Goal: Transaction & Acquisition: Book appointment/travel/reservation

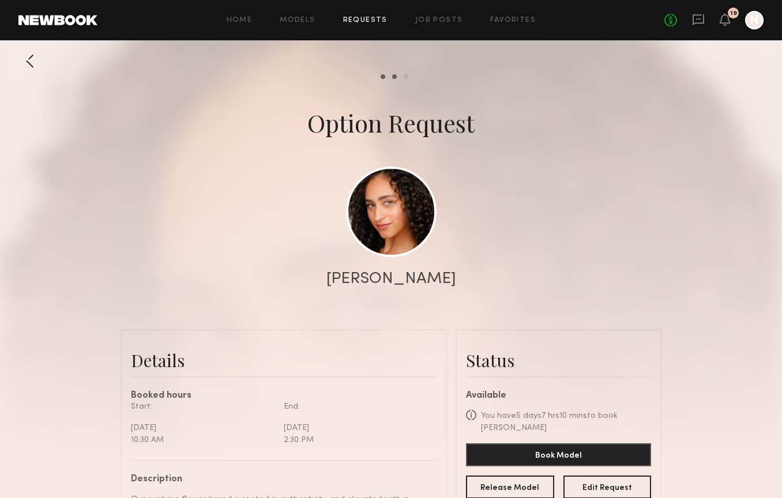
scroll to position [1535, 0]
click at [377, 18] on link "Requests" at bounding box center [365, 20] width 44 height 7
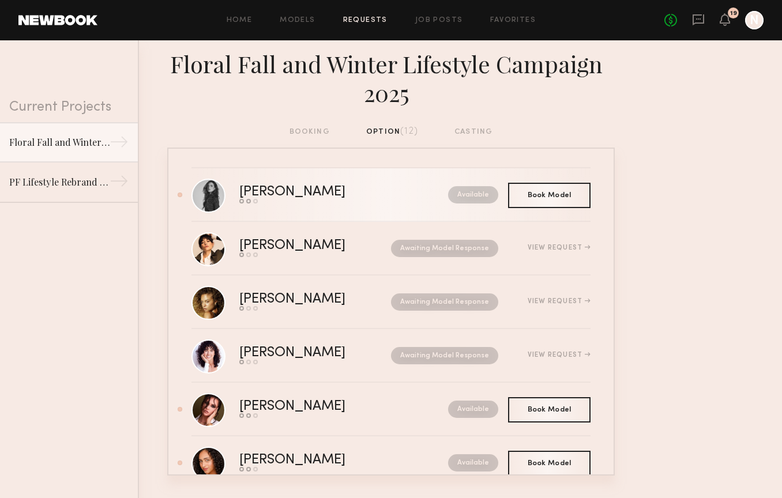
click at [340, 203] on div "Send request Model response Book model" at bounding box center [317, 201] width 157 height 5
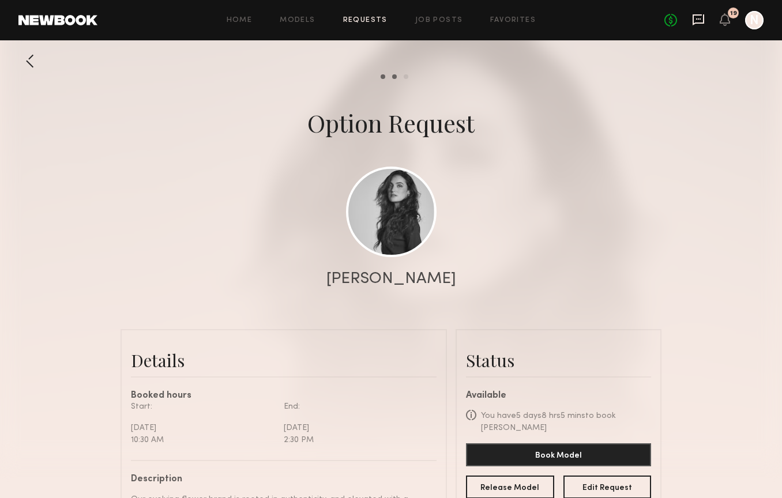
click at [701, 21] on icon at bounding box center [698, 19] width 13 height 13
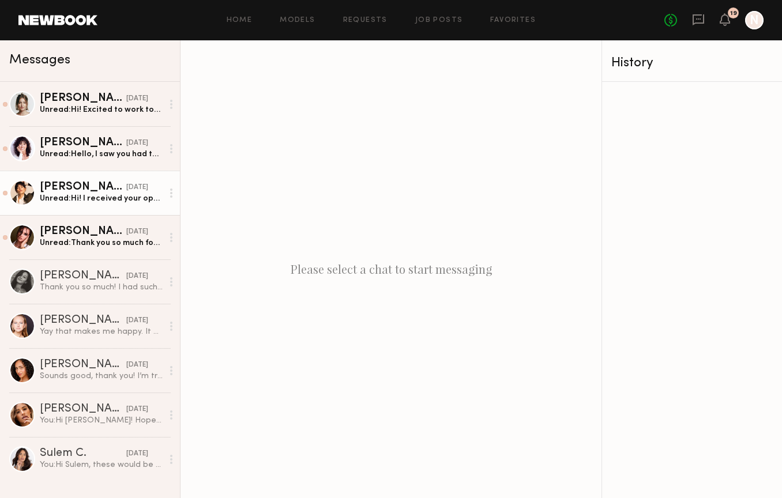
click at [73, 195] on div "Unread: Hi! I received your option request. I am available on [DATE] however I …" at bounding box center [101, 198] width 123 height 11
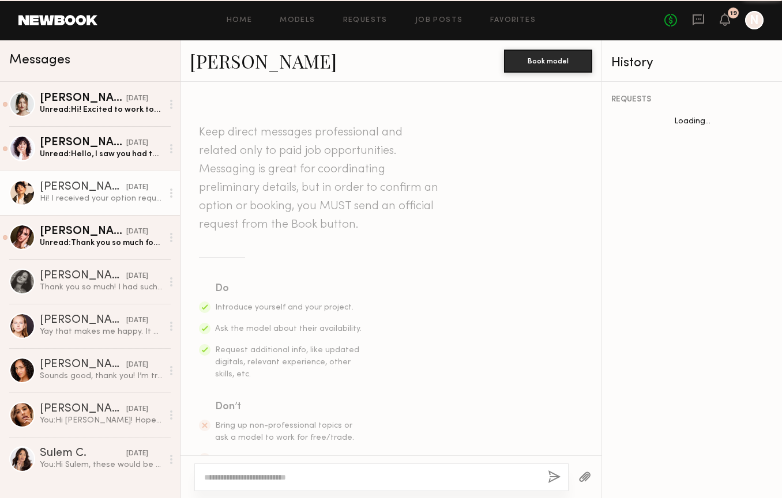
scroll to position [282, 0]
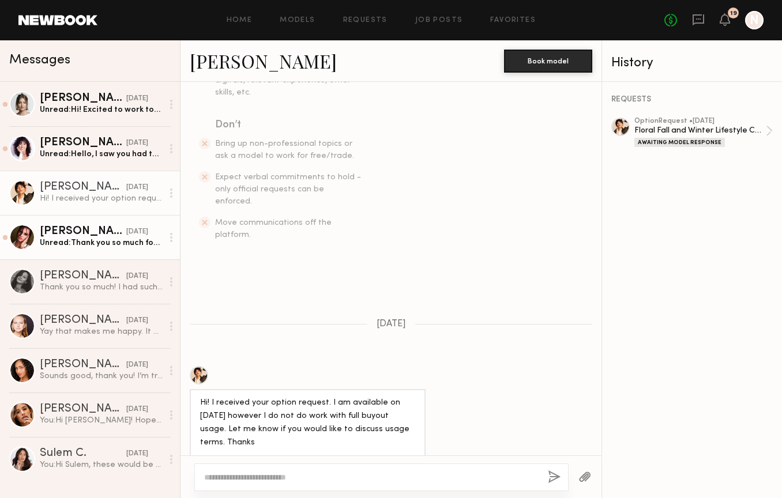
click at [73, 229] on div "[PERSON_NAME]" at bounding box center [83, 232] width 86 height 12
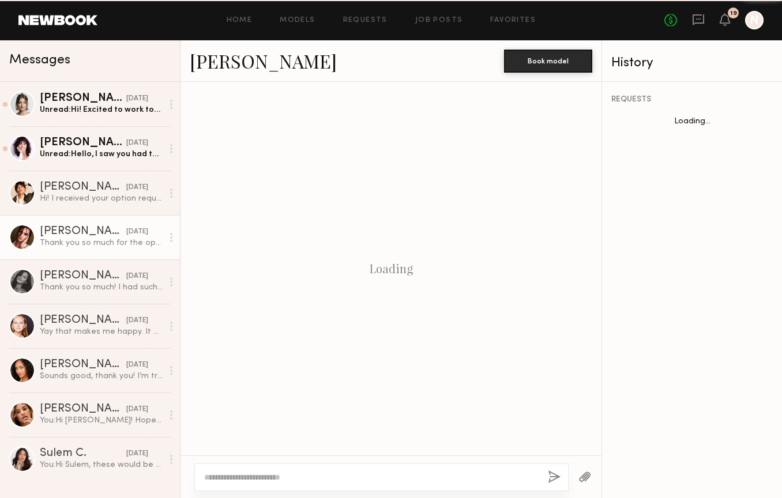
scroll to position [295, 0]
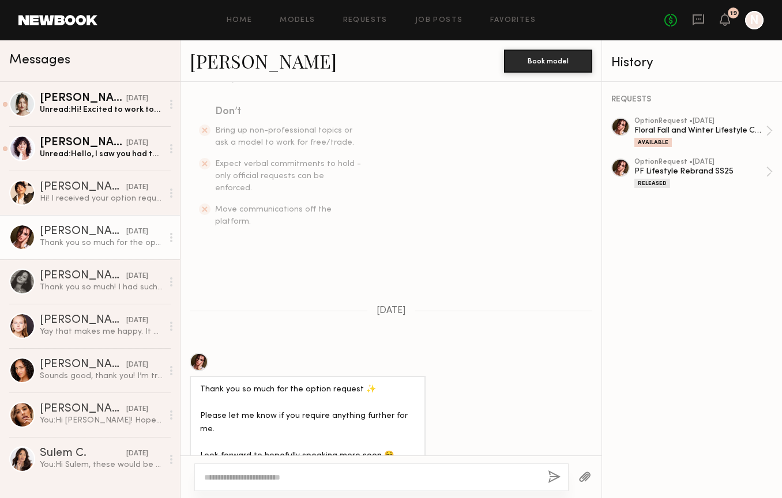
click at [202, 353] on div at bounding box center [199, 362] width 18 height 18
click at [199, 353] on div at bounding box center [199, 362] width 18 height 18
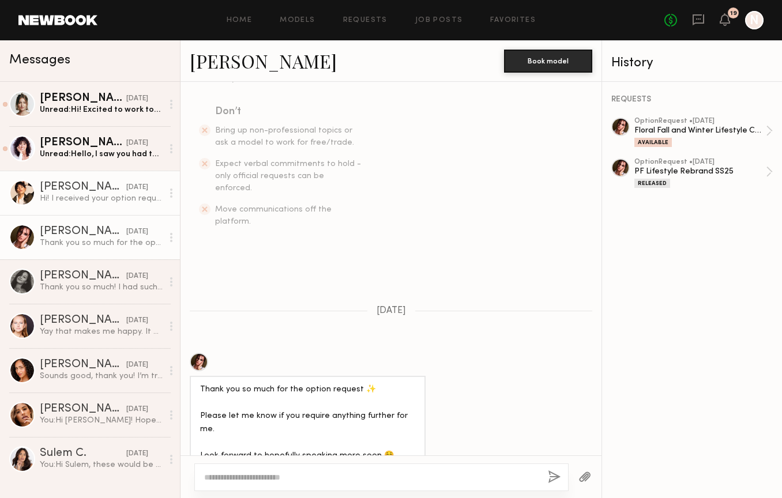
click at [89, 191] on div "[PERSON_NAME]" at bounding box center [83, 188] width 86 height 12
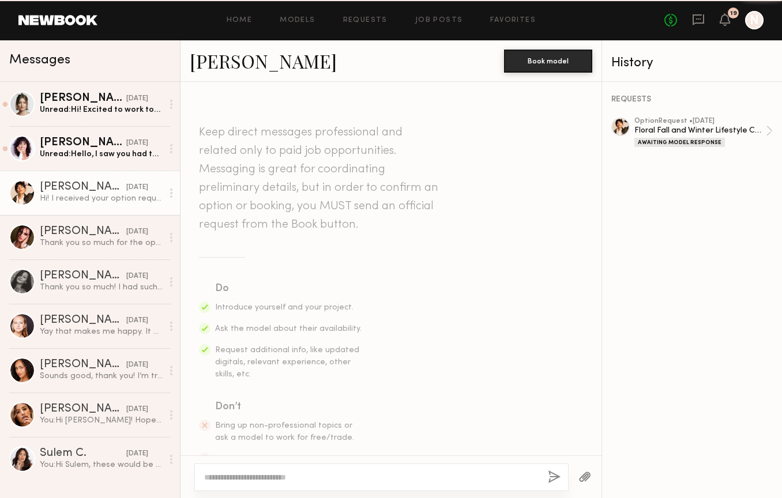
scroll to position [282, 0]
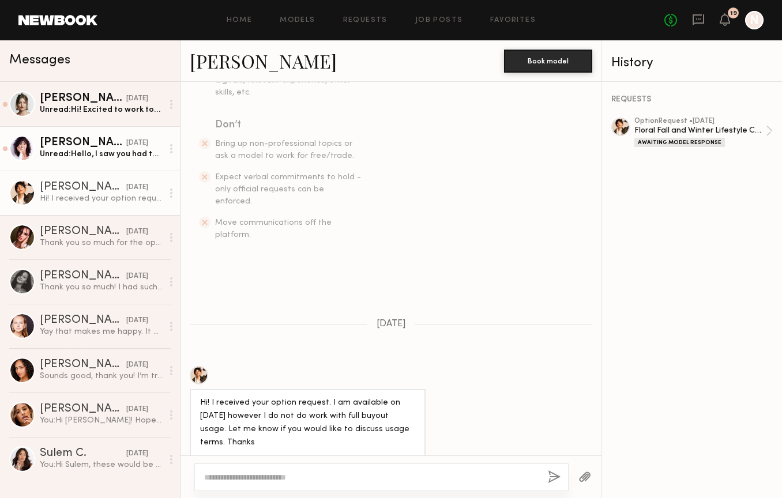
click at [85, 161] on link "[PERSON_NAME] [DATE] Unread: Hello, I saw you had two different dates for the s…" at bounding box center [90, 148] width 180 height 44
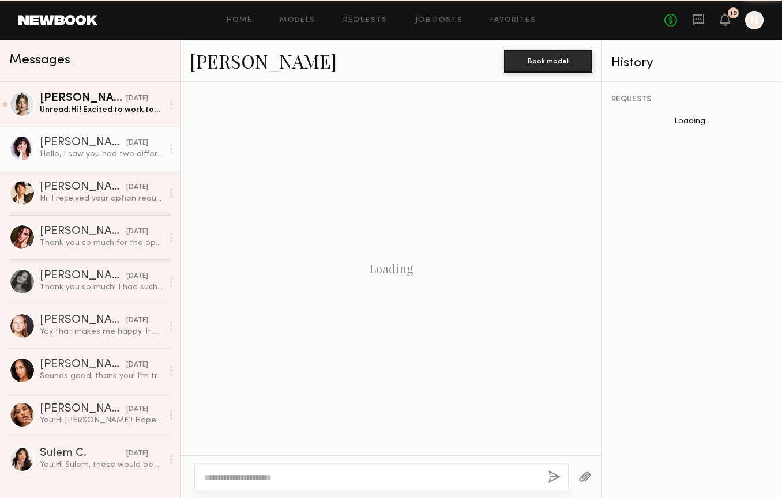
scroll to position [269, 0]
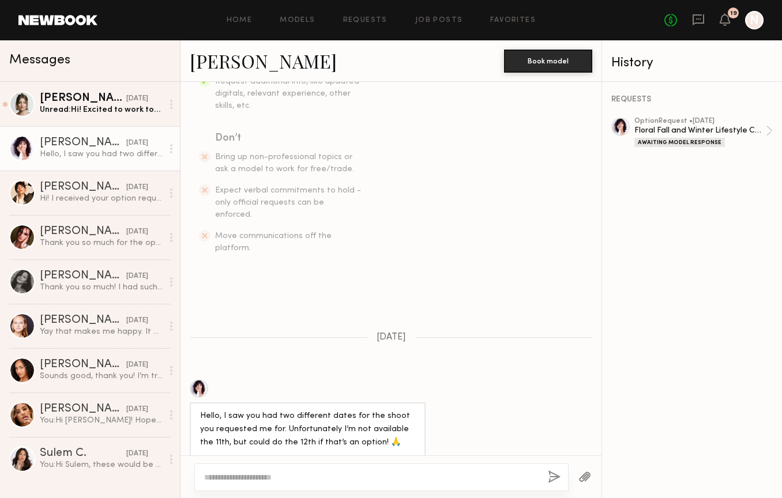
click at [201, 379] on div at bounding box center [199, 388] width 18 height 18
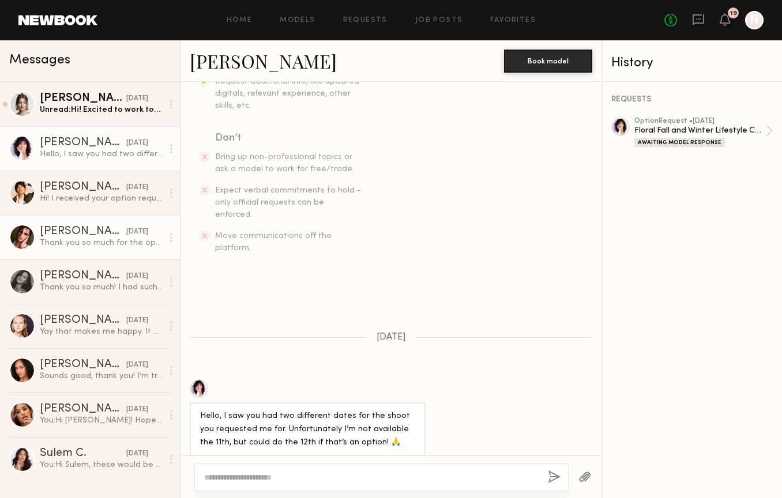
click at [67, 234] on div "[PERSON_NAME]" at bounding box center [83, 232] width 86 height 12
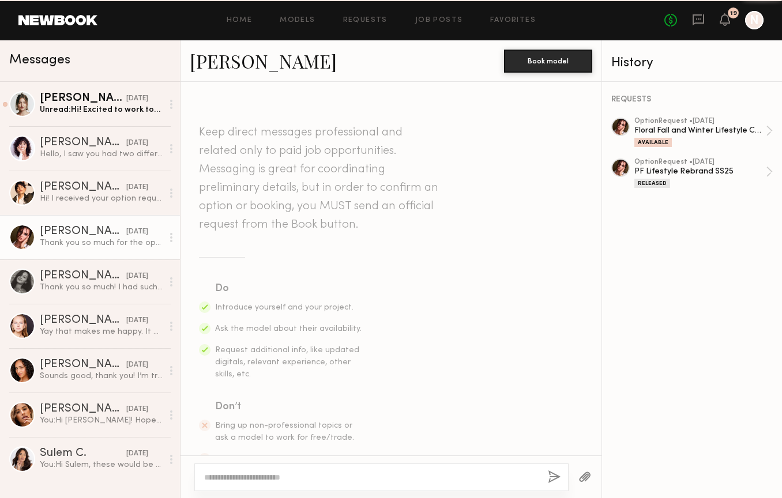
scroll to position [295, 0]
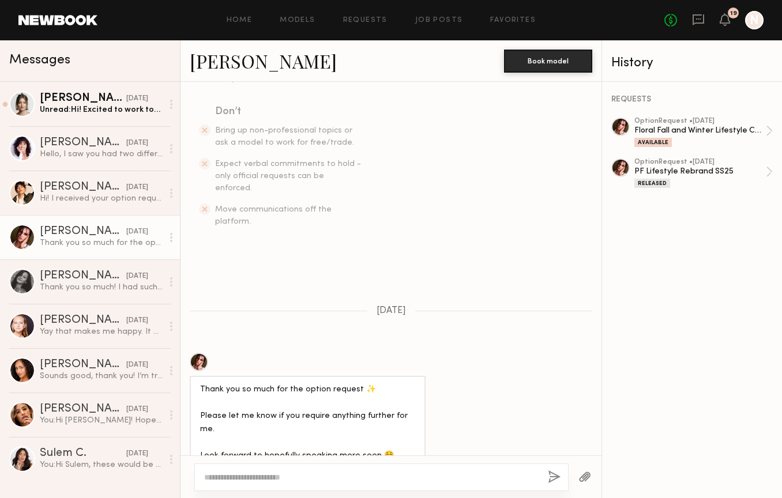
click at [238, 64] on link "Louise M." at bounding box center [263, 60] width 147 height 25
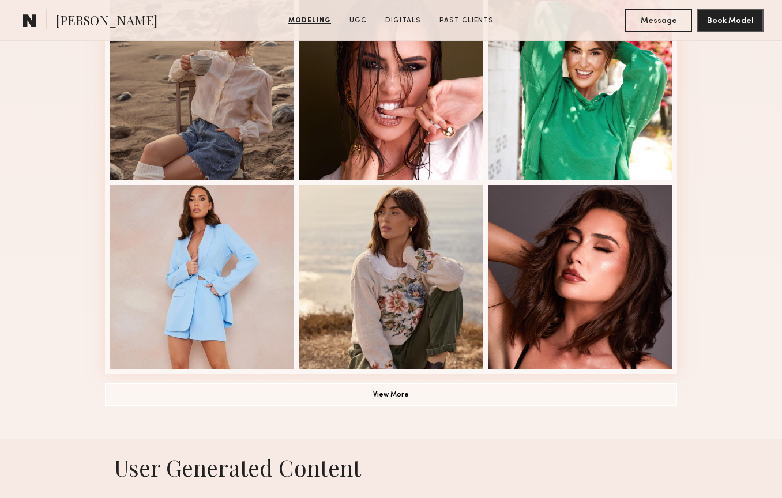
scroll to position [724, 0]
click at [345, 397] on button "View More" at bounding box center [391, 393] width 572 height 23
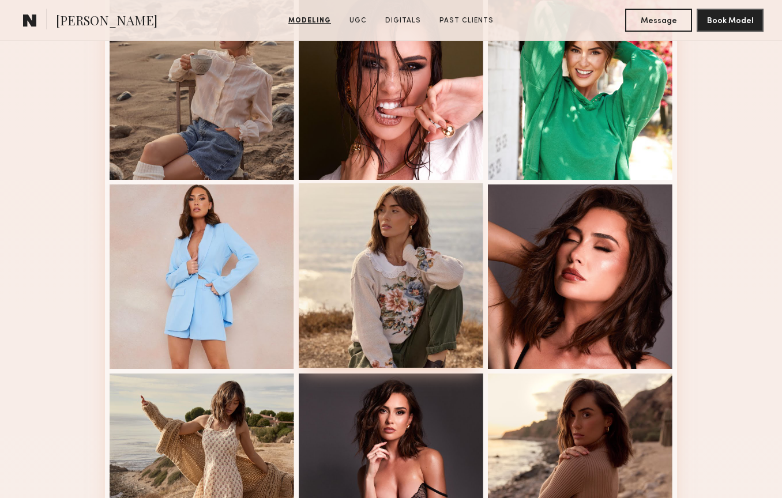
click at [412, 287] on div at bounding box center [391, 275] width 185 height 185
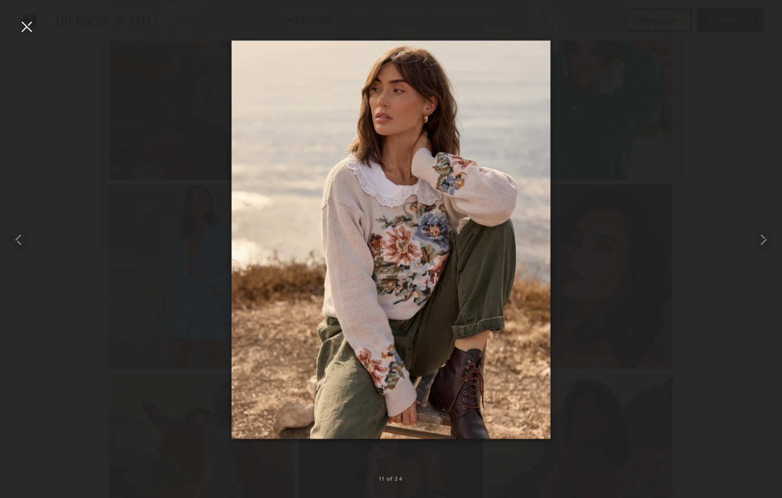
click at [31, 29] on div at bounding box center [26, 26] width 18 height 18
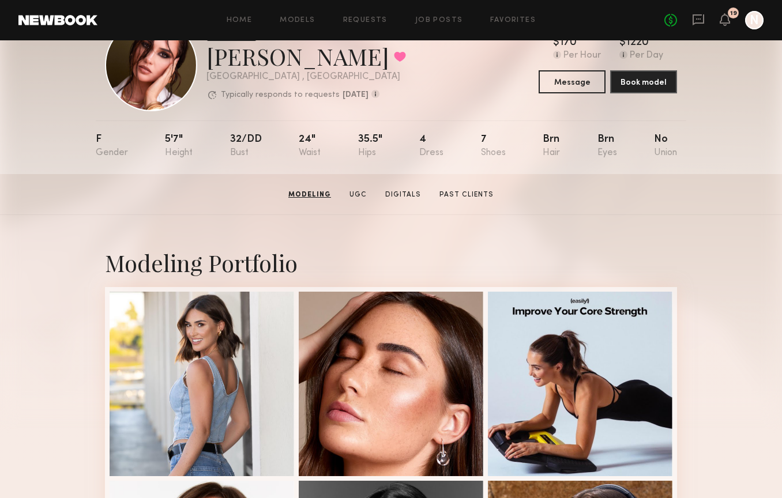
scroll to position [0, 0]
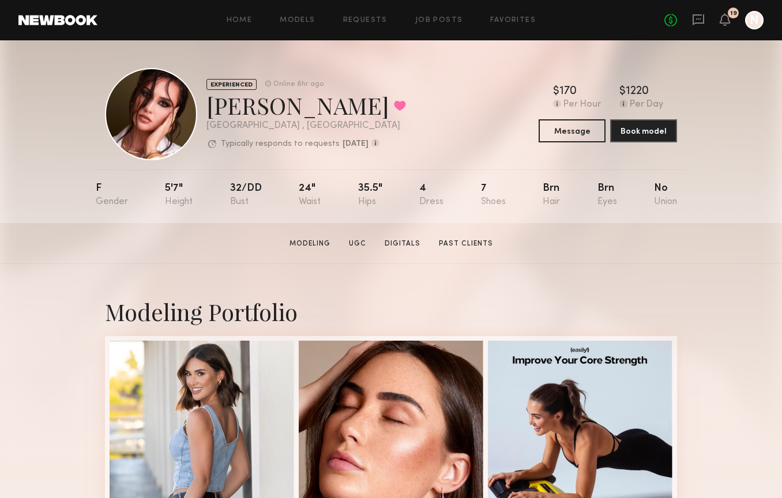
click at [370, 16] on div "Home Models Requests Job Posts Favorites Sign Out No fees up to $5,000 19 N" at bounding box center [430, 20] width 666 height 18
click at [370, 19] on link "Requests" at bounding box center [365, 20] width 44 height 7
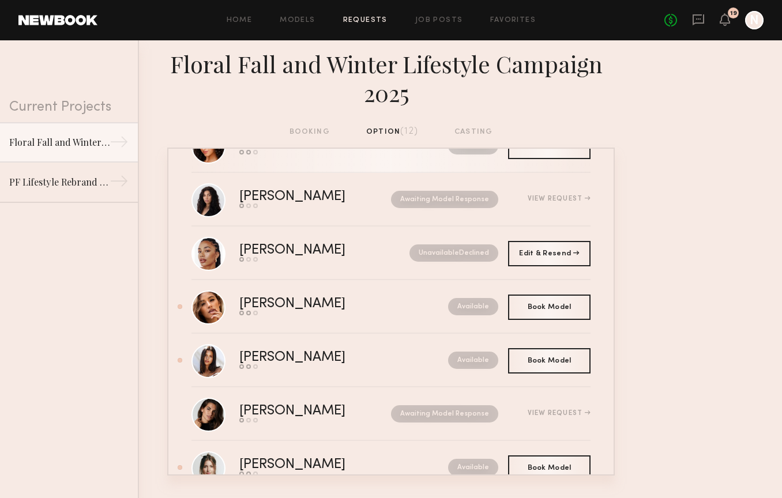
scroll to position [356, 0]
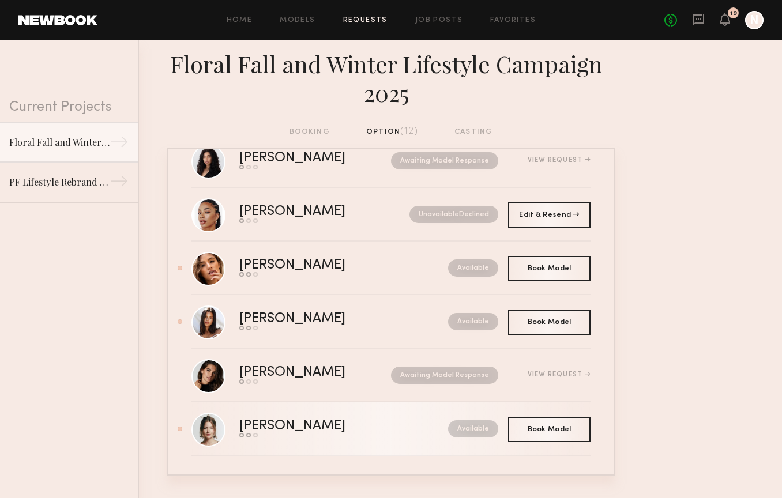
click at [277, 428] on div "Ashley W." at bounding box center [317, 426] width 157 height 13
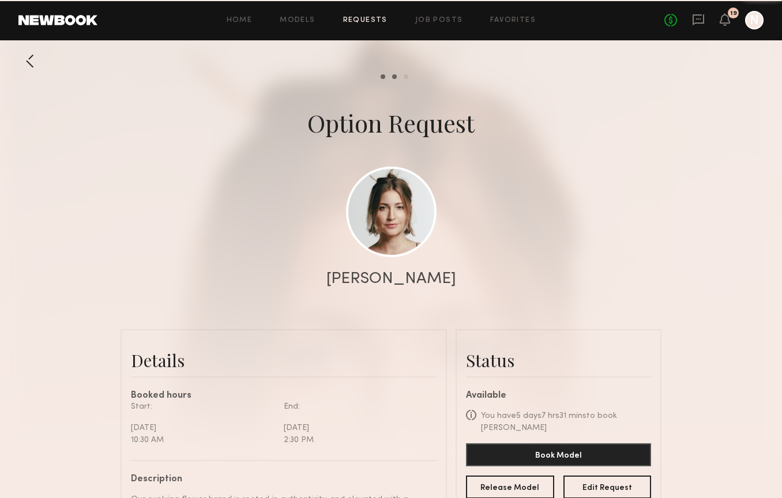
scroll to position [364, 0]
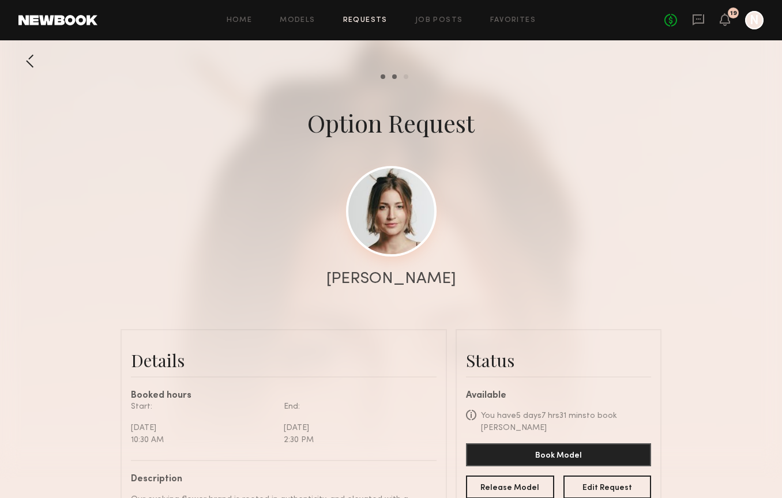
click at [382, 239] on link at bounding box center [391, 211] width 91 height 91
click at [32, 63] on div at bounding box center [29, 61] width 23 height 23
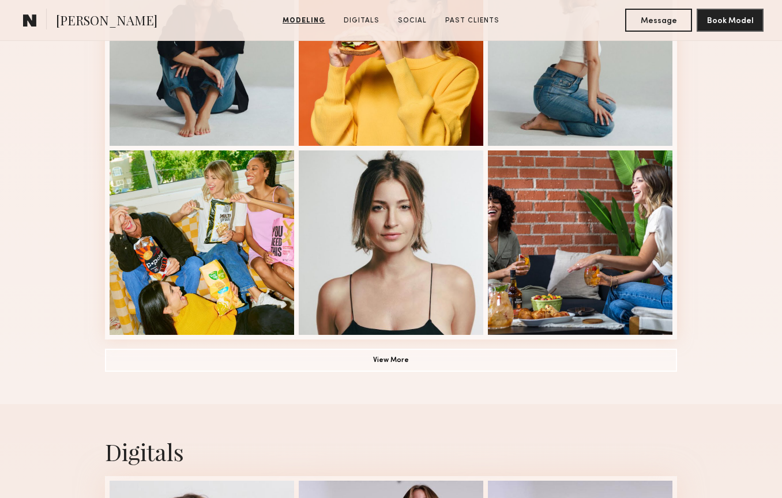
scroll to position [758, 0]
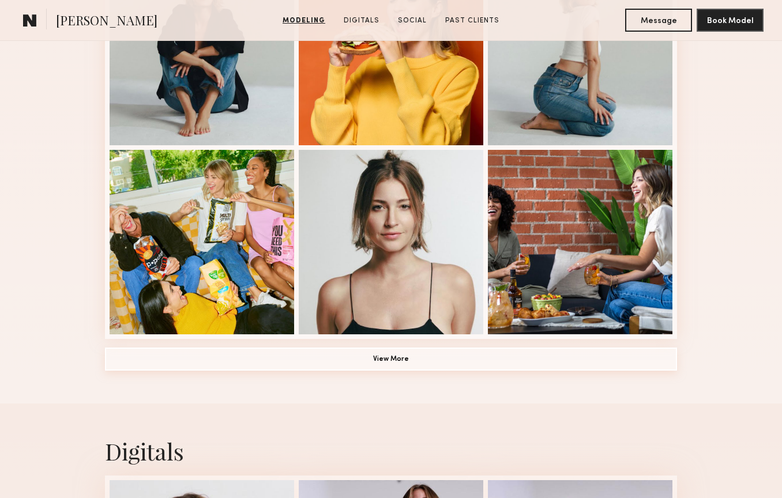
click at [400, 359] on button "View More" at bounding box center [391, 359] width 572 height 23
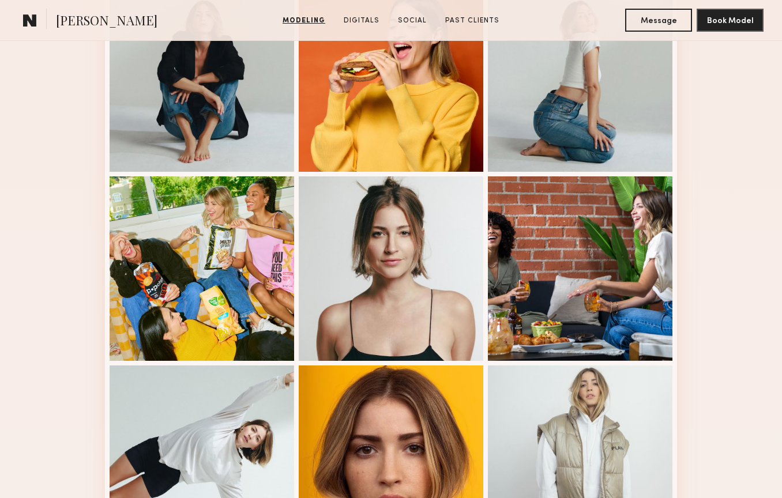
scroll to position [718, 0]
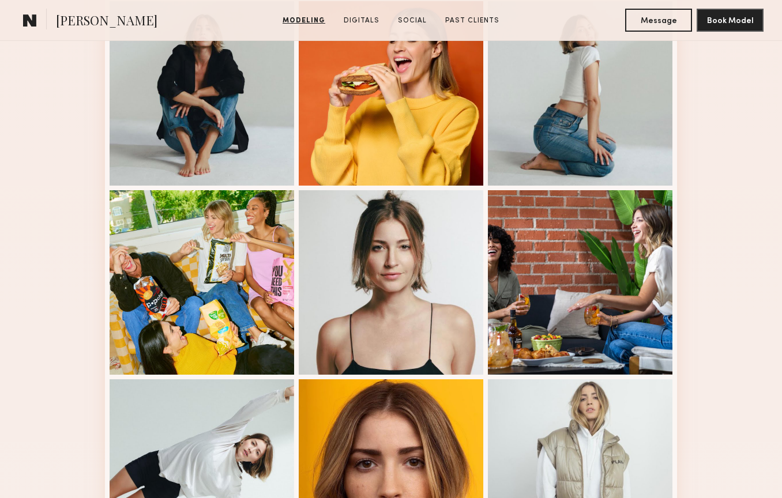
click at [400, 359] on div at bounding box center [391, 282] width 185 height 185
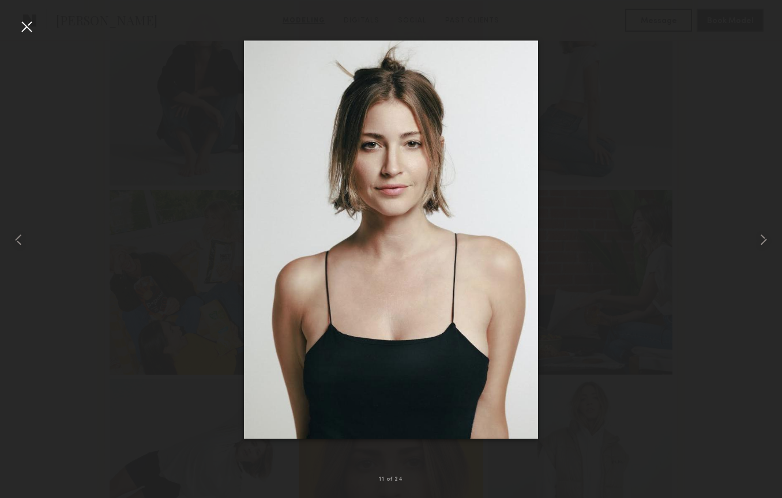
click at [57, 31] on div at bounding box center [391, 239] width 782 height 443
click at [29, 31] on div at bounding box center [26, 26] width 18 height 18
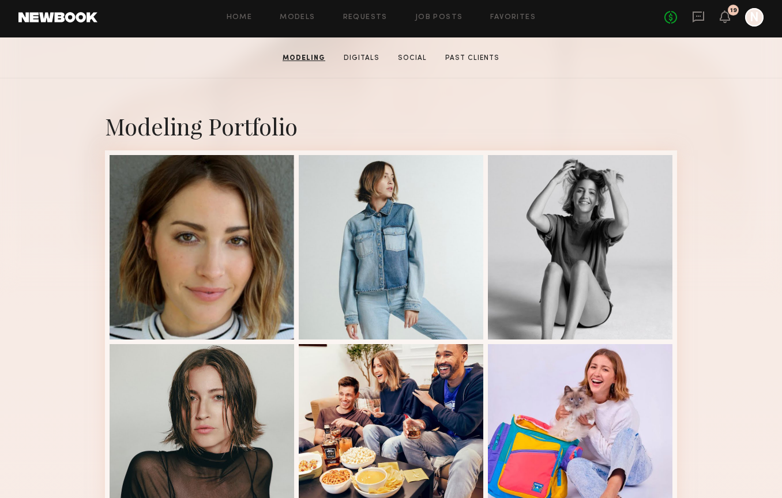
scroll to position [0, 0]
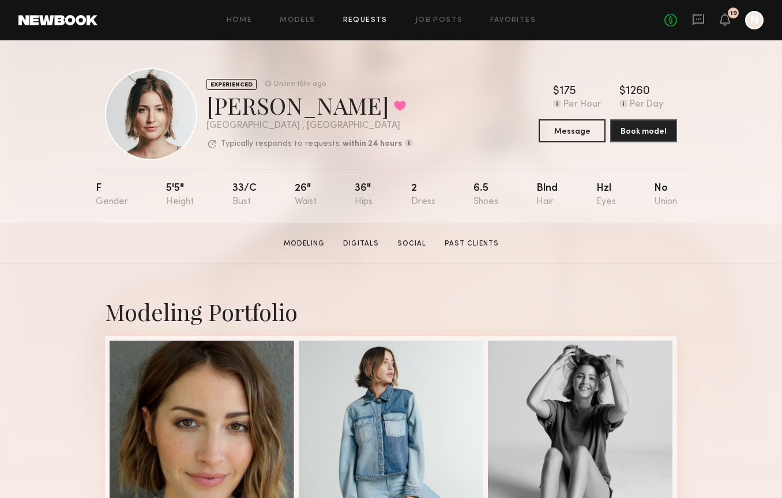
click at [380, 21] on link "Requests" at bounding box center [365, 20] width 44 height 7
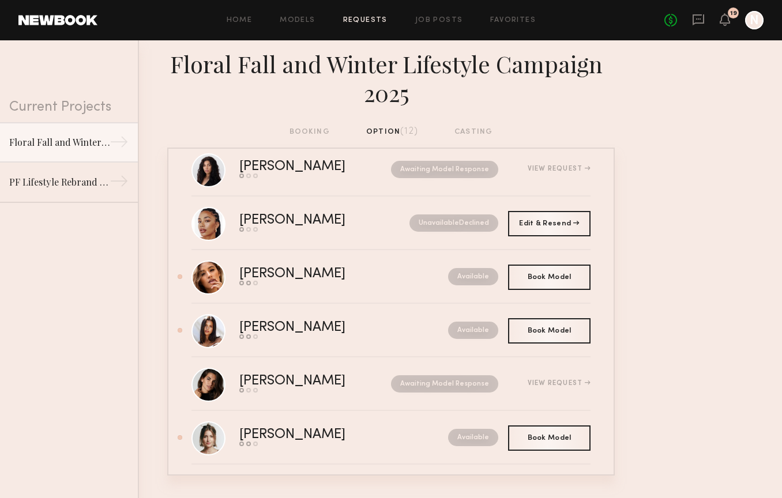
scroll to position [356, 0]
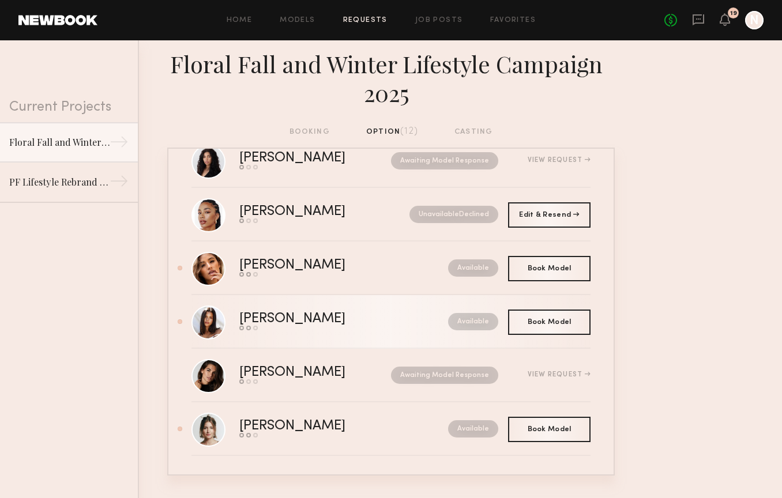
click at [278, 316] on div "[PERSON_NAME]" at bounding box center [317, 319] width 157 height 13
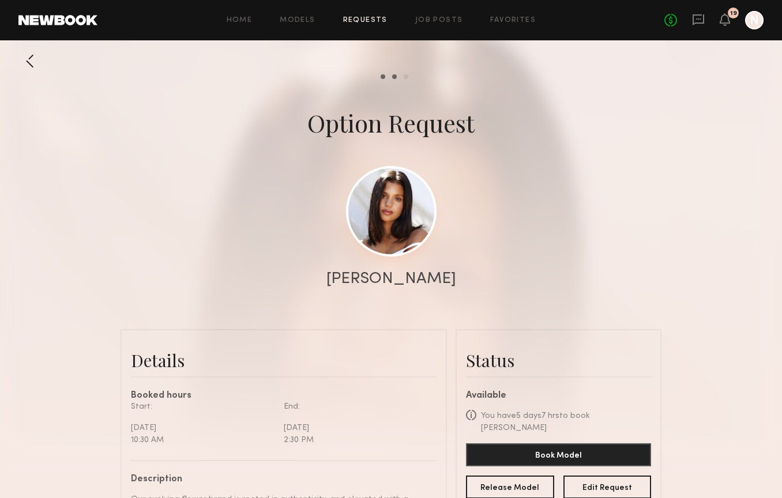
click at [387, 228] on link at bounding box center [391, 211] width 91 height 91
click at [32, 60] on div at bounding box center [29, 61] width 23 height 23
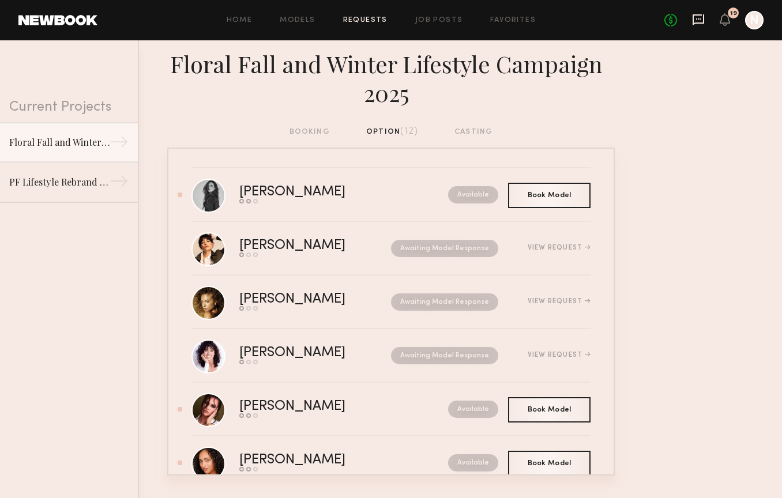
click at [701, 20] on icon at bounding box center [698, 19] width 13 height 13
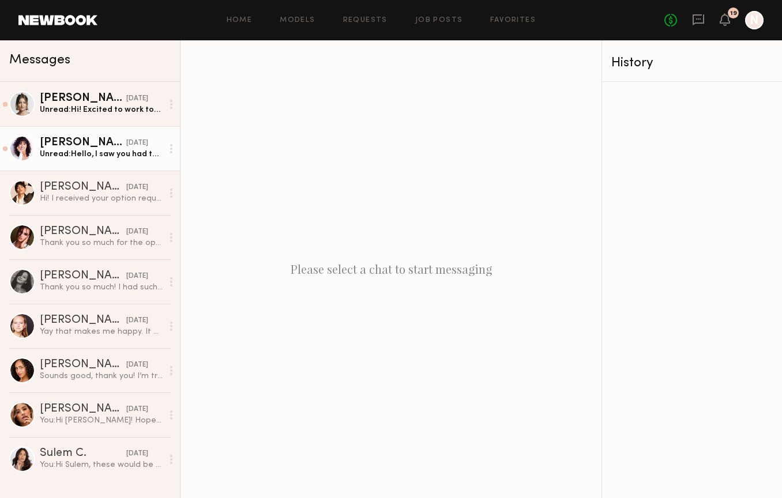
click at [82, 153] on div "Unread: Hello, I saw you had two different dates for the shoot you requested me…" at bounding box center [101, 154] width 123 height 11
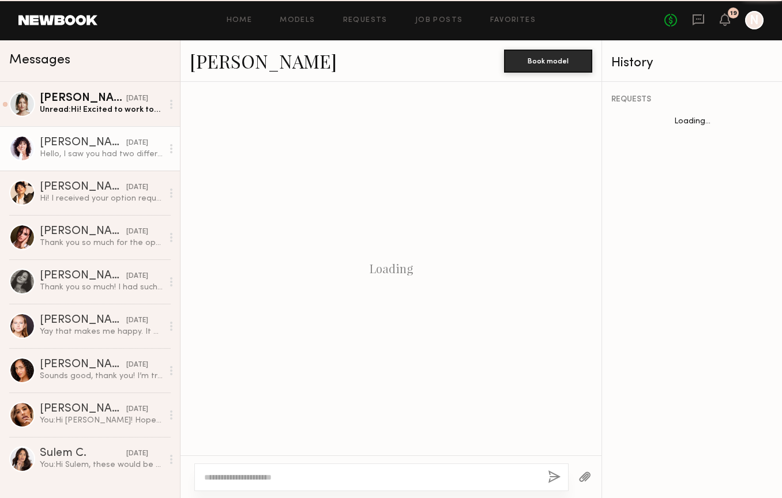
scroll to position [269, 0]
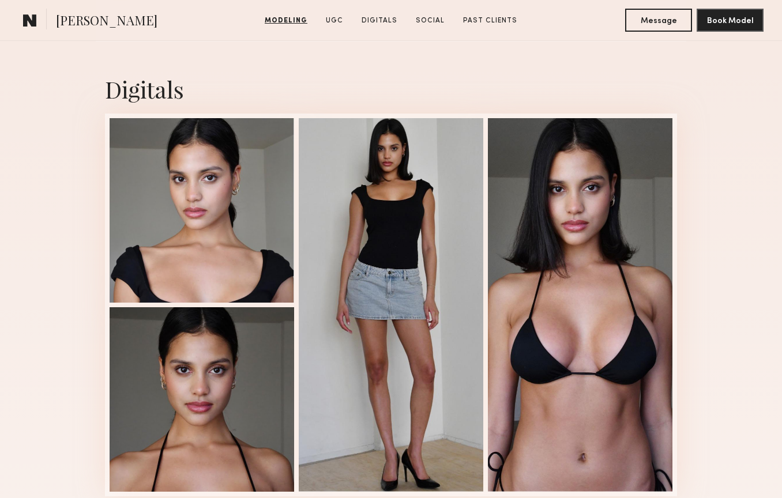
scroll to position [1469, 0]
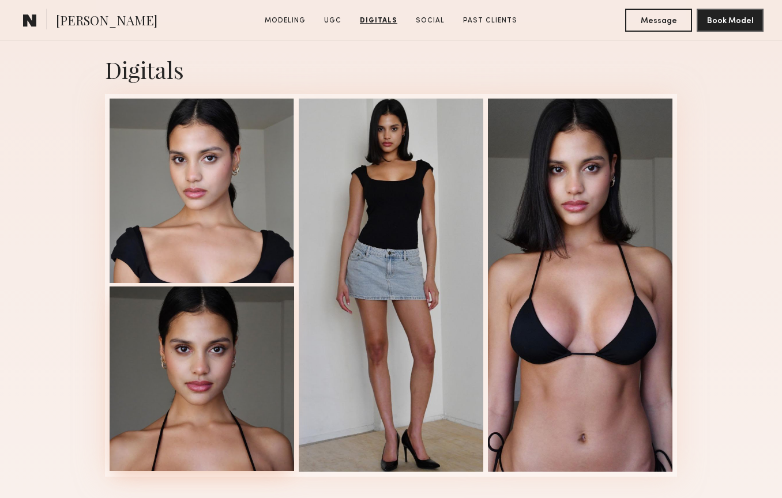
click at [233, 349] on div at bounding box center [202, 379] width 185 height 185
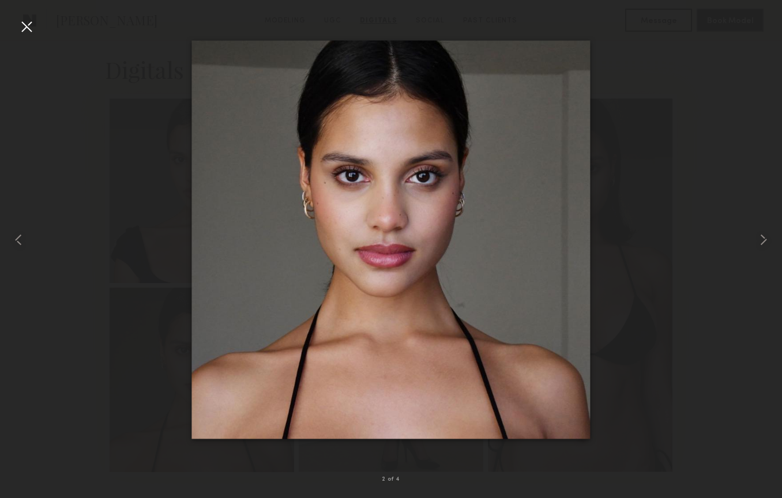
click at [47, 43] on div at bounding box center [391, 239] width 782 height 443
click at [28, 30] on div at bounding box center [26, 26] width 18 height 18
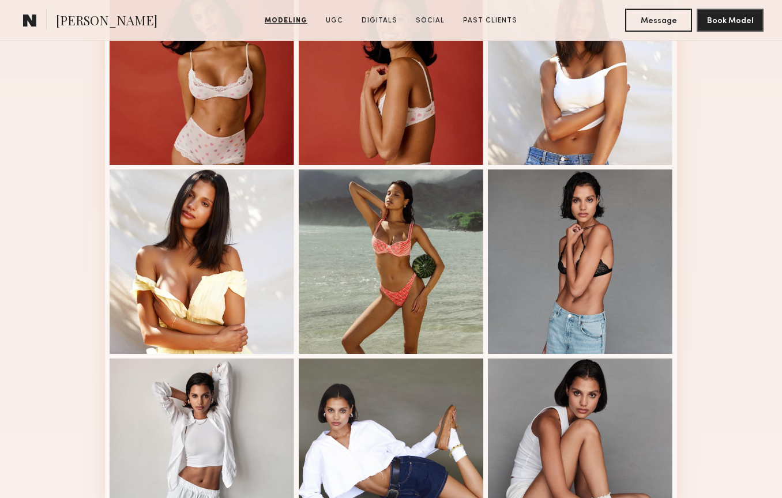
scroll to position [0, 0]
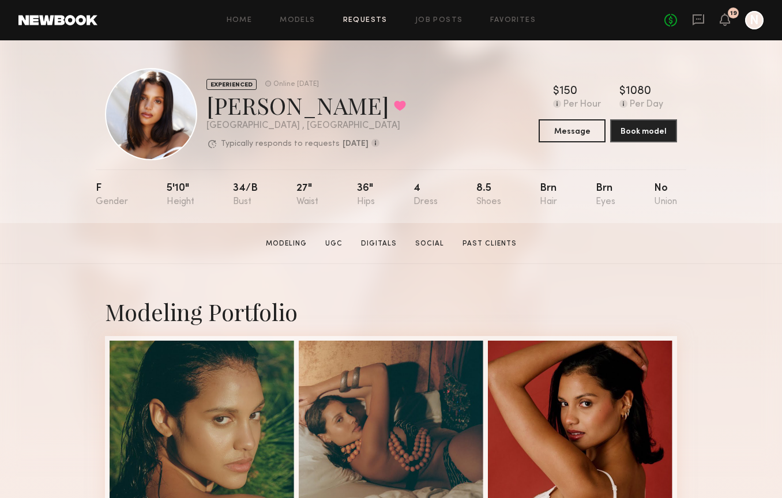
click at [378, 18] on link "Requests" at bounding box center [365, 20] width 44 height 7
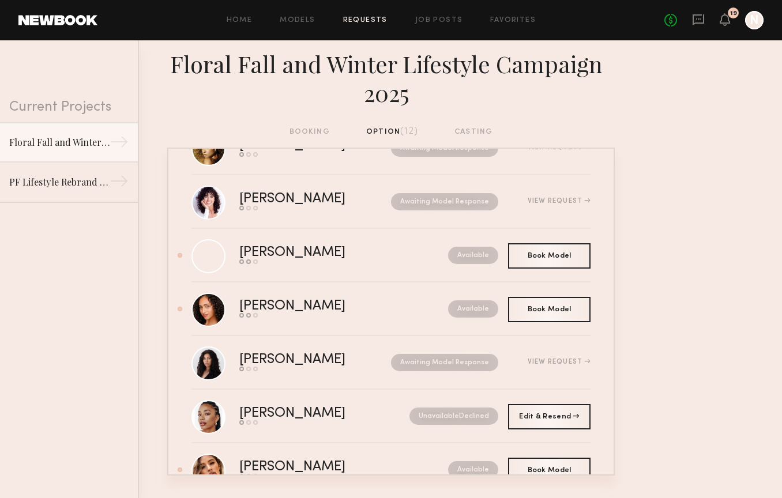
scroll to position [150, 0]
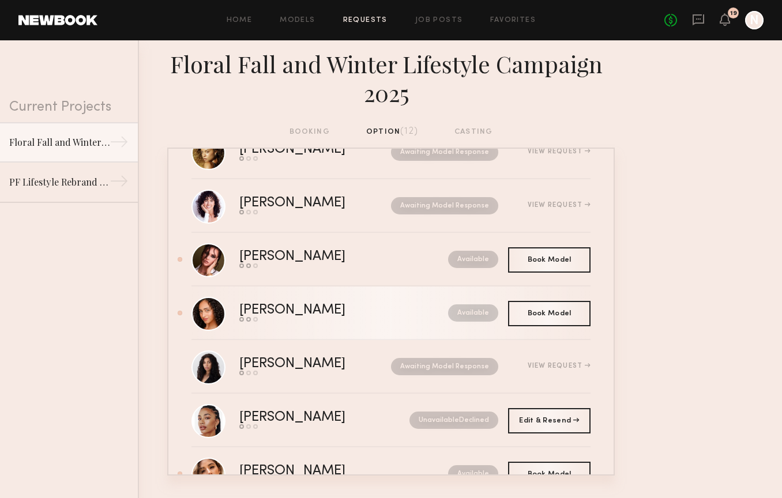
click at [342, 319] on div "Send request Model response Book model" at bounding box center [317, 319] width 157 height 5
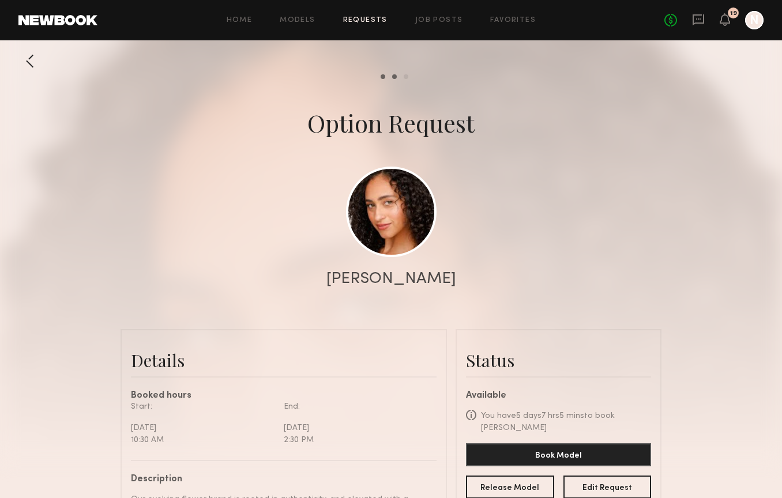
scroll to position [1575, 0]
click at [28, 62] on div at bounding box center [29, 61] width 23 height 23
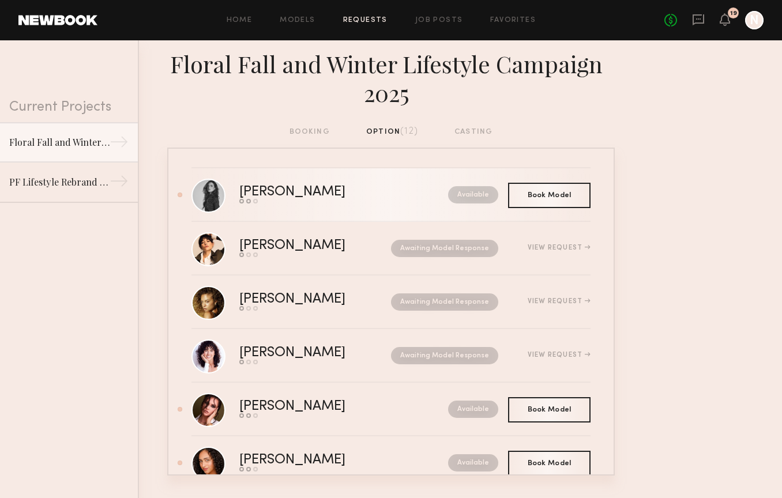
click at [275, 195] on div "[PERSON_NAME]" at bounding box center [317, 192] width 157 height 13
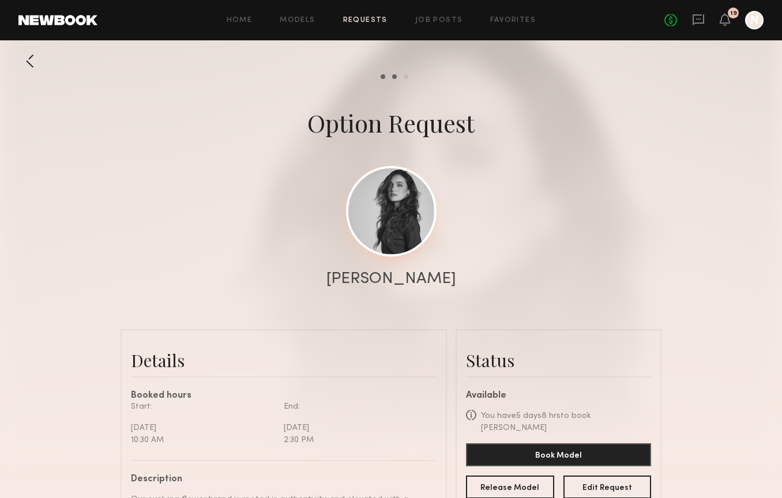
click at [389, 213] on link at bounding box center [391, 211] width 91 height 91
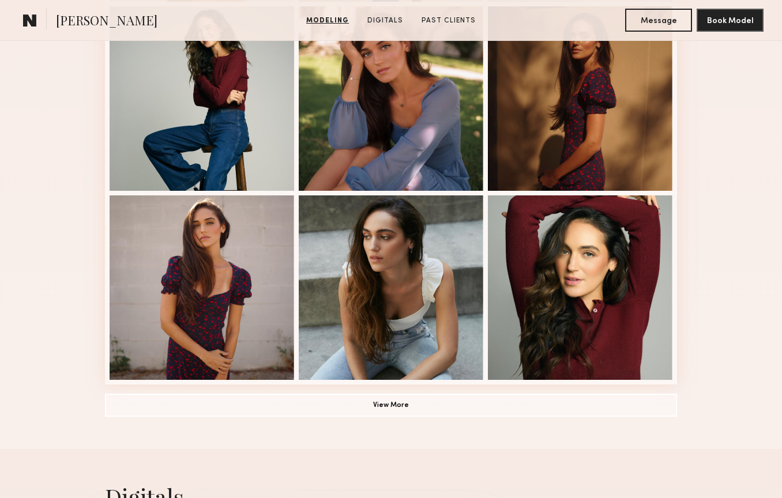
scroll to position [711, 0]
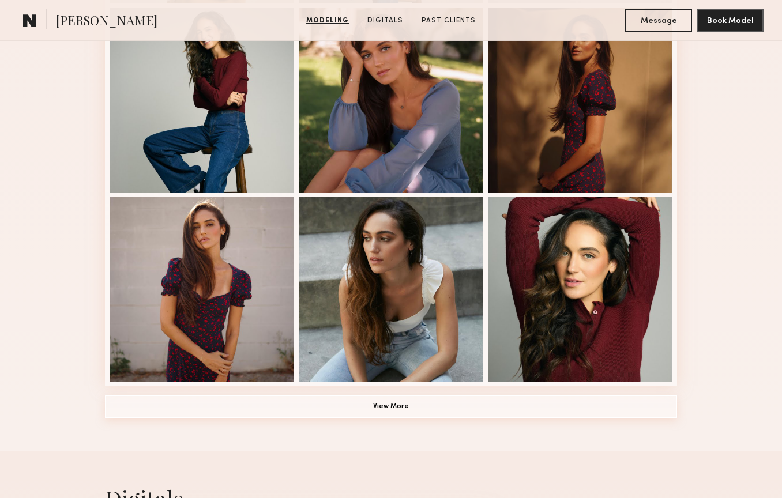
click at [374, 416] on button "View More" at bounding box center [391, 406] width 572 height 23
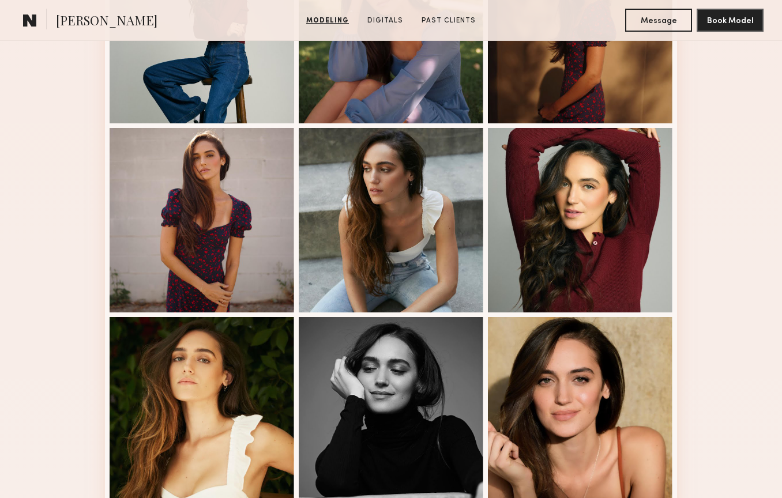
scroll to position [777, 0]
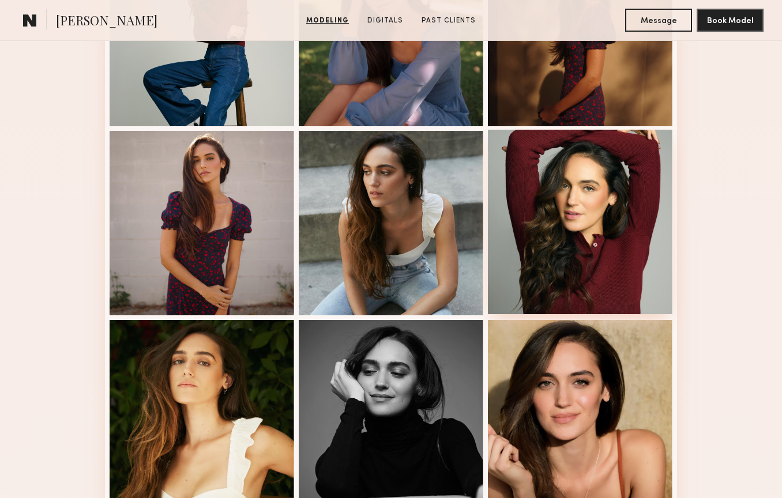
click at [576, 272] on div at bounding box center [580, 222] width 185 height 185
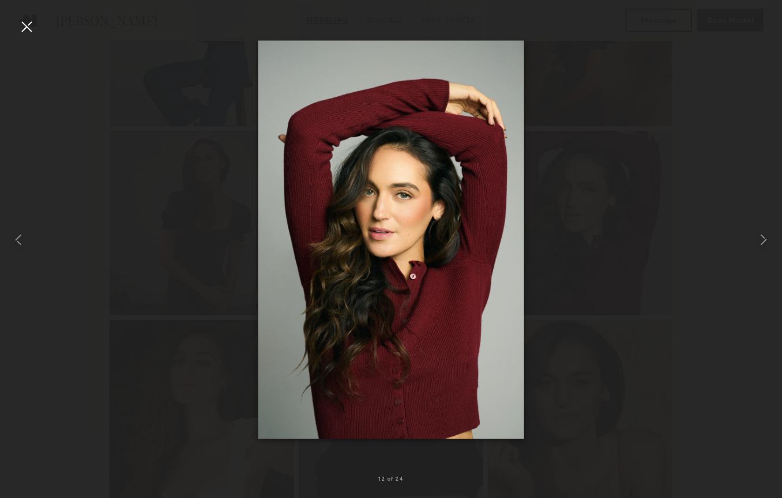
click at [195, 242] on div at bounding box center [391, 239] width 782 height 443
click at [29, 27] on div at bounding box center [26, 26] width 18 height 18
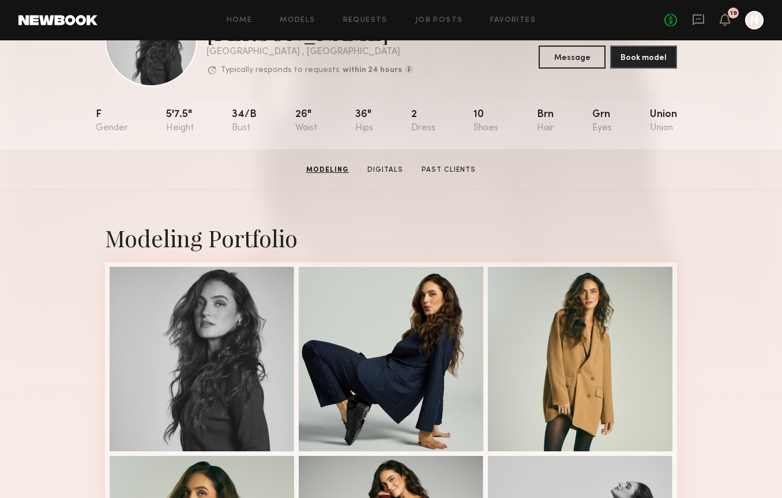
scroll to position [0, 0]
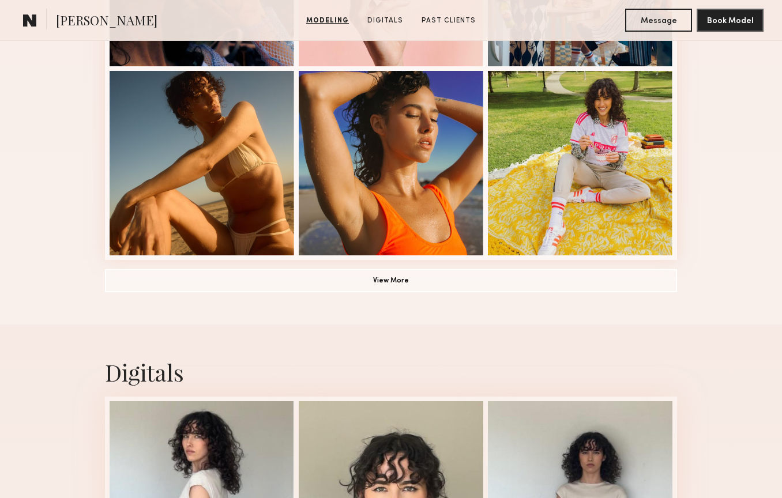
scroll to position [841, 0]
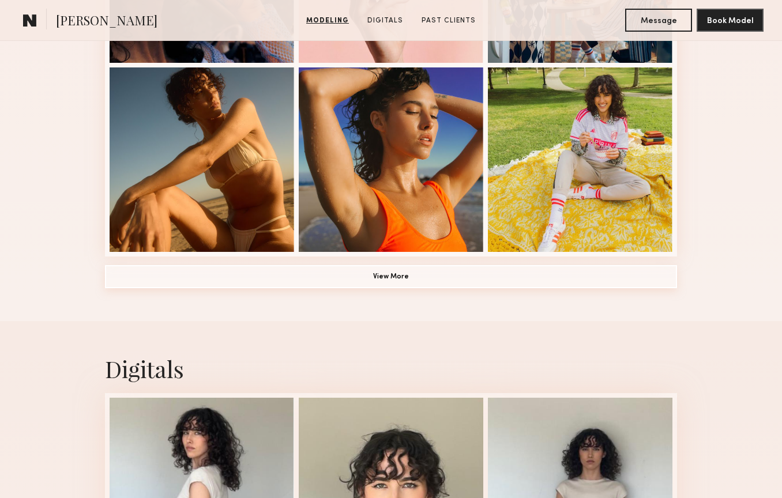
click at [373, 278] on button "View More" at bounding box center [391, 276] width 572 height 23
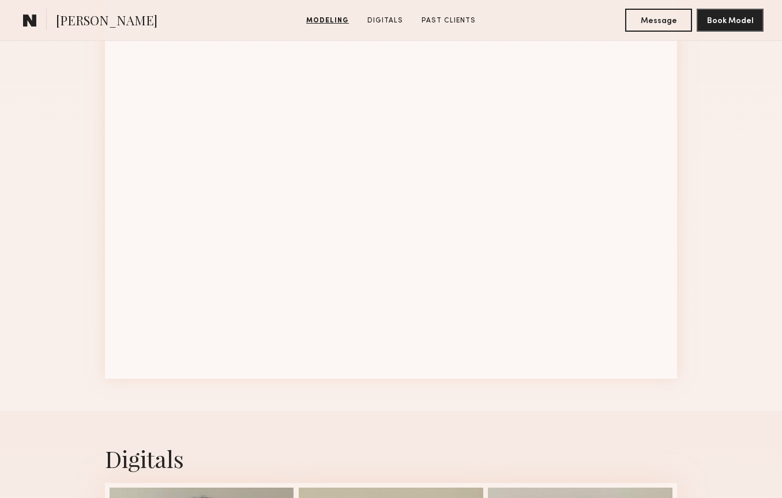
scroll to position [1484, 0]
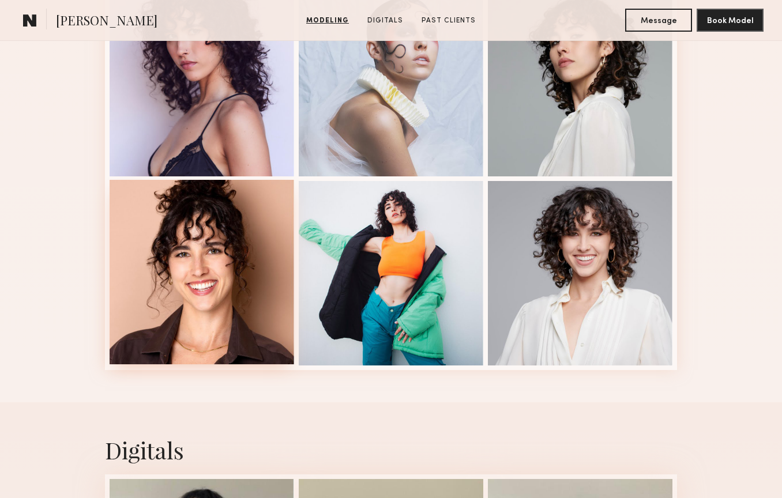
click at [221, 314] on div at bounding box center [202, 272] width 185 height 185
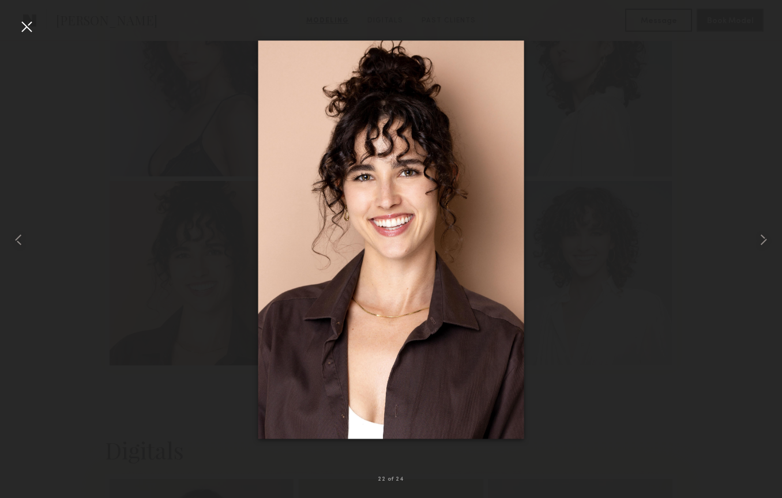
click at [82, 41] on div at bounding box center [391, 239] width 782 height 443
click at [27, 26] on div at bounding box center [26, 26] width 18 height 18
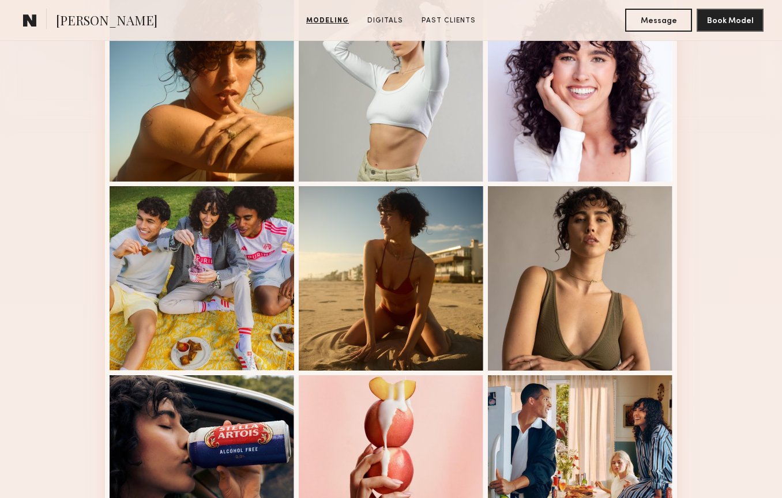
scroll to position [343, 0]
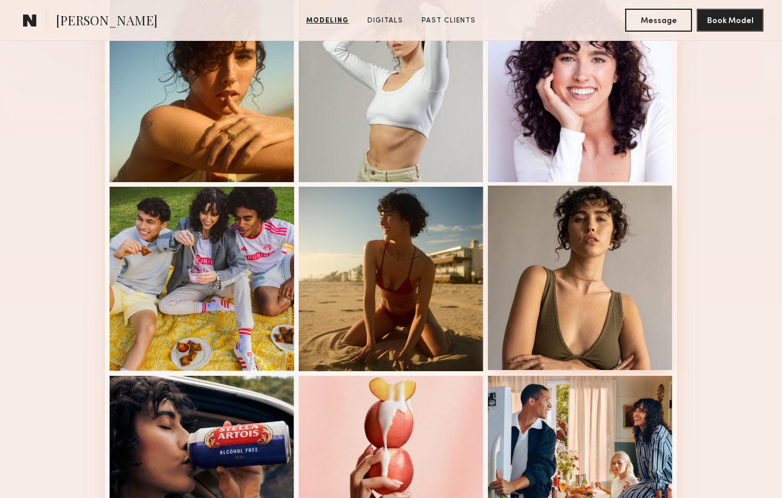
click at [605, 299] on div at bounding box center [580, 278] width 185 height 185
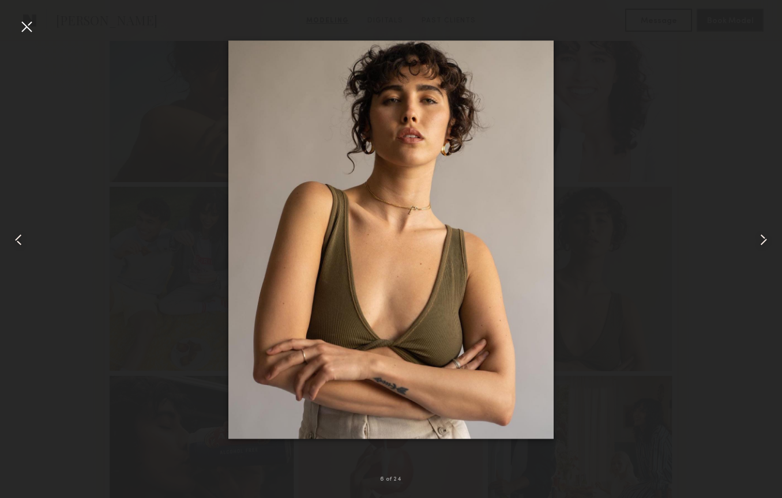
click at [110, 33] on div at bounding box center [391, 239] width 782 height 443
click at [25, 28] on div at bounding box center [26, 26] width 18 height 18
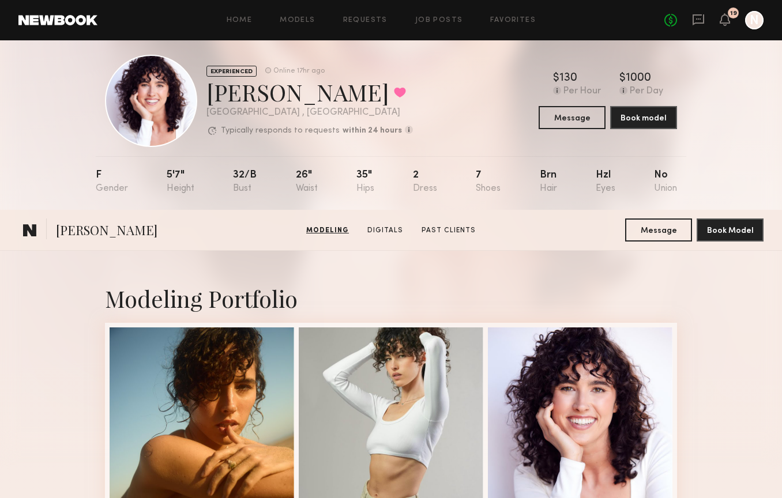
scroll to position [0, 0]
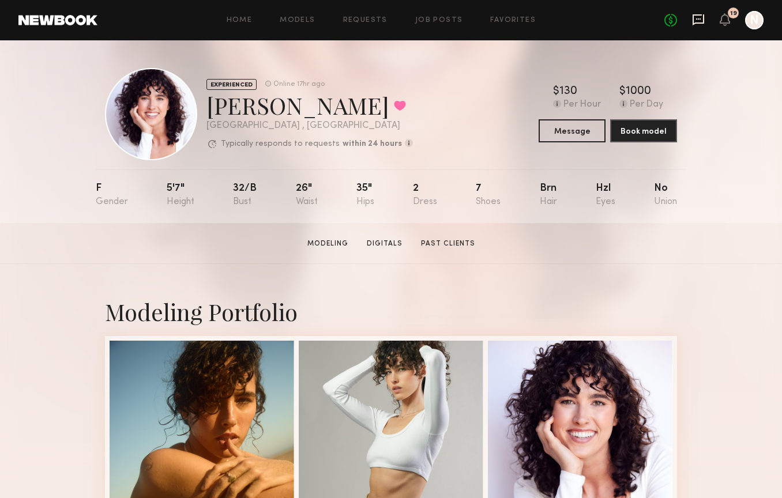
click at [693, 16] on icon at bounding box center [698, 19] width 12 height 11
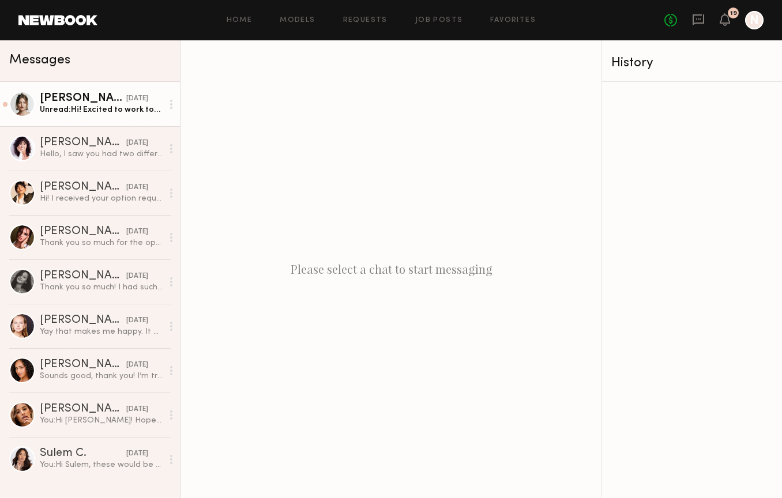
click at [76, 108] on div "Unread: Hi! Excited to work together soon :)." at bounding box center [101, 109] width 123 height 11
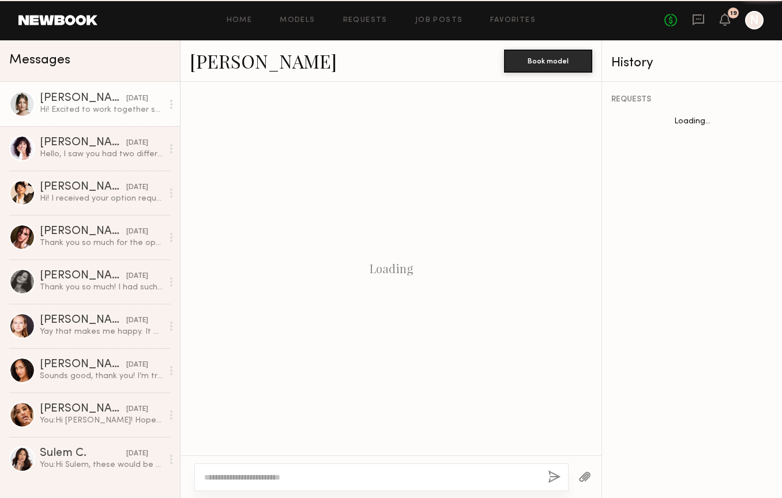
scroll to position [242, 0]
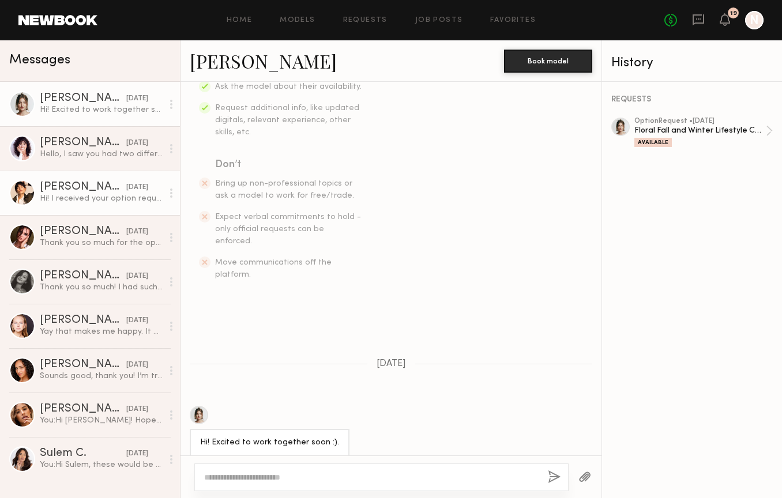
click at [64, 187] on div "Gabriela B." at bounding box center [83, 188] width 86 height 12
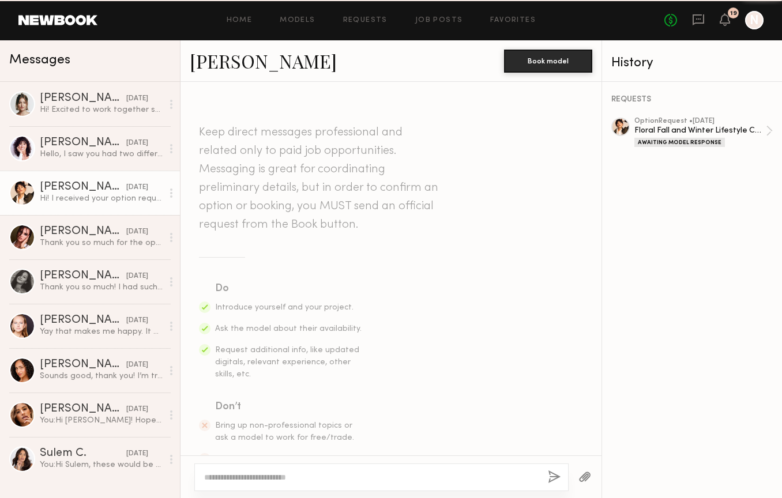
scroll to position [282, 0]
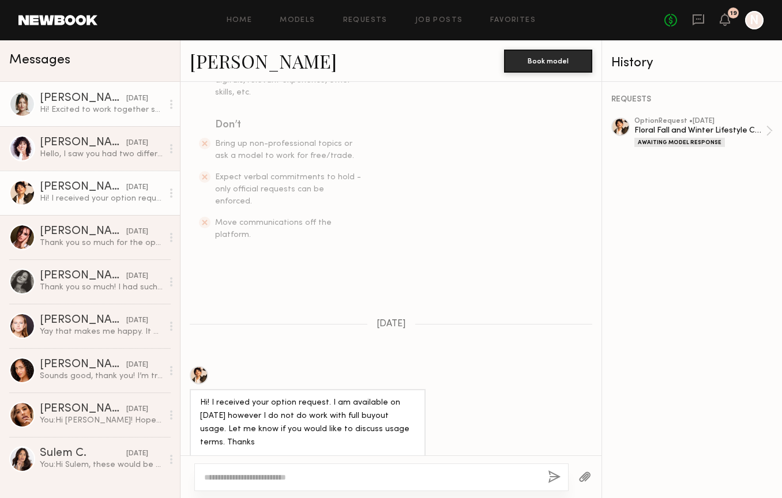
click at [84, 113] on div "Hi! Excited to work together soon :)." at bounding box center [101, 109] width 123 height 11
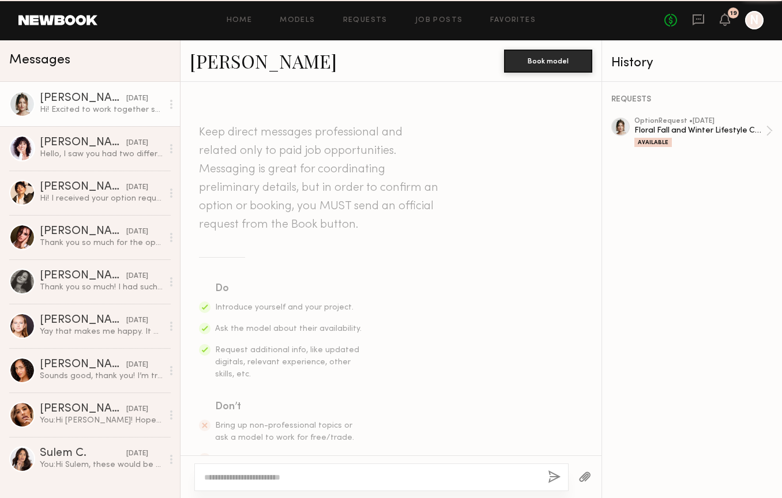
scroll to position [242, 0]
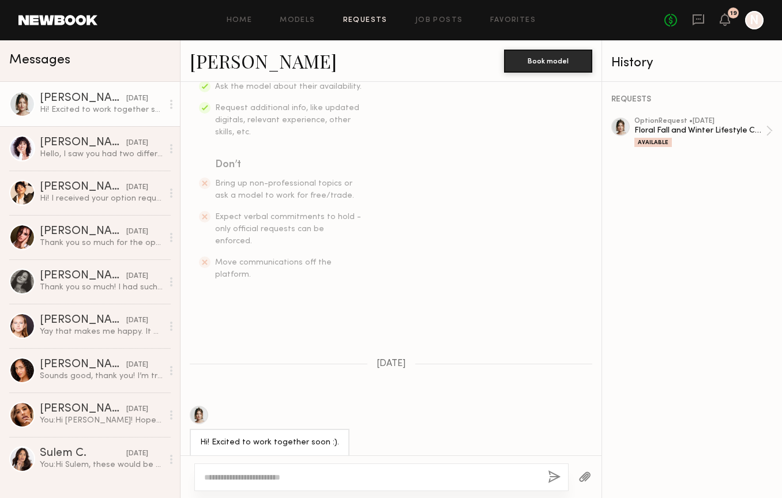
click at [374, 21] on link "Requests" at bounding box center [365, 20] width 44 height 7
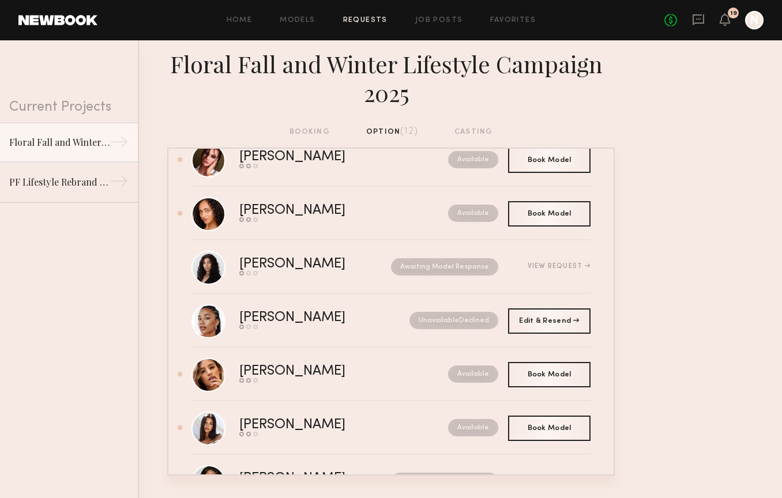
scroll to position [251, 0]
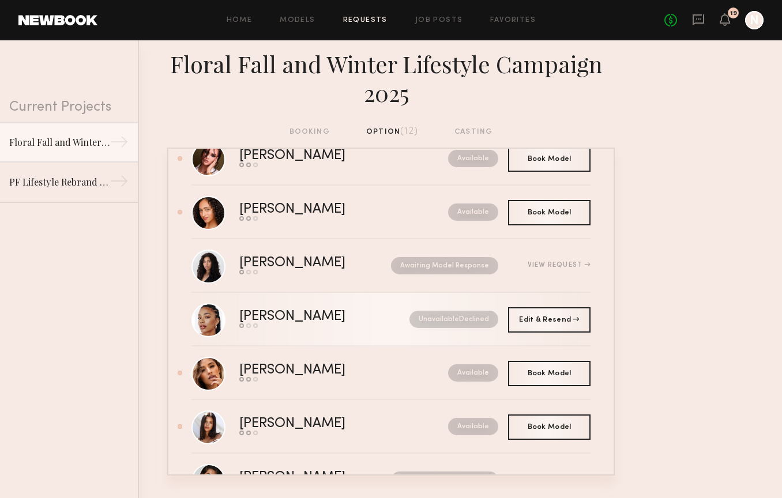
click at [262, 315] on div "Chloe W." at bounding box center [308, 316] width 138 height 13
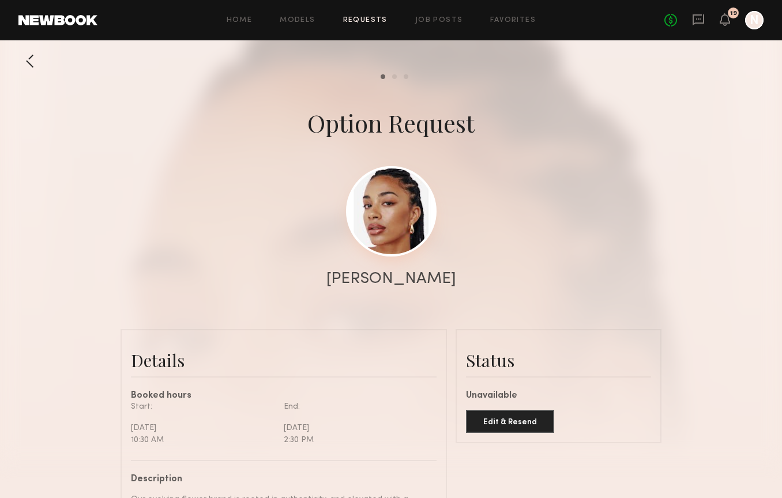
click at [382, 221] on link at bounding box center [391, 211] width 91 height 91
click at [36, 63] on div at bounding box center [29, 61] width 23 height 23
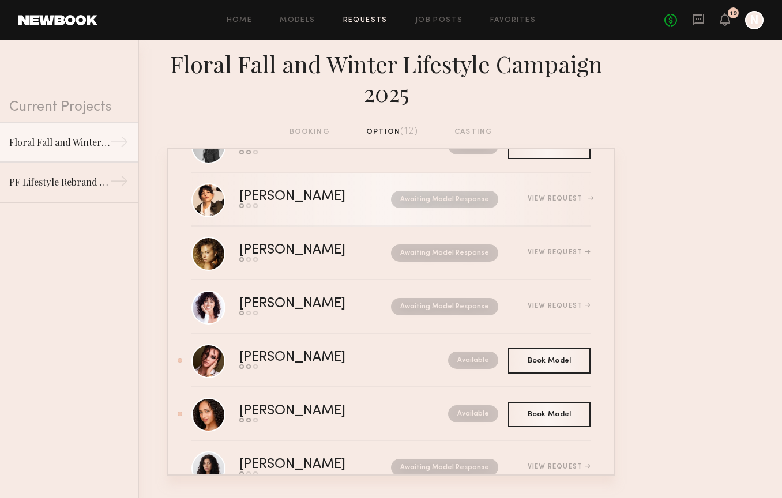
scroll to position [62, 0]
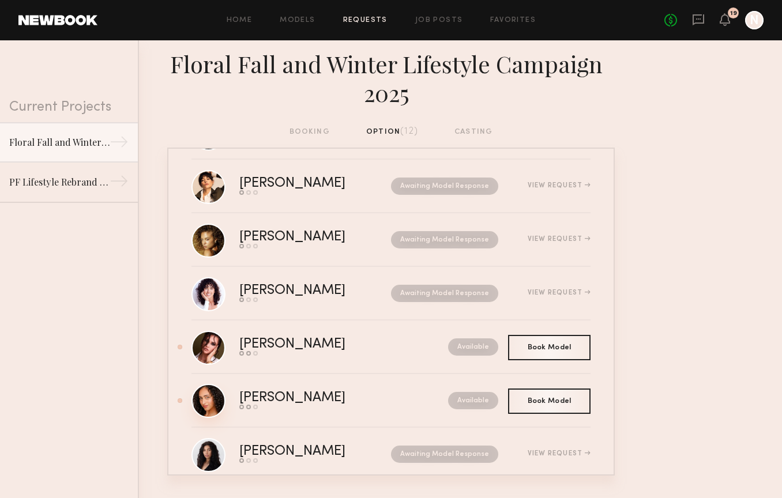
click at [212, 398] on link at bounding box center [208, 401] width 34 height 34
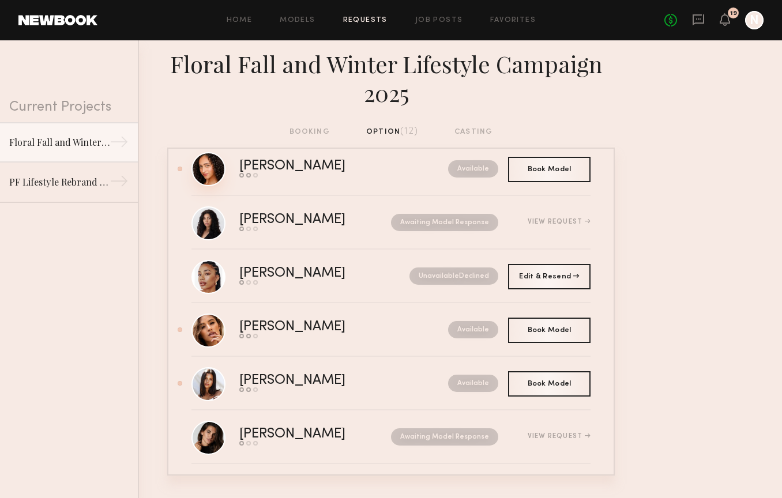
scroll to position [298, 0]
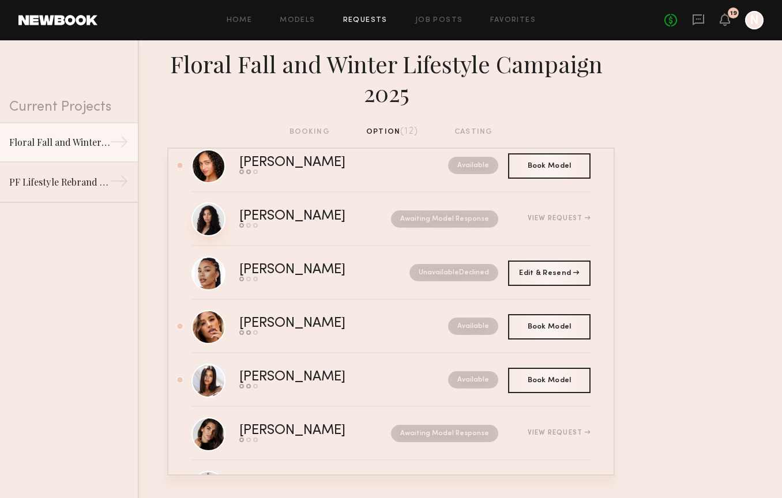
click at [217, 220] on link at bounding box center [208, 219] width 34 height 34
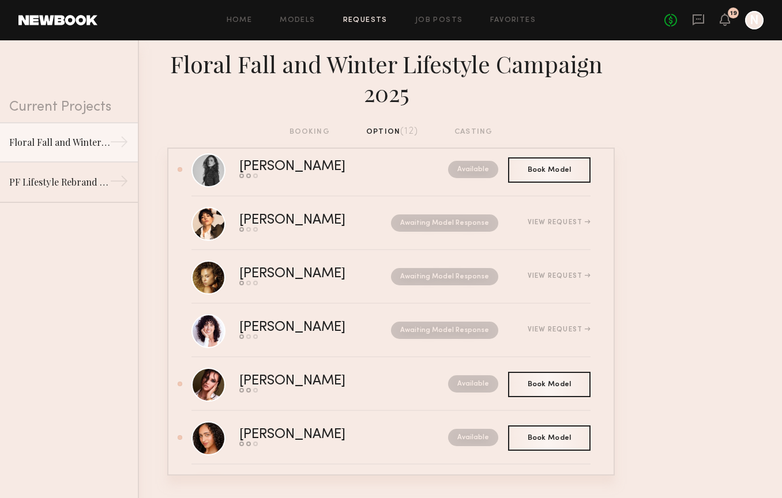
scroll to position [0, 0]
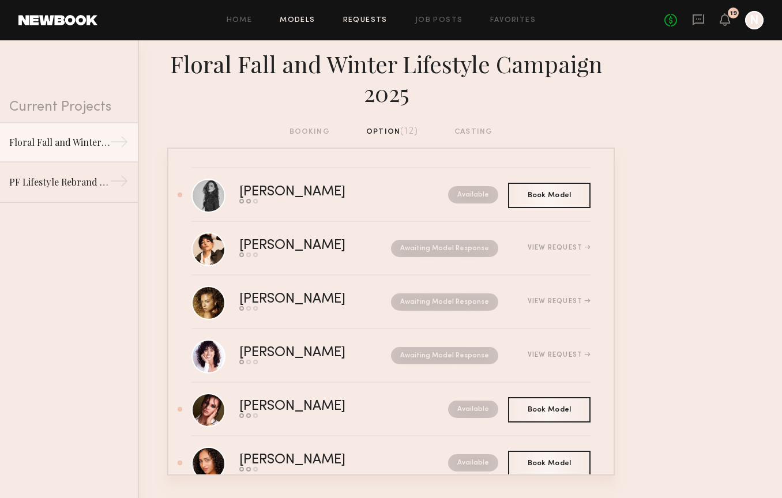
click at [303, 21] on link "Models" at bounding box center [297, 20] width 35 height 7
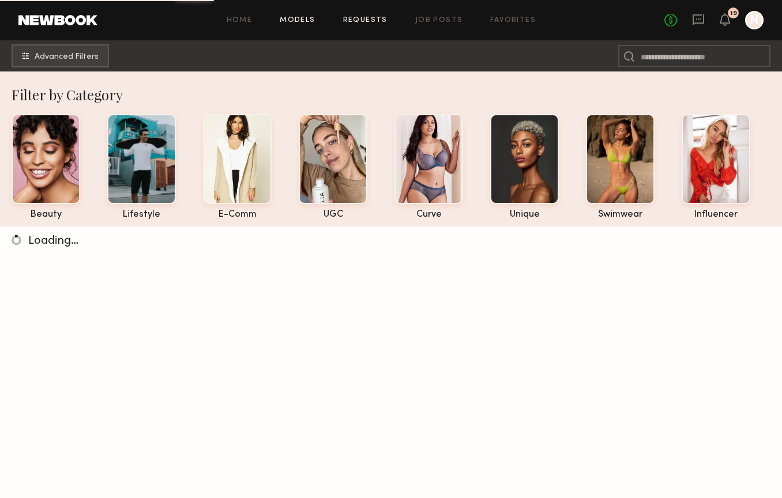
click at [364, 20] on link "Requests" at bounding box center [365, 20] width 44 height 7
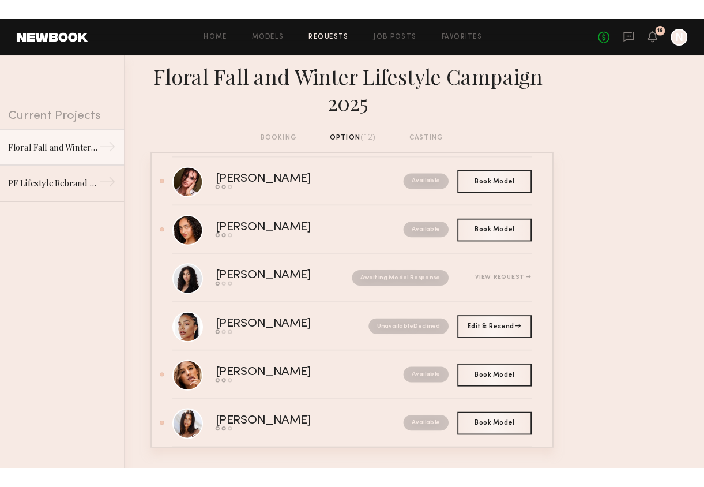
scroll to position [236, 0]
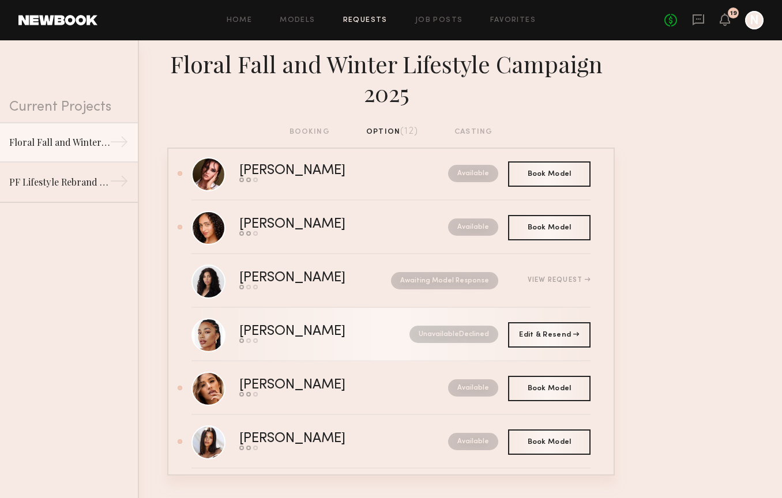
click at [239, 319] on link "Chloe W. Send request Model response Book model Unavailable Declined" at bounding box center [390, 335] width 399 height 54
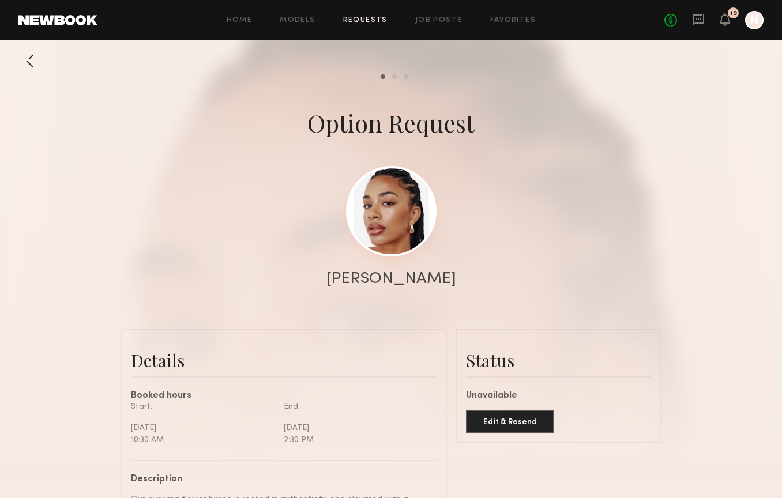
click at [379, 251] on link at bounding box center [391, 211] width 91 height 91
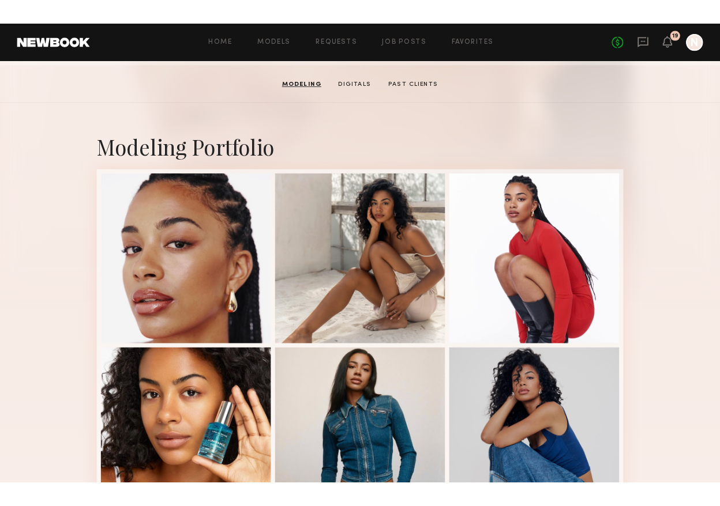
scroll to position [158, 0]
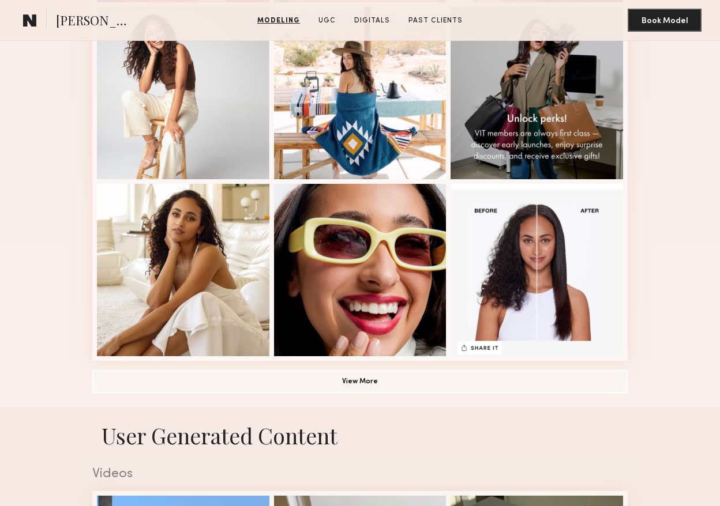
scroll to position [668, 0]
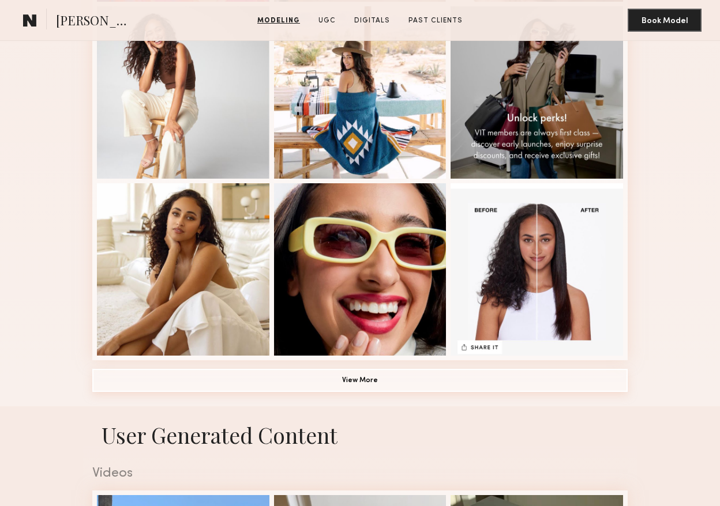
click at [362, 378] on button "View More" at bounding box center [359, 380] width 535 height 23
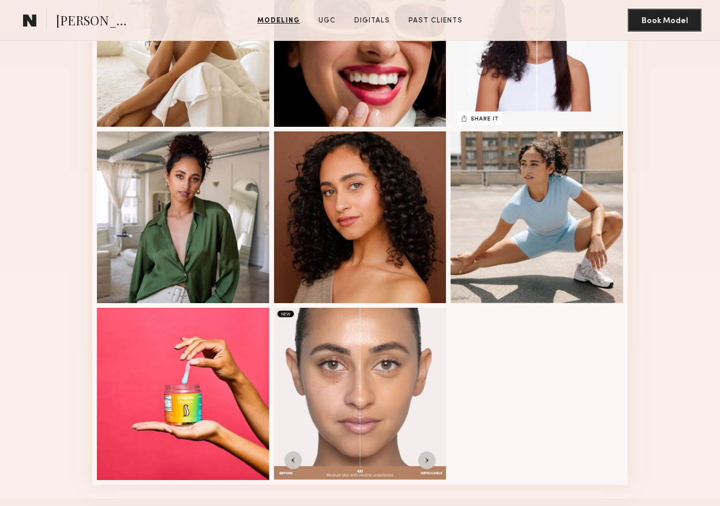
scroll to position [897, 0]
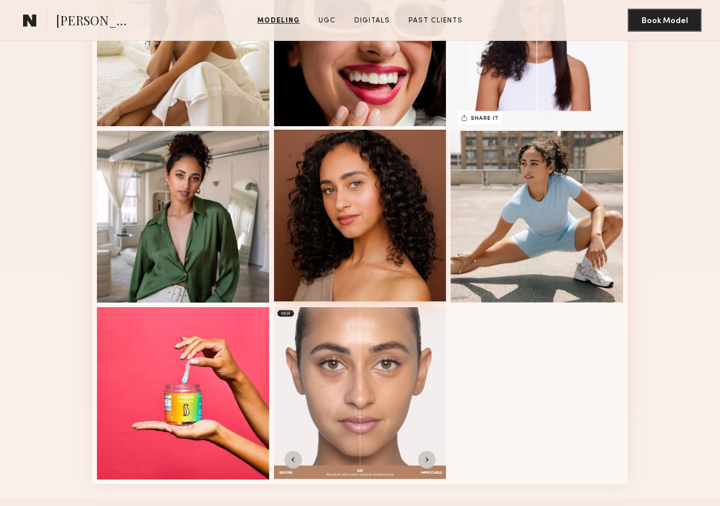
click at [391, 271] on div at bounding box center [360, 216] width 172 height 172
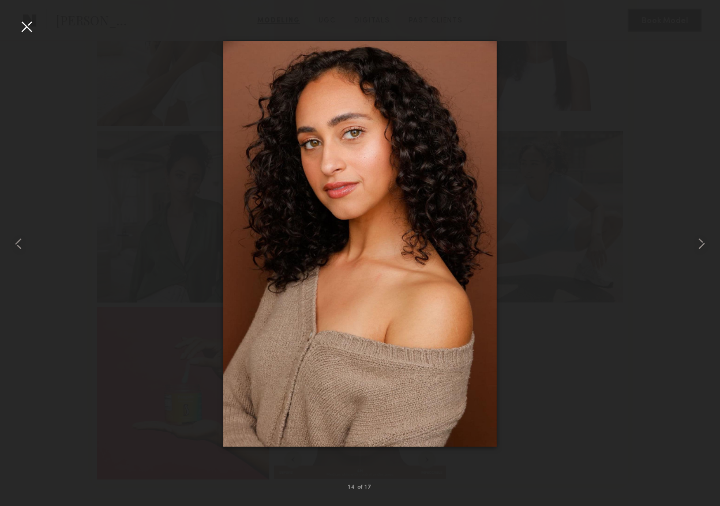
click at [28, 29] on div at bounding box center [26, 26] width 18 height 18
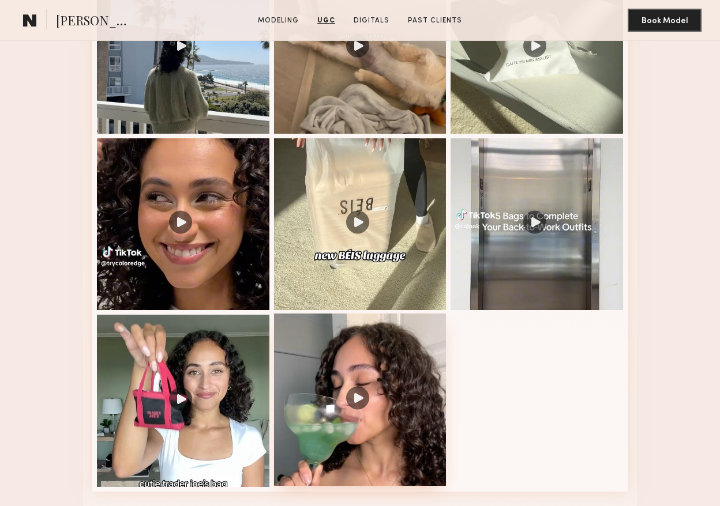
scroll to position [1518, 0]
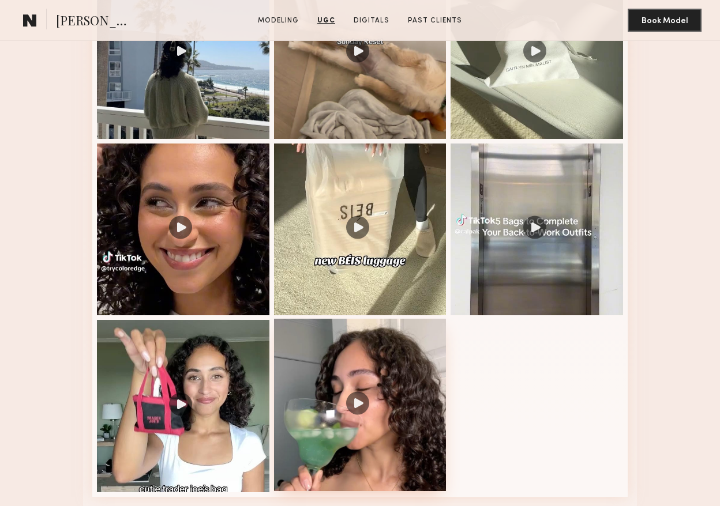
click at [361, 235] on div at bounding box center [360, 230] width 172 height 172
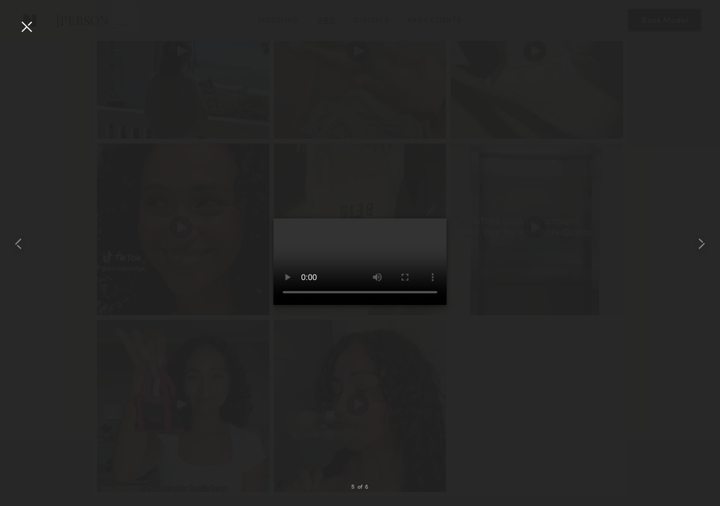
click at [25, 29] on div at bounding box center [26, 26] width 18 height 18
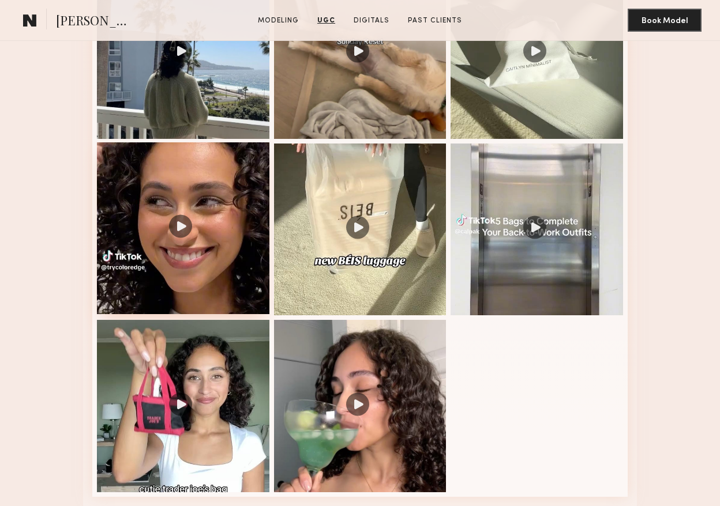
click at [181, 223] on div at bounding box center [183, 228] width 172 height 172
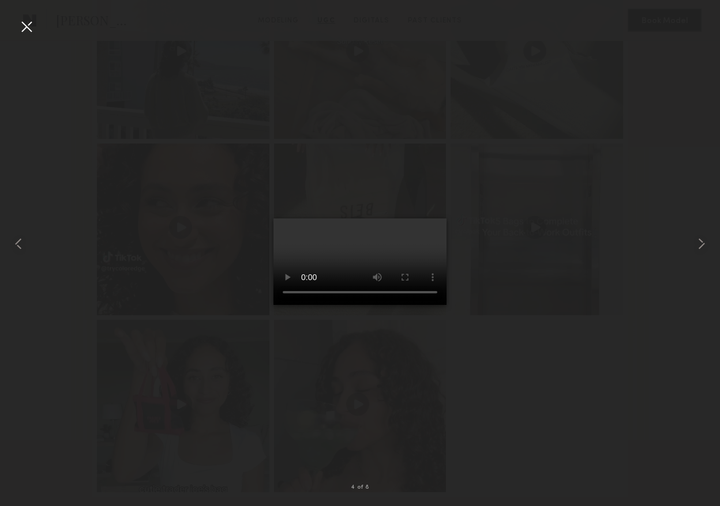
click at [29, 27] on div at bounding box center [26, 26] width 18 height 18
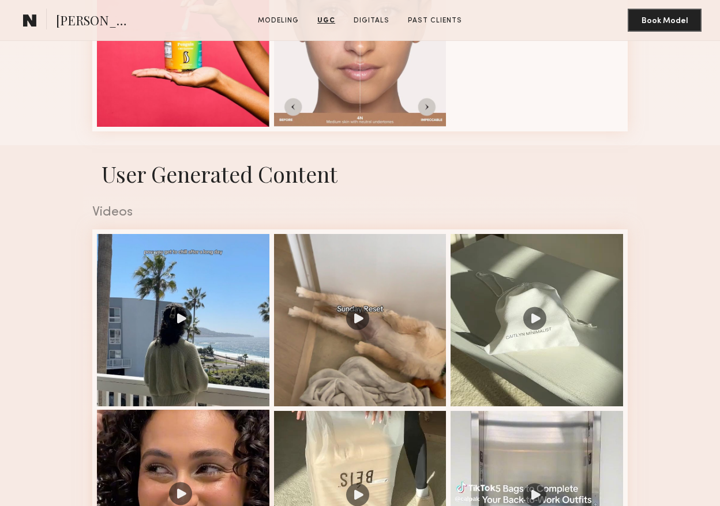
scroll to position [1243, 0]
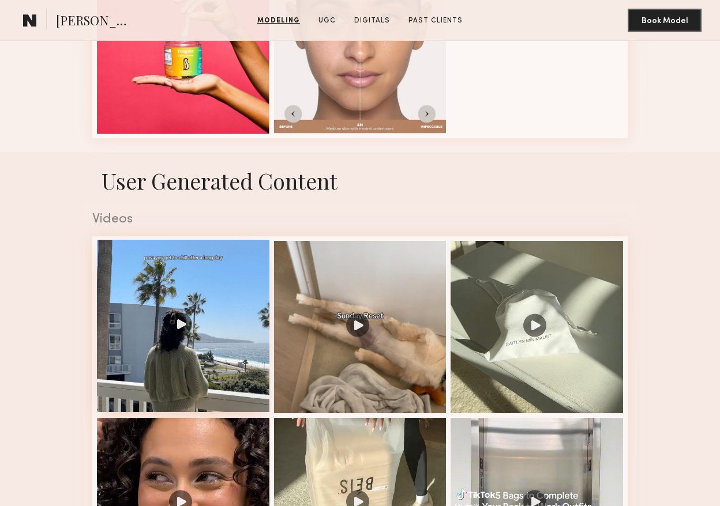
click at [186, 319] on div at bounding box center [183, 326] width 172 height 172
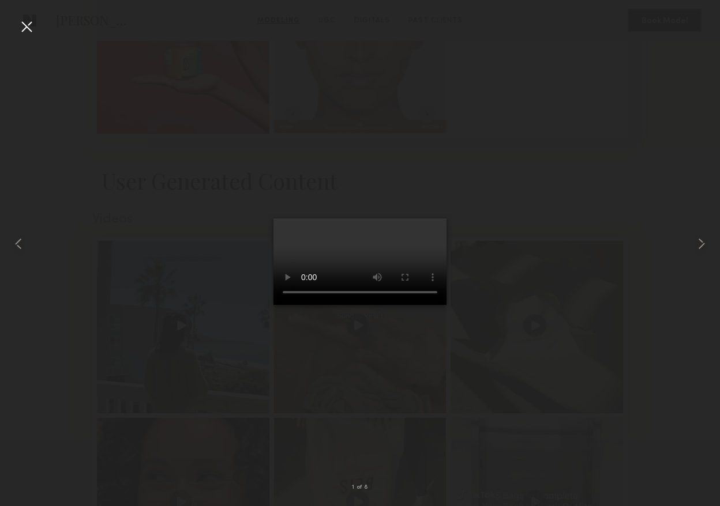
click at [26, 30] on div at bounding box center [26, 26] width 18 height 18
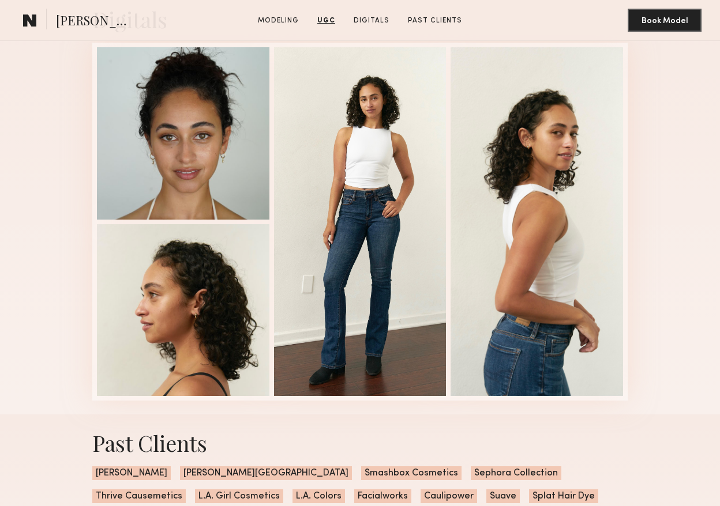
scroll to position [2060, 0]
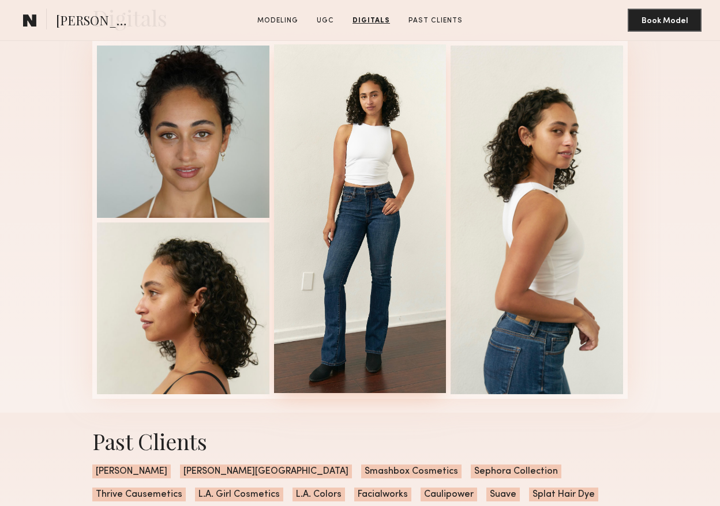
click at [387, 232] on div at bounding box center [360, 218] width 172 height 349
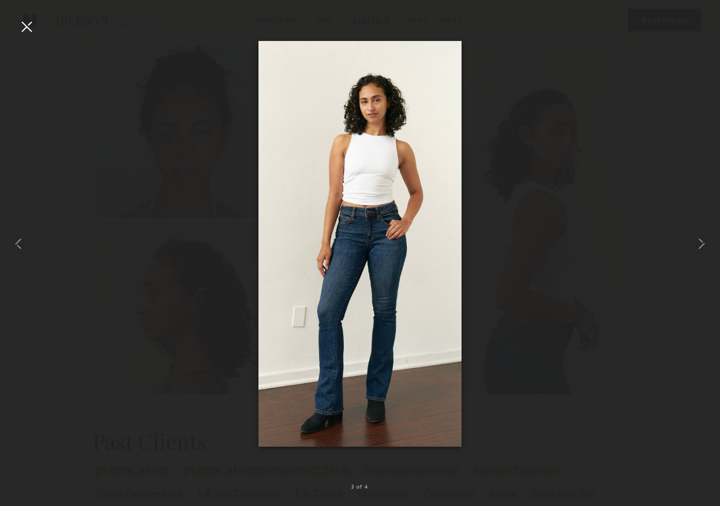
click at [29, 22] on div at bounding box center [26, 26] width 18 height 18
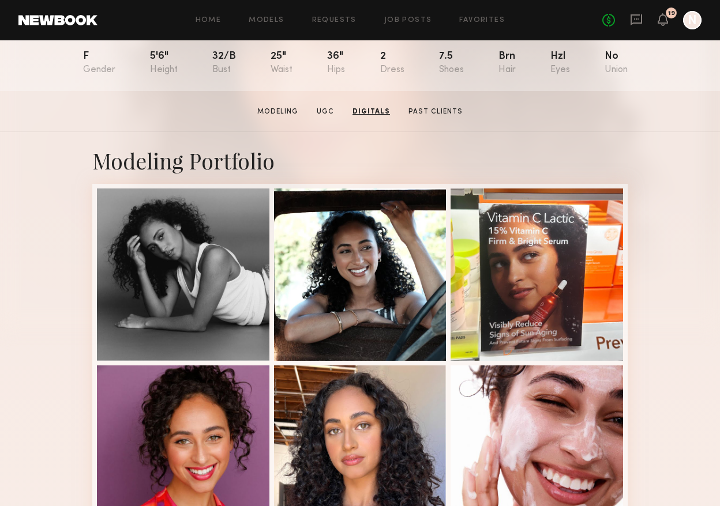
scroll to position [125, 0]
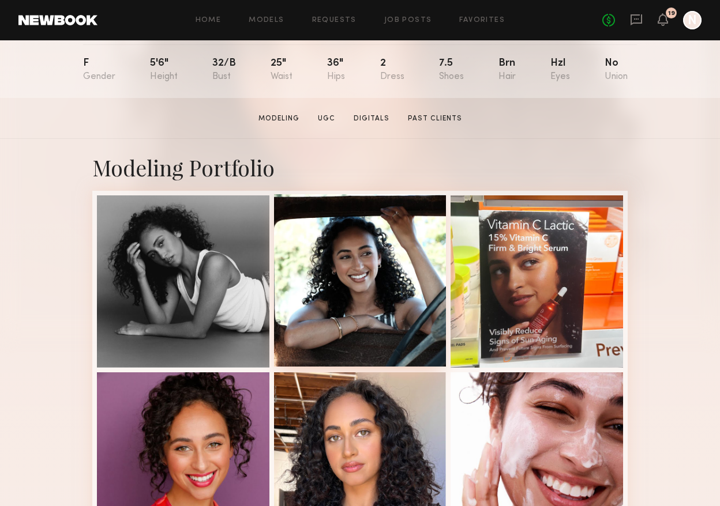
click at [316, 240] on div at bounding box center [360, 280] width 172 height 172
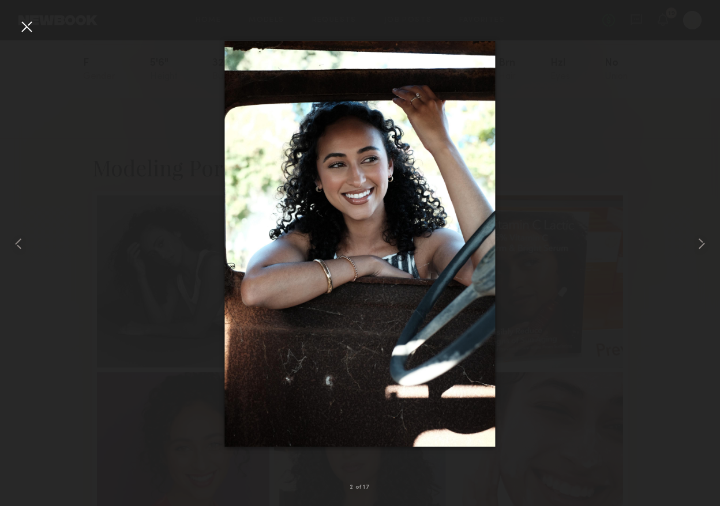
click at [25, 27] on div at bounding box center [26, 26] width 18 height 18
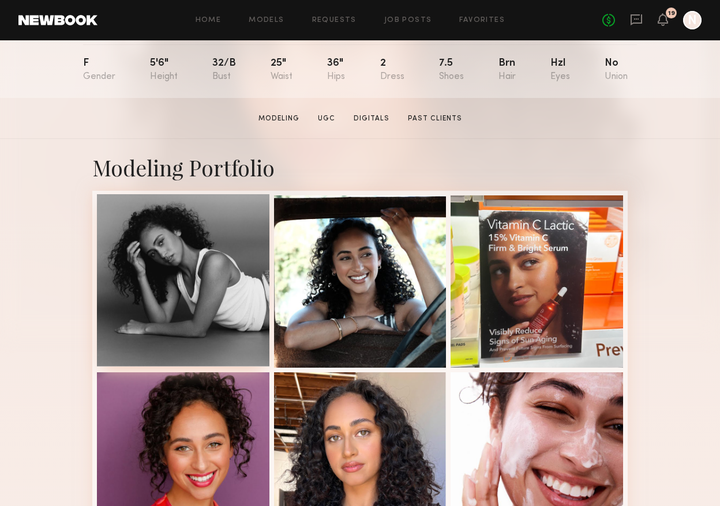
click at [188, 282] on div at bounding box center [183, 280] width 172 height 172
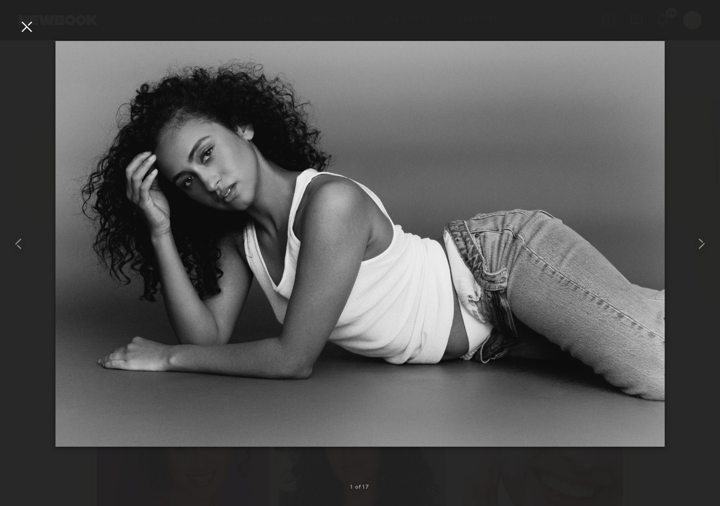
click at [27, 22] on div at bounding box center [26, 26] width 18 height 18
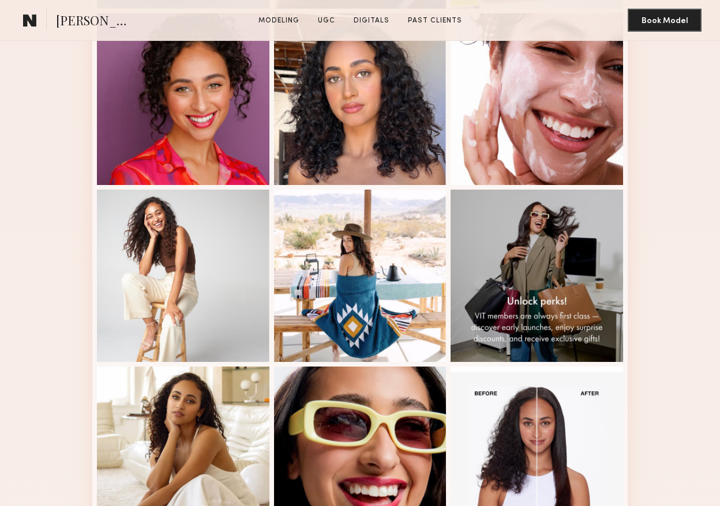
scroll to position [492, 0]
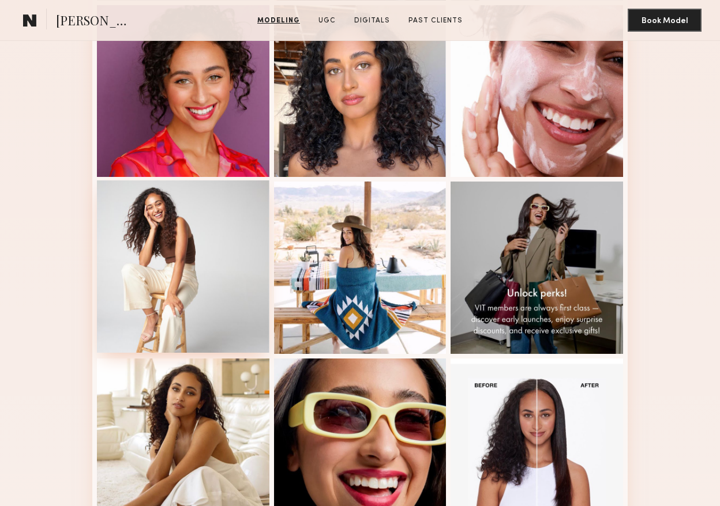
click at [153, 257] on div at bounding box center [183, 266] width 172 height 172
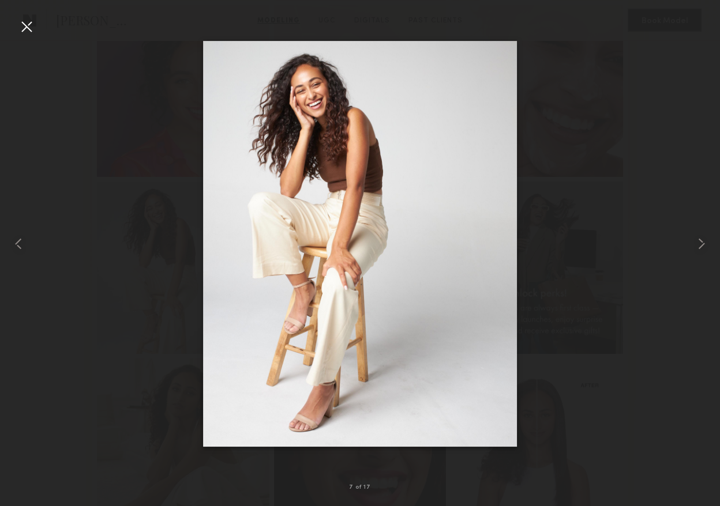
click at [27, 28] on div at bounding box center [26, 26] width 18 height 18
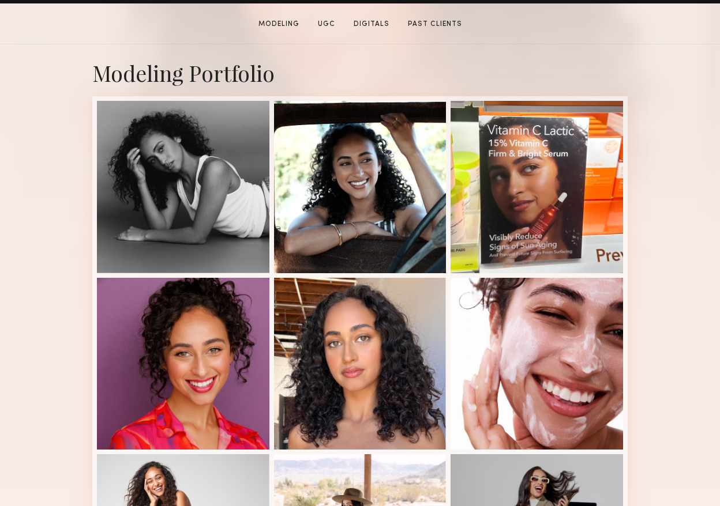
scroll to position [218, 0]
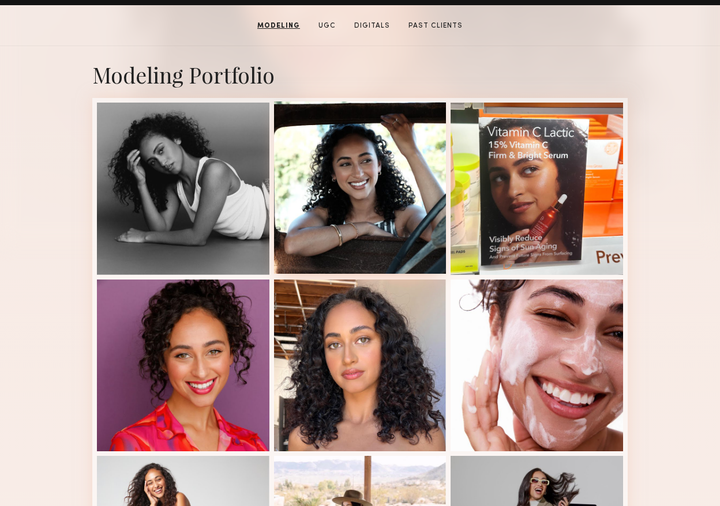
click at [345, 172] on div at bounding box center [360, 187] width 172 height 172
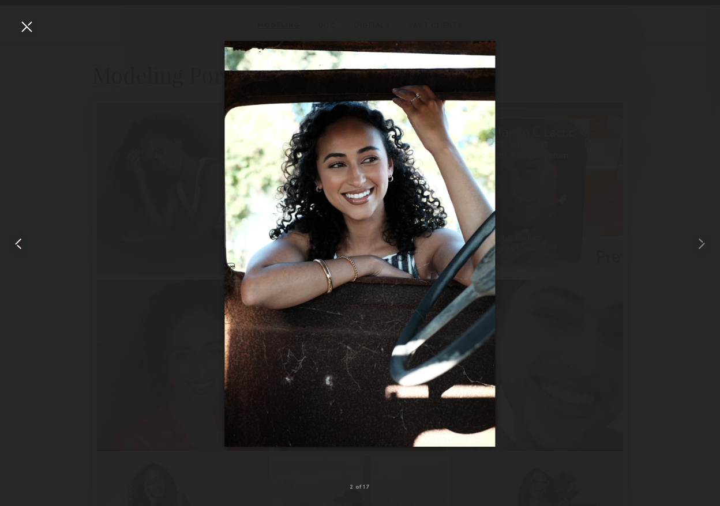
click at [18, 244] on common-icon at bounding box center [18, 244] width 18 height 18
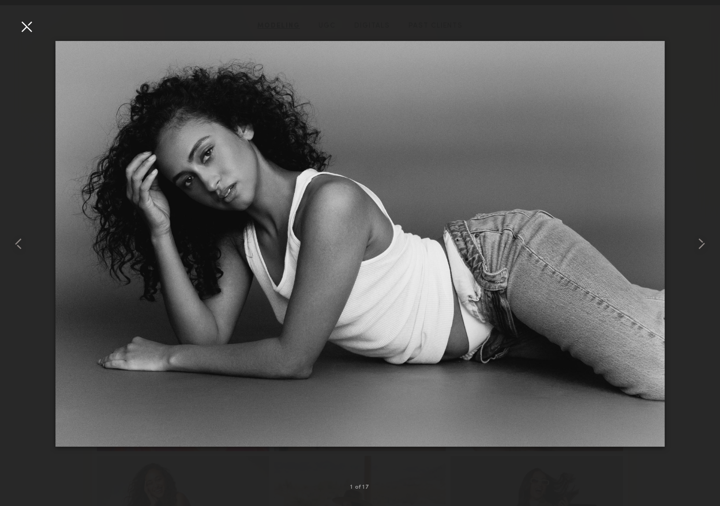
click at [30, 29] on div at bounding box center [26, 26] width 18 height 18
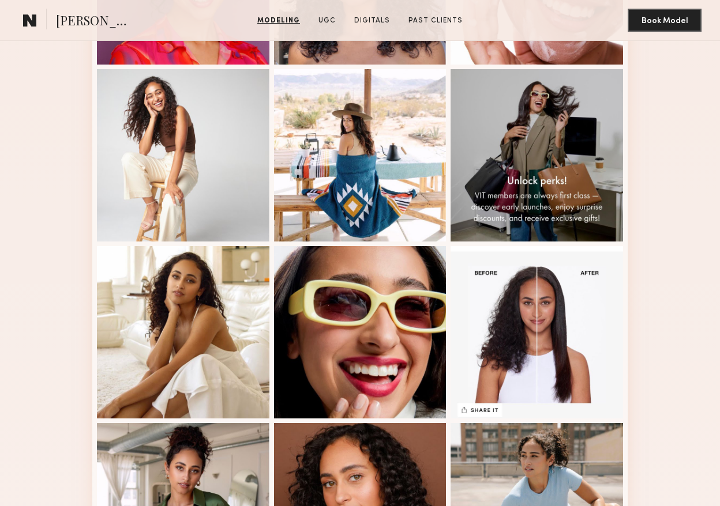
scroll to position [605, 0]
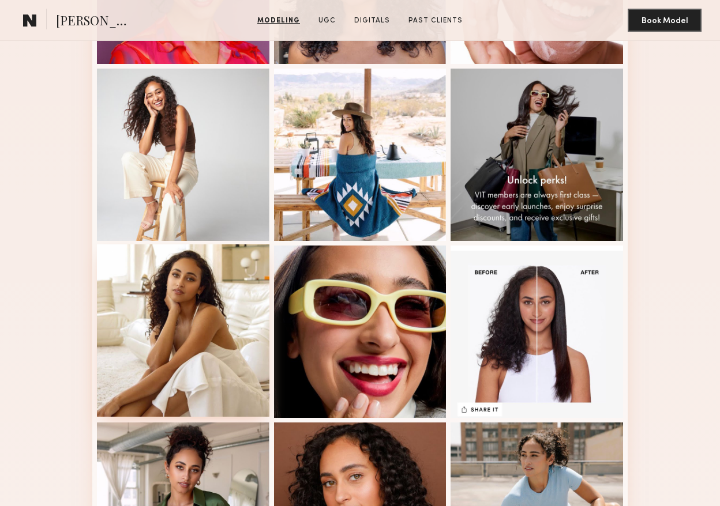
click at [195, 307] on div at bounding box center [183, 330] width 172 height 172
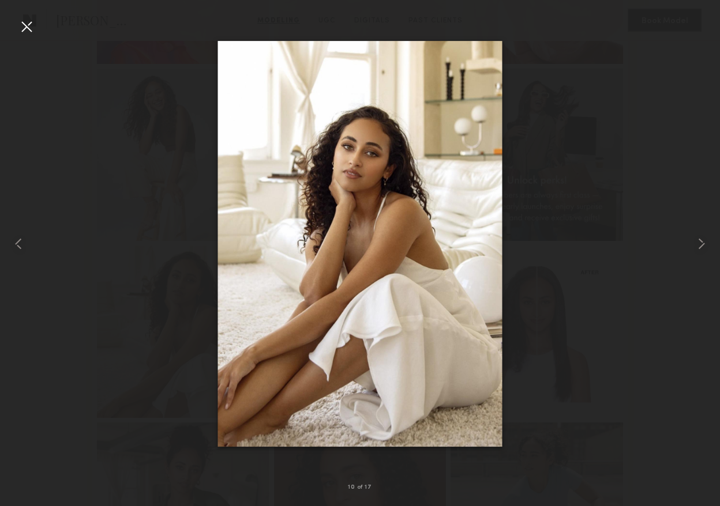
click at [27, 25] on div at bounding box center [26, 26] width 18 height 18
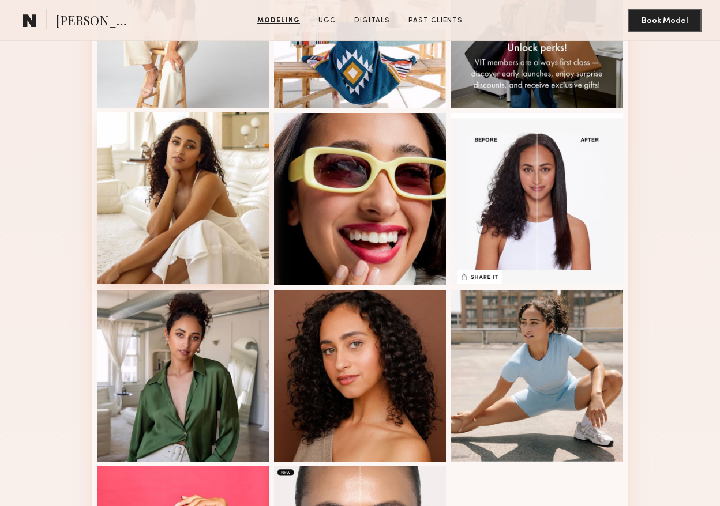
scroll to position [743, 0]
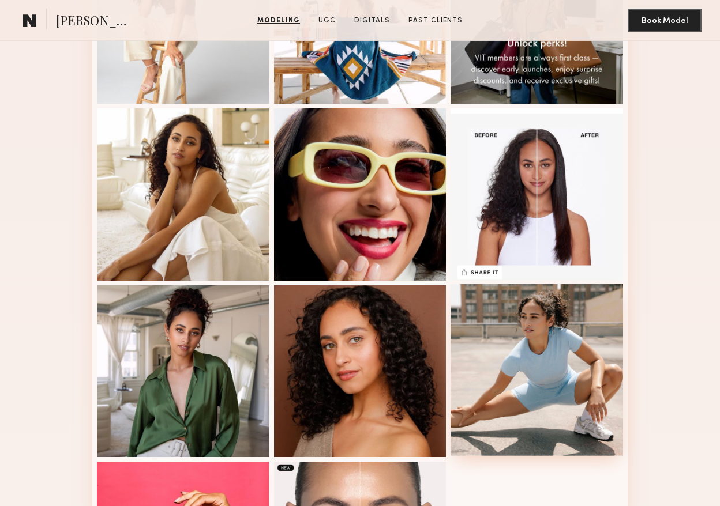
click at [527, 370] on div at bounding box center [536, 370] width 172 height 172
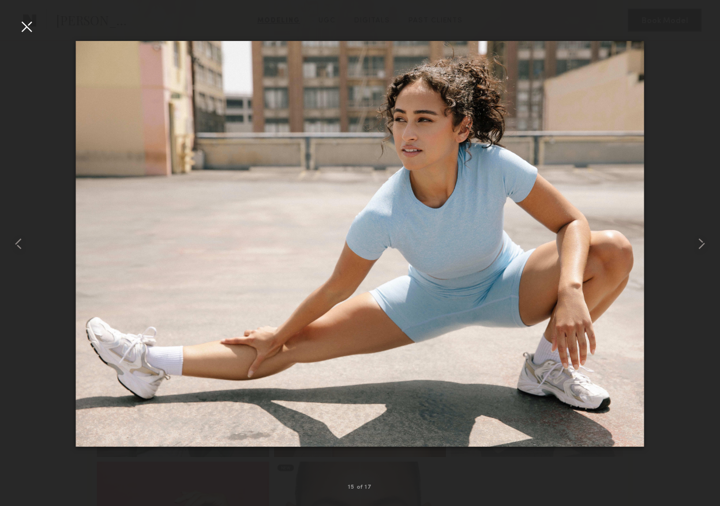
click at [27, 28] on div at bounding box center [26, 26] width 18 height 18
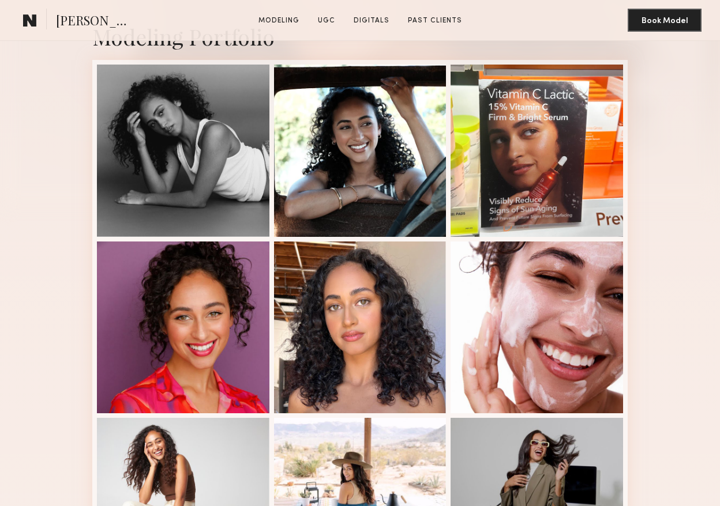
scroll to position [259, 0]
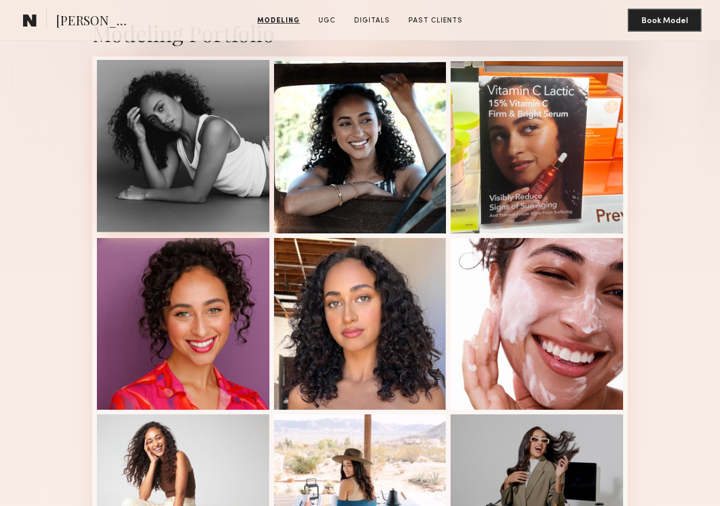
click at [180, 185] on div at bounding box center [183, 146] width 172 height 172
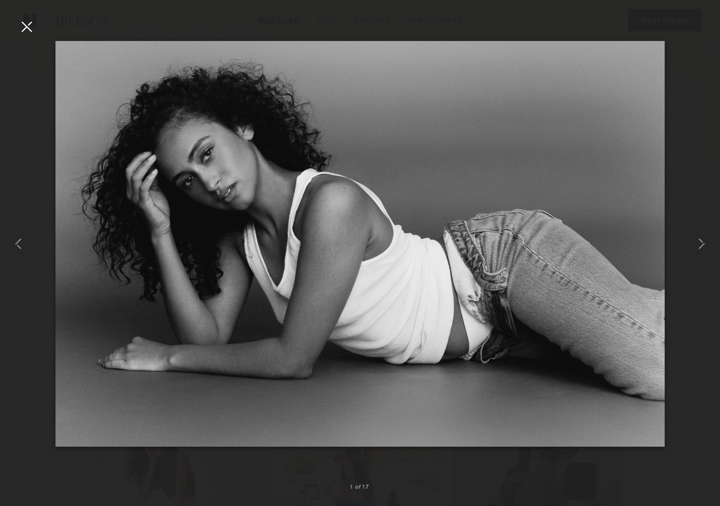
click at [26, 27] on div at bounding box center [26, 26] width 18 height 18
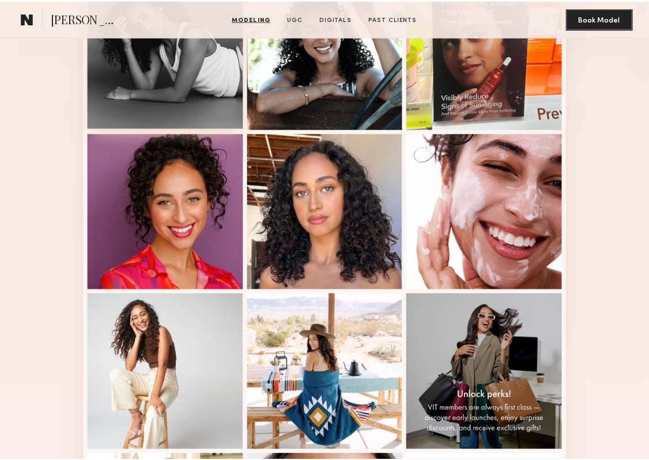
scroll to position [353, 0]
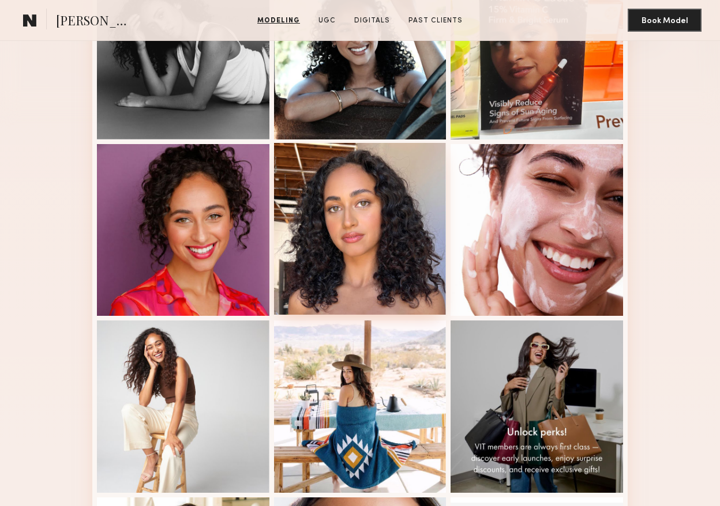
click at [348, 236] on div at bounding box center [360, 229] width 172 height 172
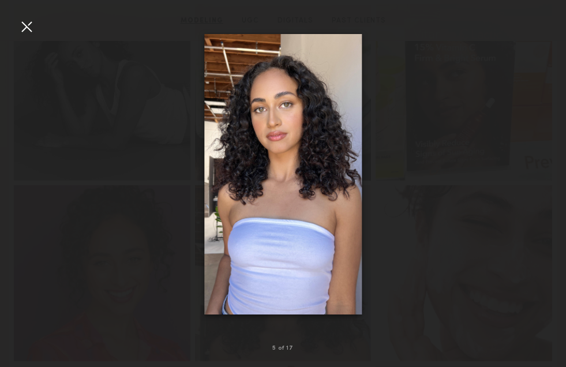
click at [35, 99] on div at bounding box center [283, 173] width 566 height 311
click at [27, 28] on div at bounding box center [26, 26] width 18 height 18
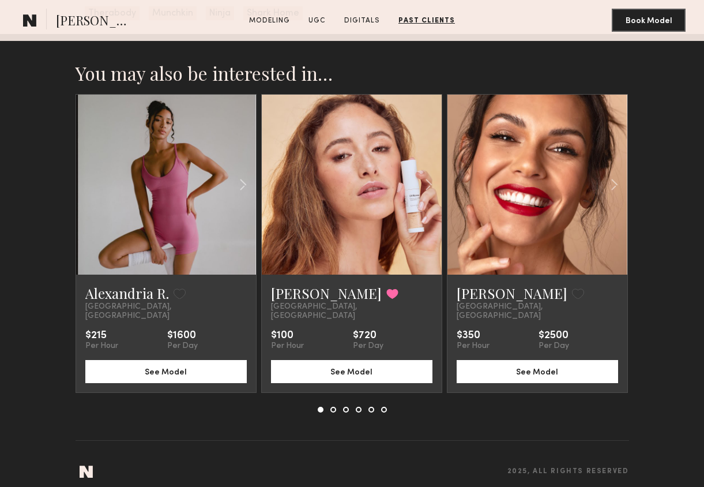
scroll to position [2636, 0]
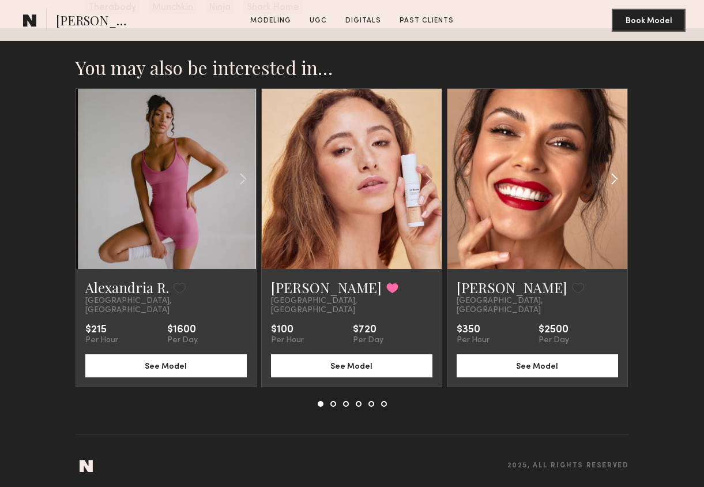
click at [613, 185] on common-icon at bounding box center [614, 179] width 17 height 22
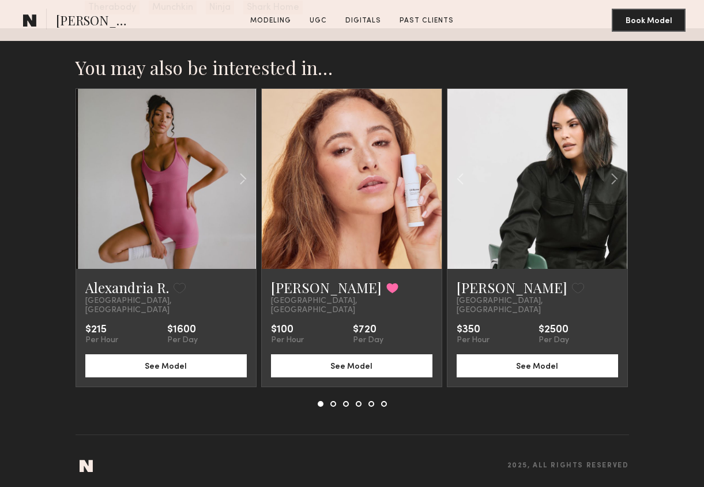
click at [334, 401] on button at bounding box center [333, 404] width 6 height 6
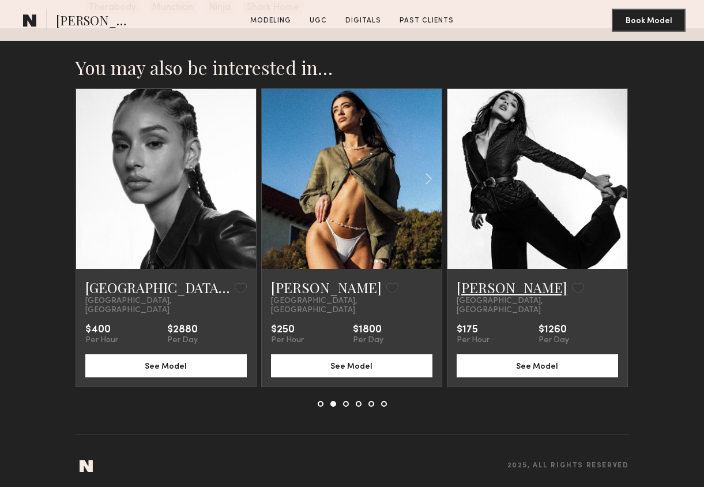
click at [467, 291] on link "Ghazal G." at bounding box center [512, 287] width 111 height 18
click at [343, 401] on button at bounding box center [346, 404] width 6 height 6
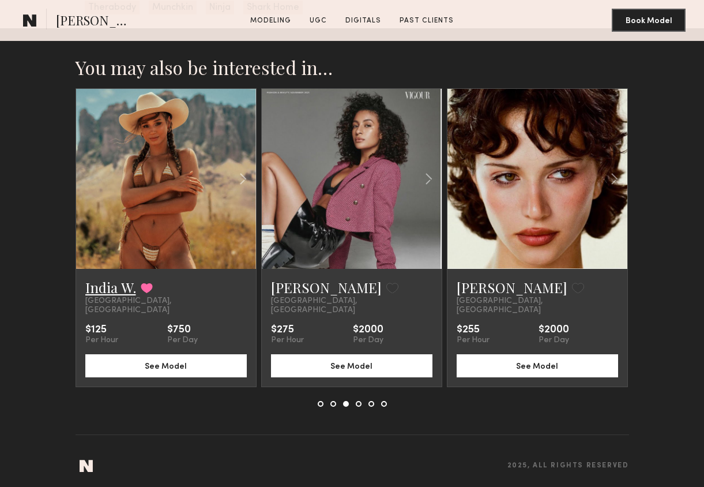
click at [97, 295] on link "India W." at bounding box center [110, 287] width 51 height 18
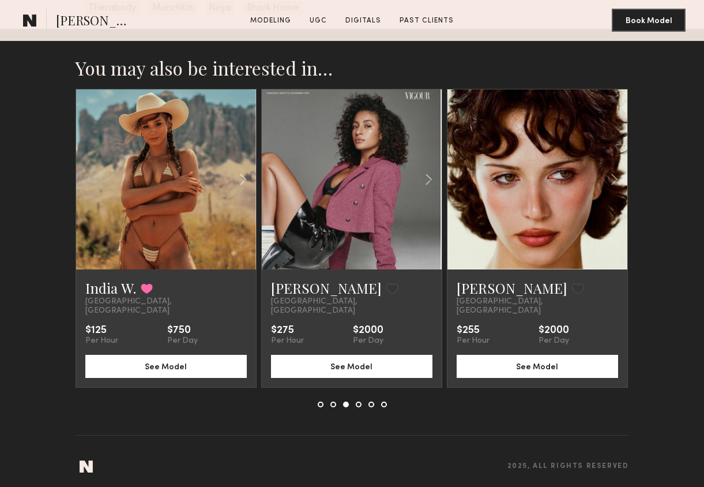
click at [358, 402] on button at bounding box center [359, 404] width 6 height 6
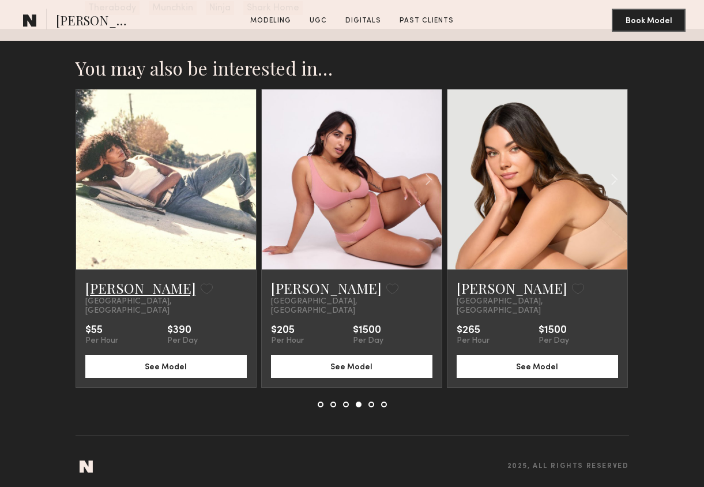
click at [101, 293] on link "Delaney H." at bounding box center [140, 287] width 111 height 18
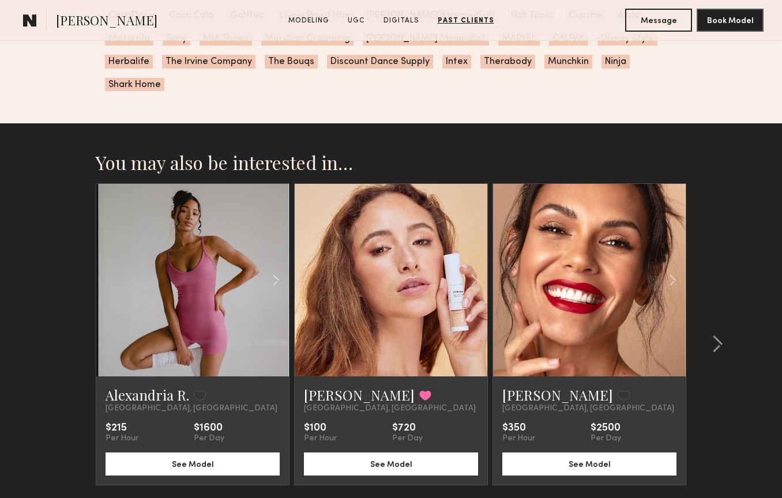
scroll to position [2467, 0]
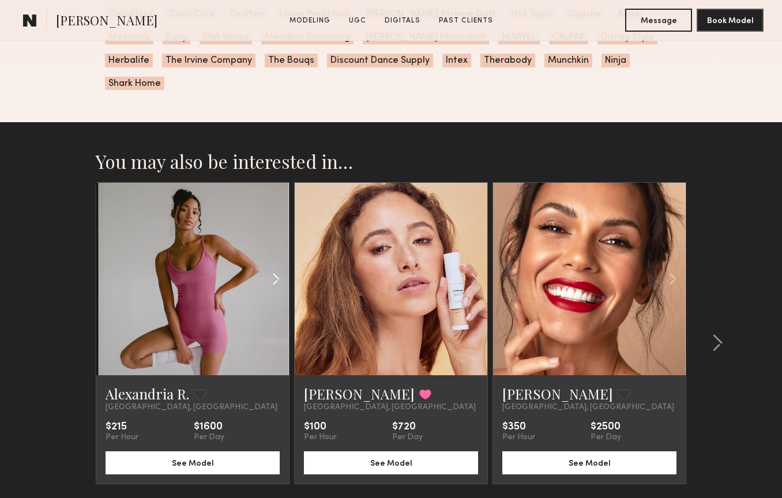
click at [276, 268] on common-icon at bounding box center [276, 279] width 17 height 22
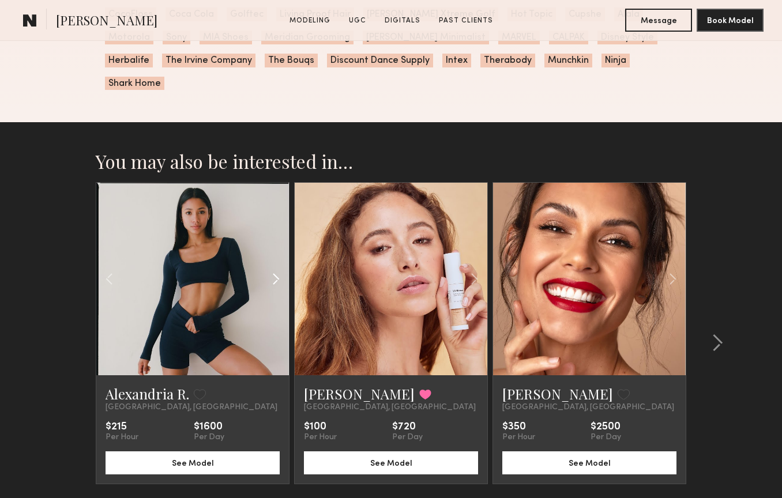
click at [276, 268] on common-icon at bounding box center [276, 279] width 17 height 22
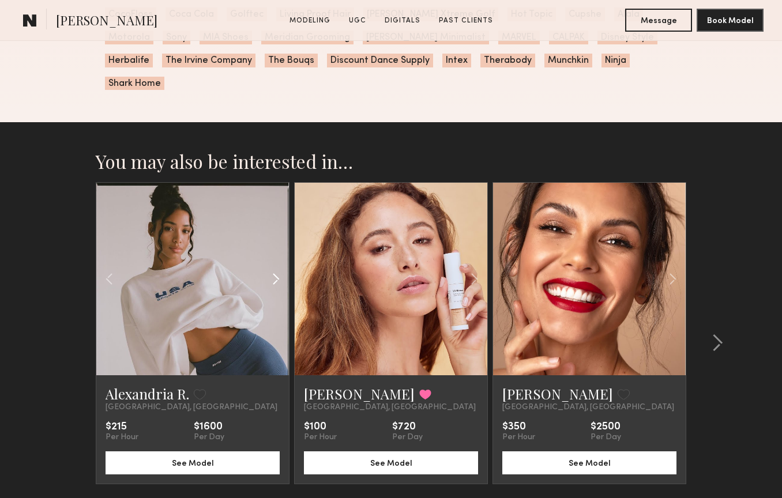
click at [276, 268] on common-icon at bounding box center [276, 279] width 17 height 22
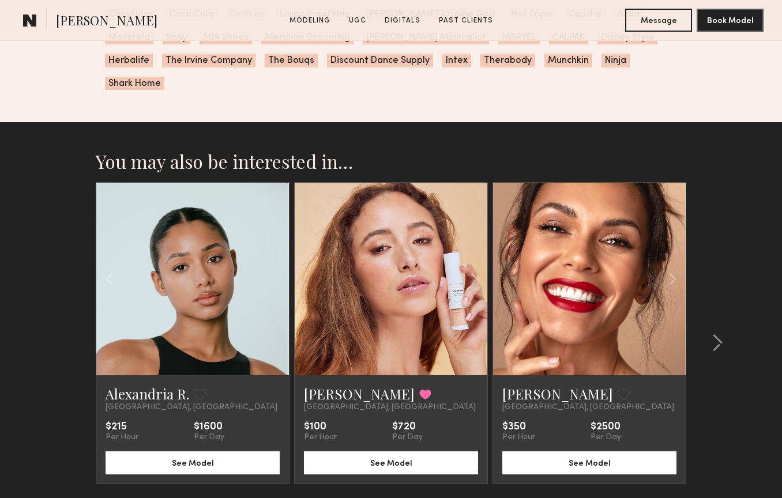
click at [276, 259] on div at bounding box center [192, 279] width 193 height 193
click at [134, 385] on link "Alexandria R." at bounding box center [148, 394] width 84 height 18
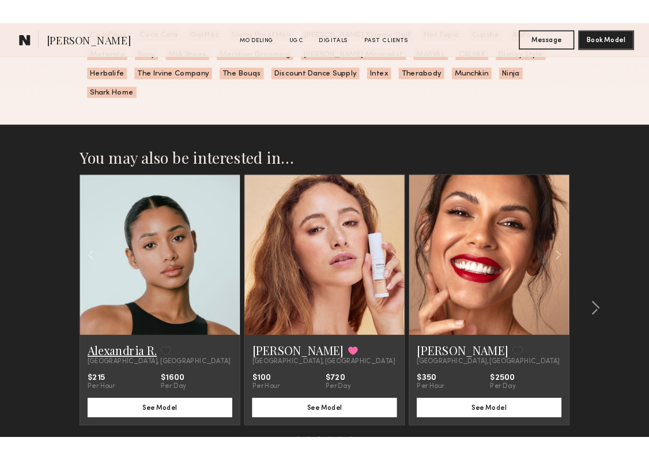
scroll to position [2296, 0]
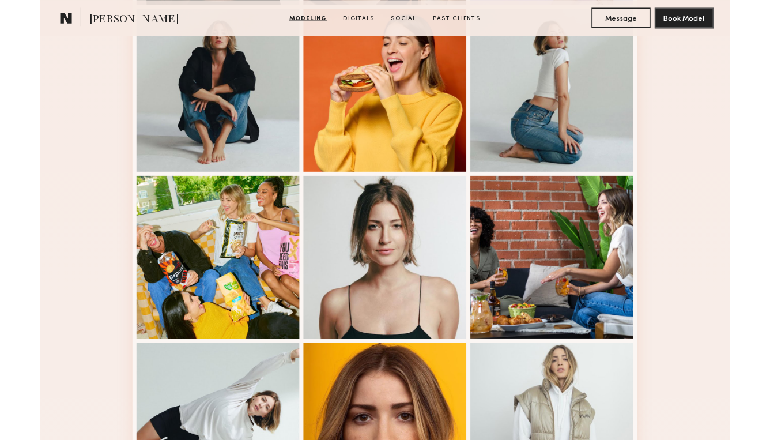
scroll to position [710, 0]
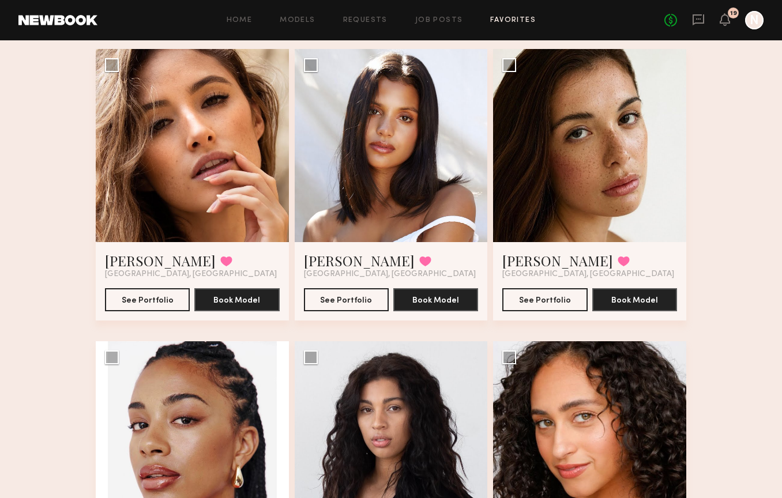
scroll to position [996, 0]
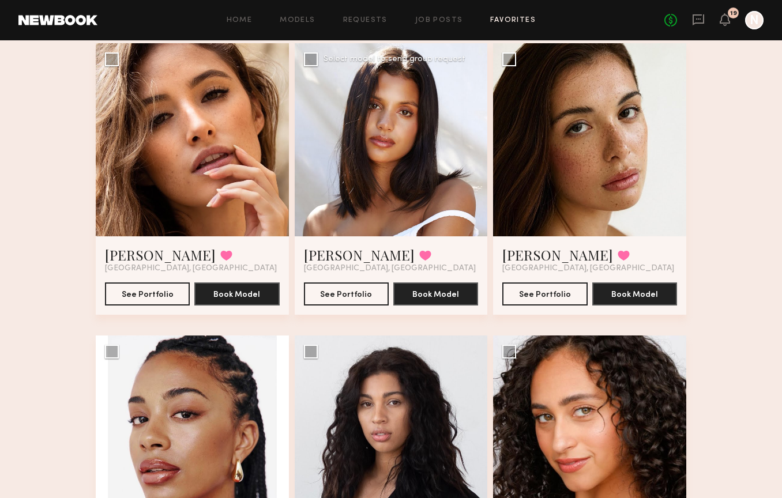
click at [396, 186] on div at bounding box center [391, 139] width 193 height 193
click at [356, 246] on link "[PERSON_NAME]" at bounding box center [359, 255] width 111 height 18
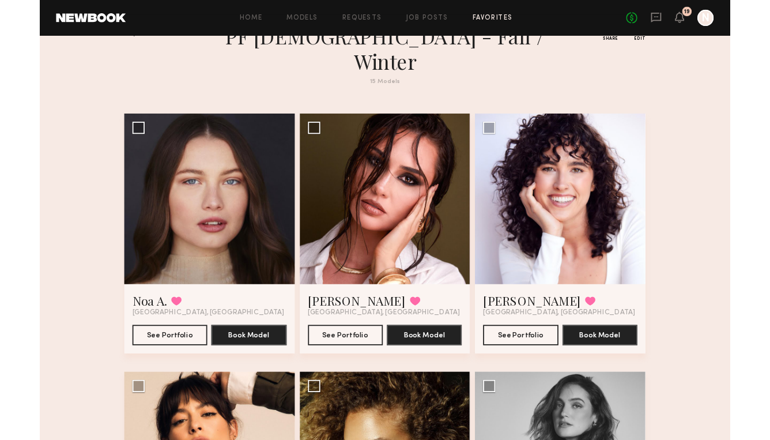
scroll to position [19, 0]
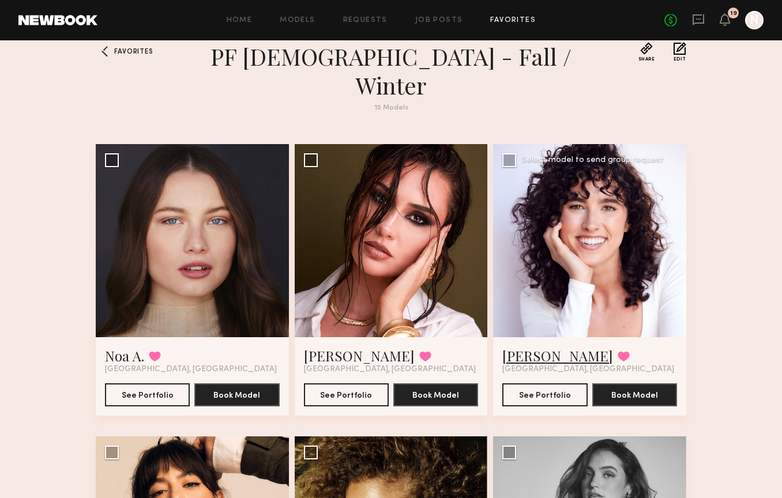
click at [515, 347] on link "[PERSON_NAME]" at bounding box center [557, 356] width 111 height 18
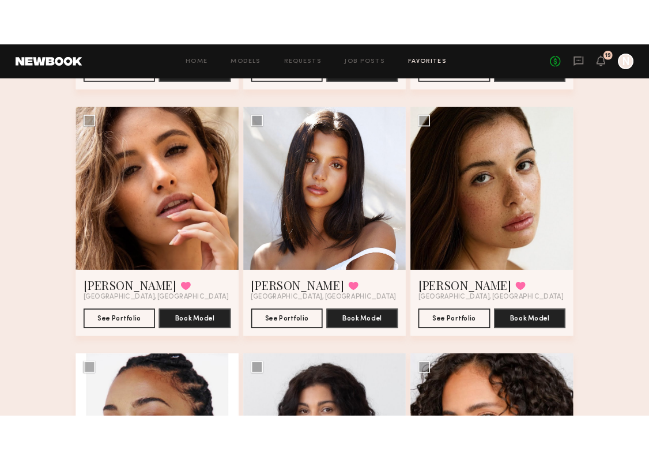
scroll to position [969, 0]
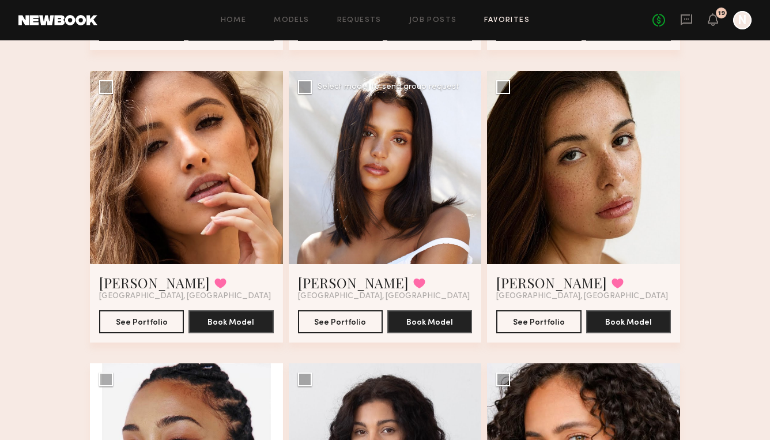
click at [419, 176] on div at bounding box center [385, 167] width 193 height 193
click at [353, 273] on link "[PERSON_NAME]" at bounding box center [353, 282] width 111 height 18
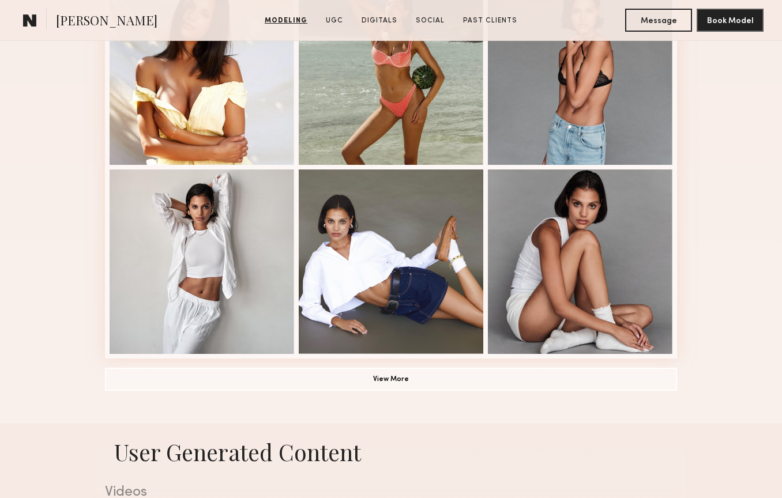
scroll to position [746, 0]
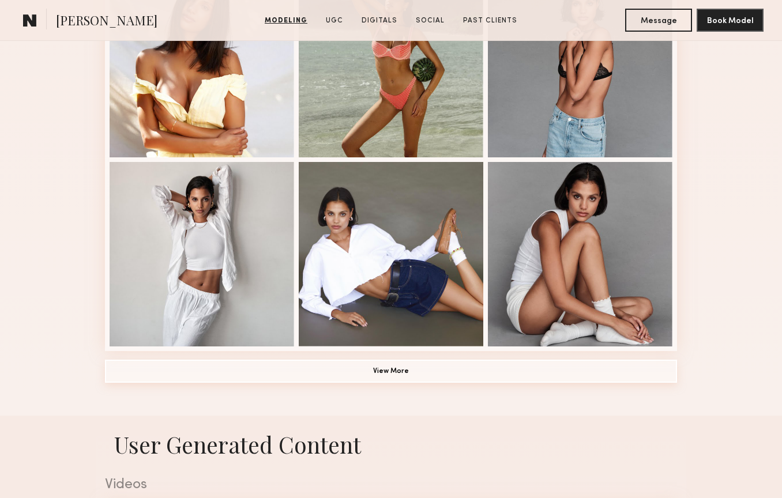
click at [398, 371] on button "View More" at bounding box center [391, 371] width 572 height 23
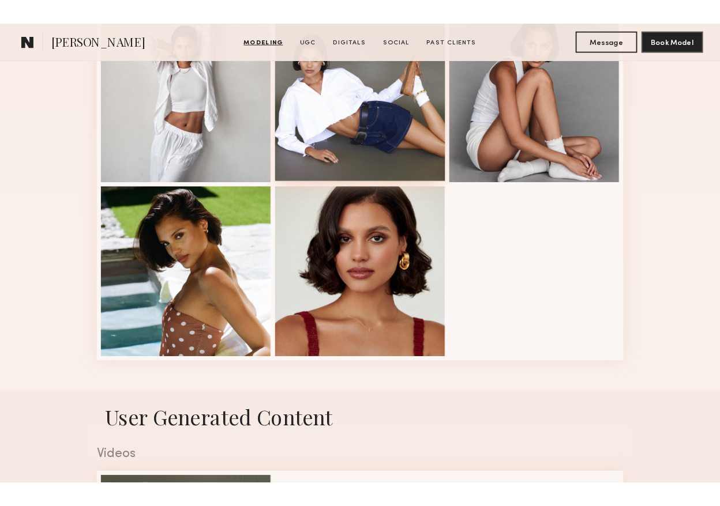
scroll to position [921, 0]
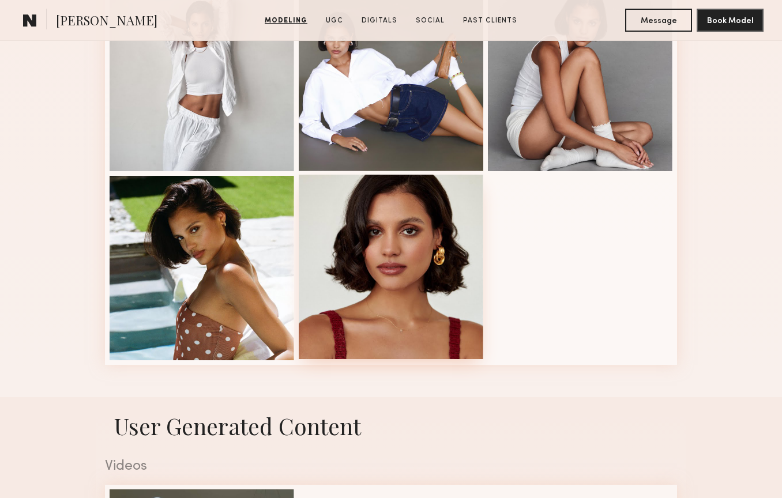
click at [424, 325] on div at bounding box center [391, 267] width 185 height 185
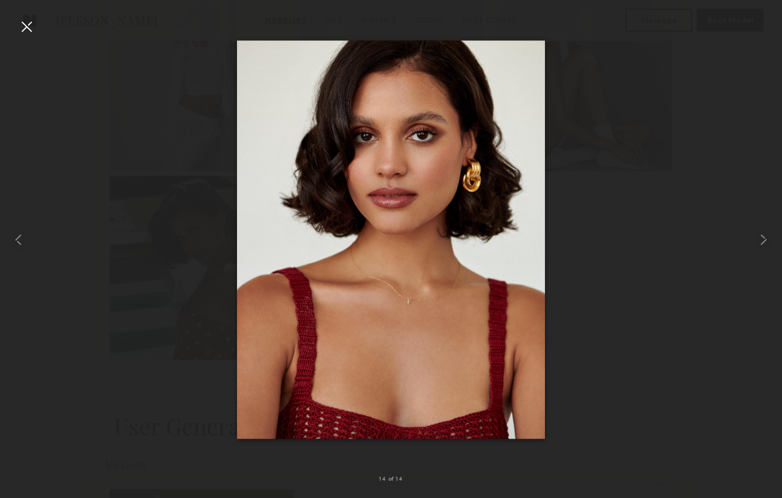
click at [27, 29] on div at bounding box center [26, 26] width 18 height 18
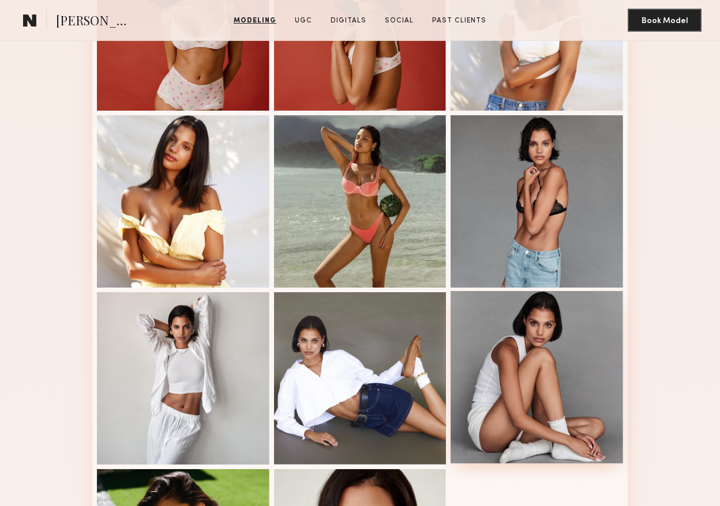
scroll to position [557, 0]
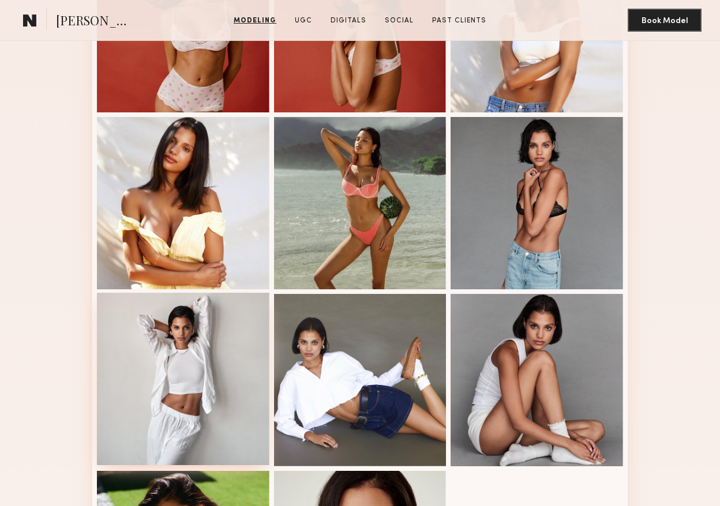
click at [205, 362] on div at bounding box center [183, 379] width 172 height 172
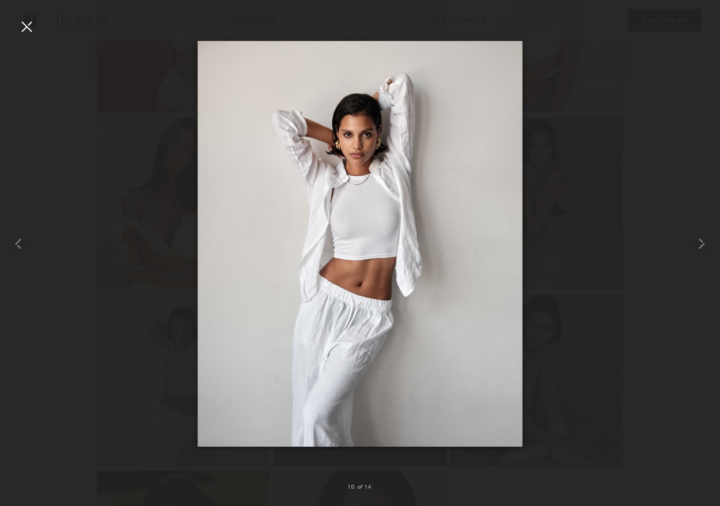
click at [31, 27] on div at bounding box center [26, 26] width 18 height 18
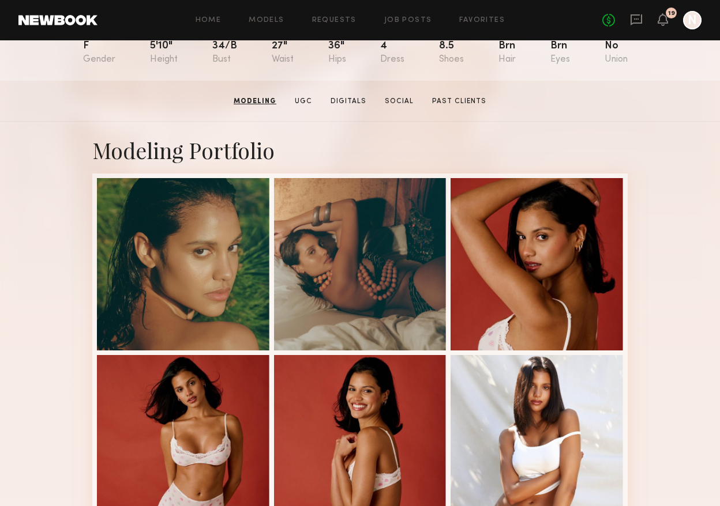
scroll to position [142, 0]
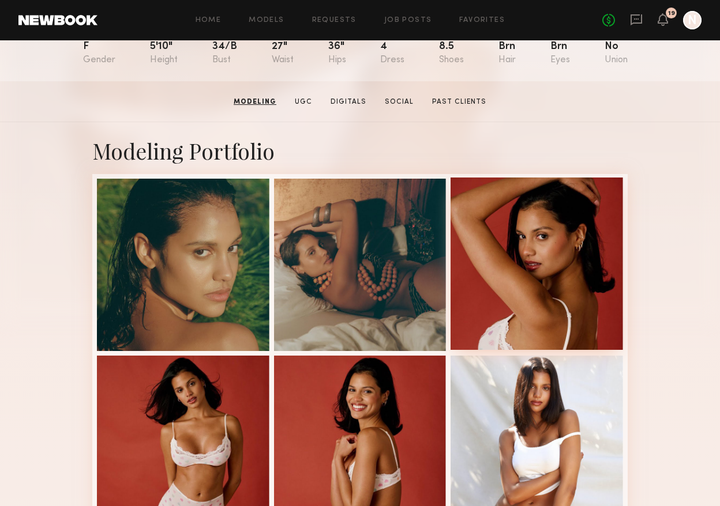
click at [529, 220] on div at bounding box center [536, 264] width 172 height 172
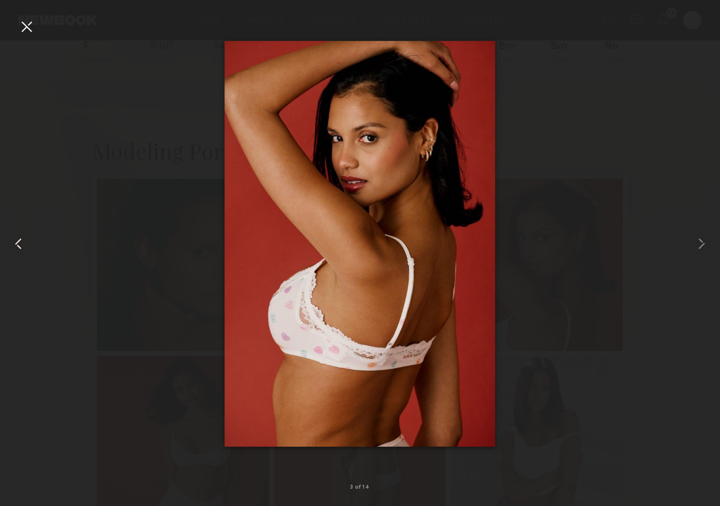
click at [14, 243] on common-icon at bounding box center [18, 244] width 18 height 18
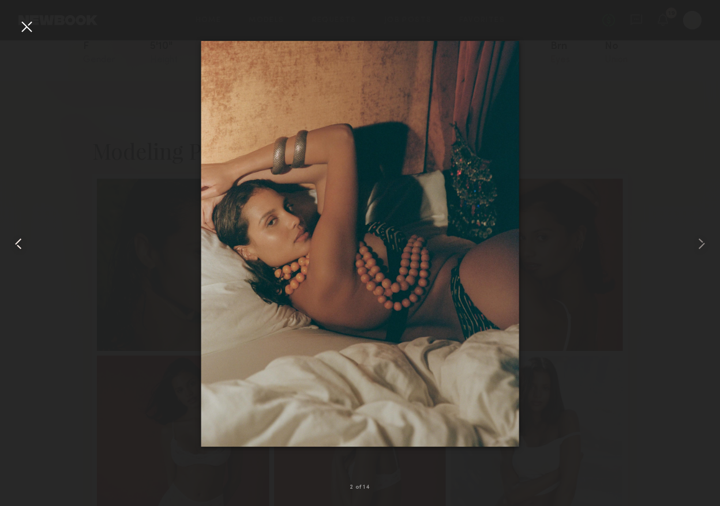
click at [14, 243] on common-icon at bounding box center [18, 244] width 18 height 18
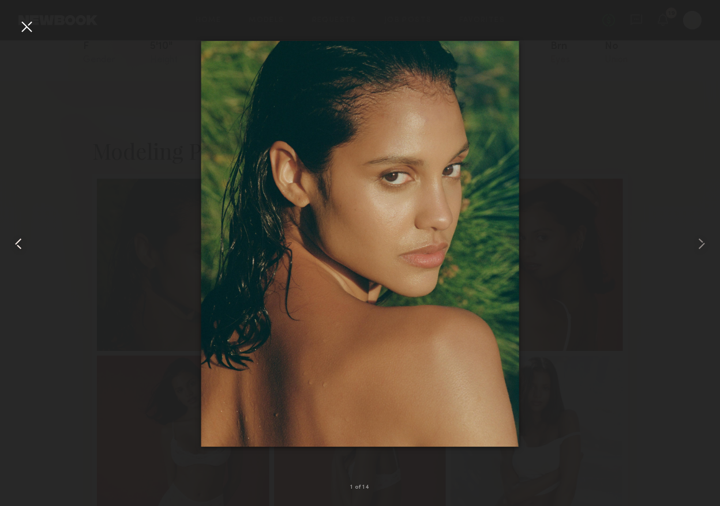
click at [14, 243] on common-icon at bounding box center [18, 244] width 18 height 18
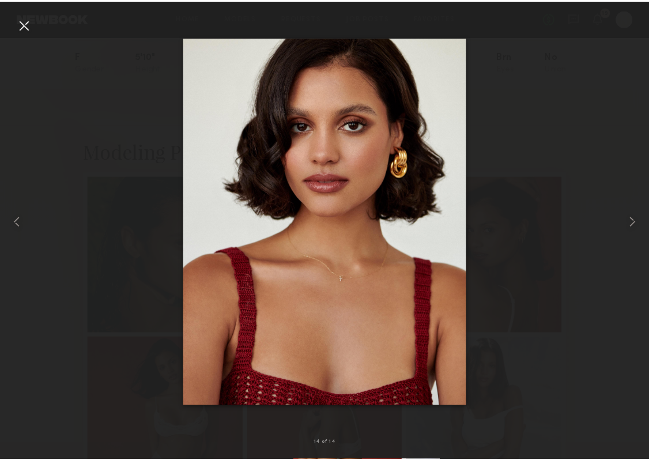
scroll to position [131, 0]
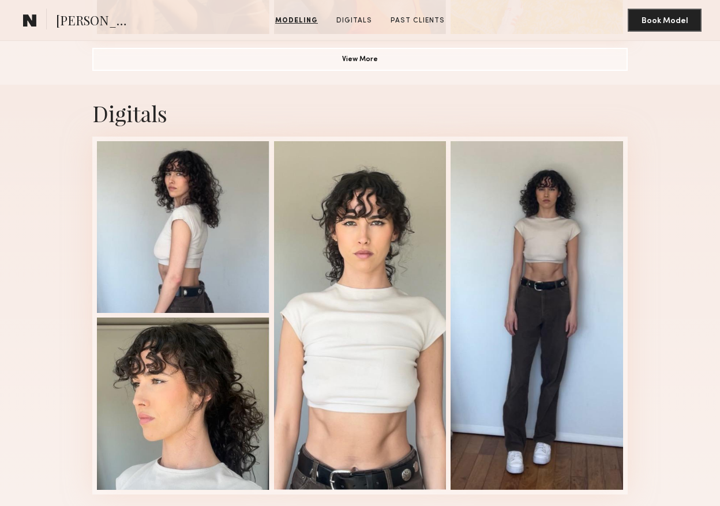
scroll to position [995, 0]
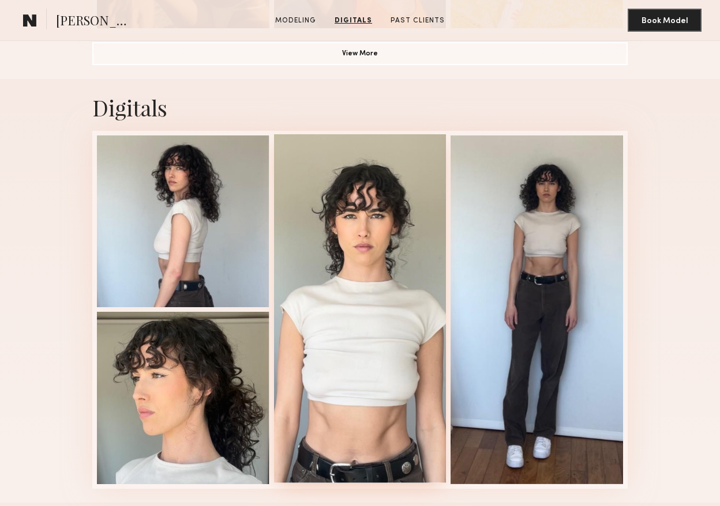
click at [364, 275] on div at bounding box center [360, 308] width 172 height 349
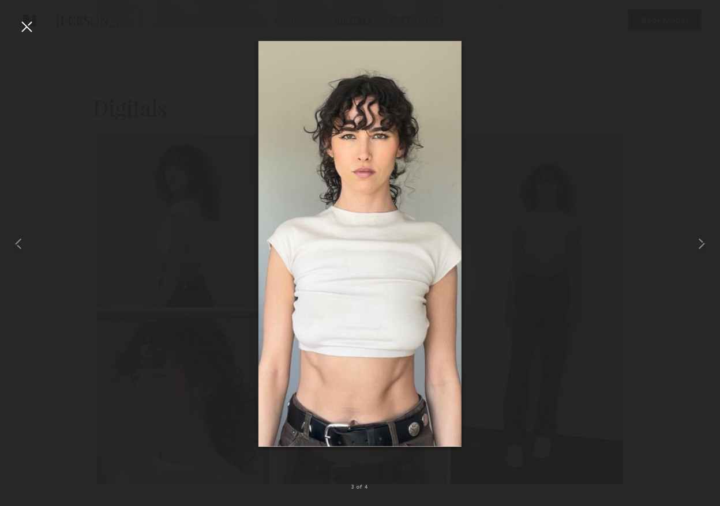
click at [31, 25] on div at bounding box center [26, 26] width 18 height 18
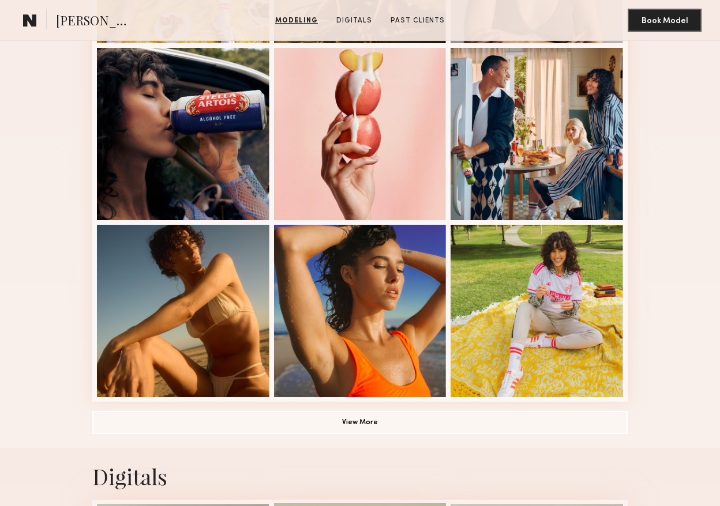
scroll to position [638, 0]
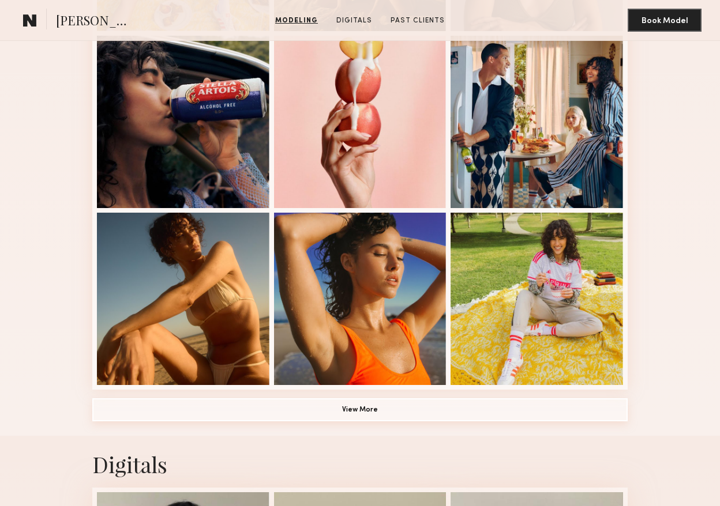
click at [356, 406] on button "View More" at bounding box center [359, 409] width 535 height 23
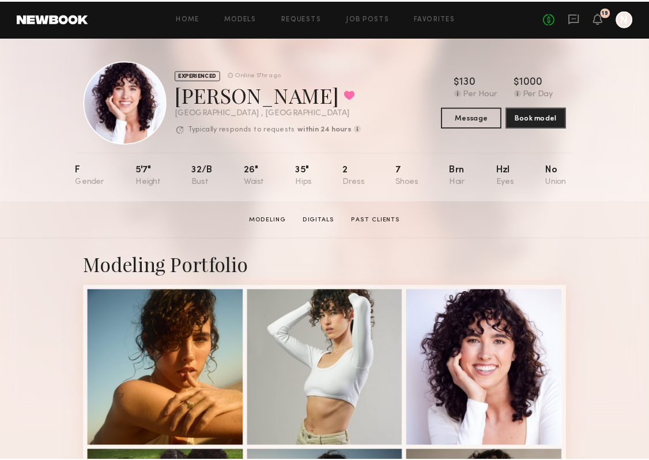
scroll to position [4, 0]
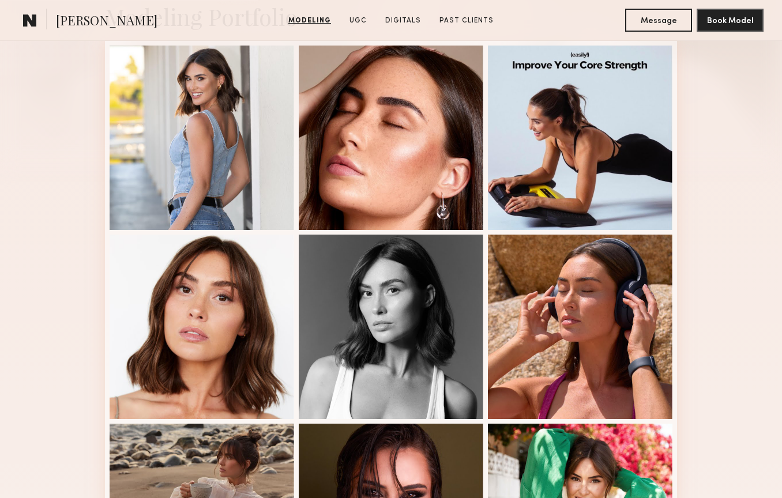
scroll to position [315, 0]
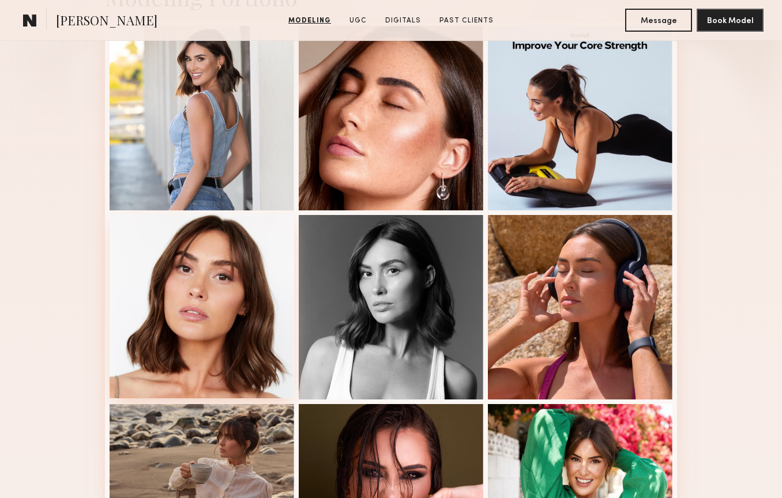
click at [271, 310] on div at bounding box center [202, 306] width 185 height 185
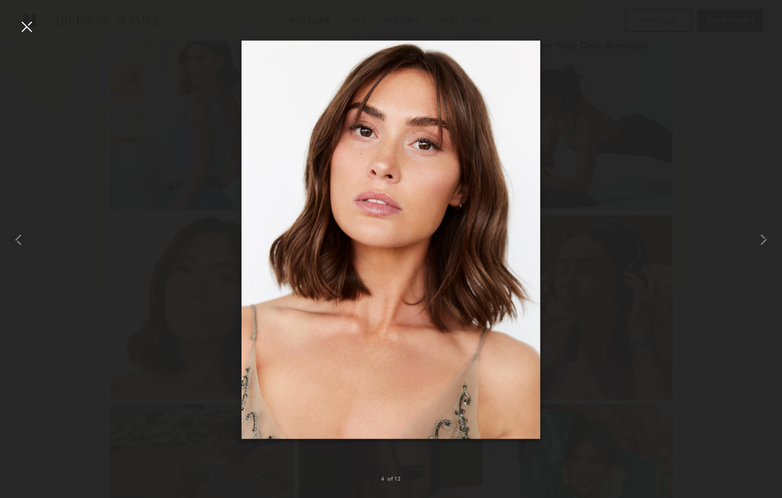
click at [27, 28] on div at bounding box center [26, 26] width 18 height 18
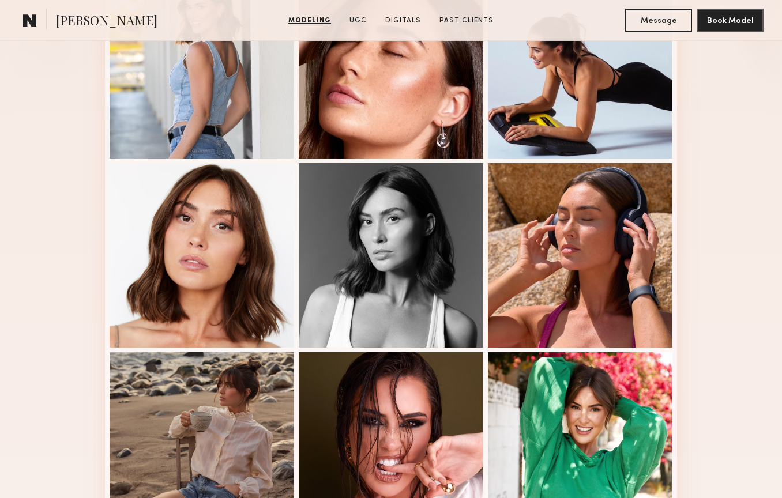
scroll to position [0, 0]
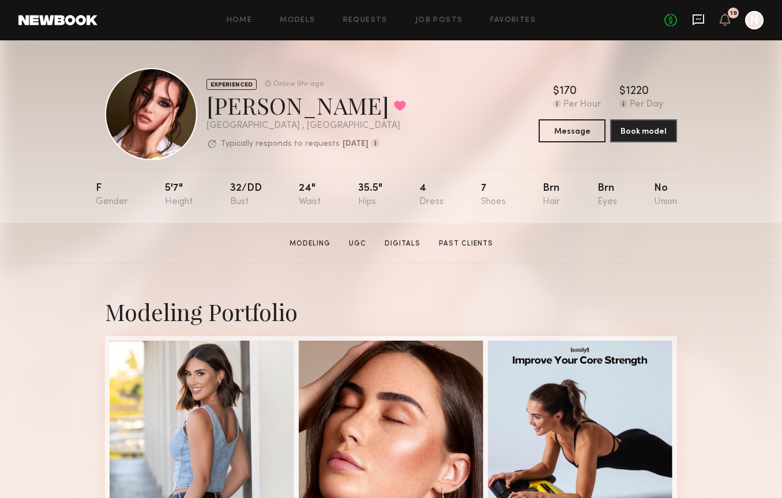
click at [702, 24] on icon at bounding box center [698, 19] width 12 height 11
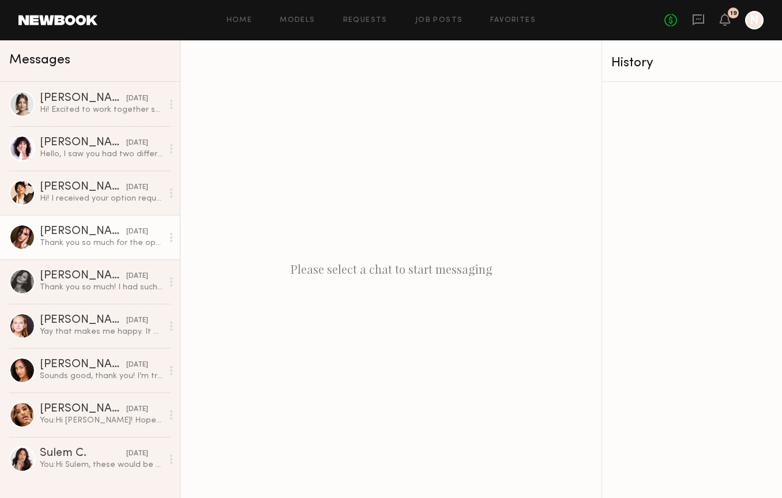
click at [73, 220] on link "Louise M. 08/27/2025 Thank you so much for the option request ✨ Please let me k…" at bounding box center [90, 237] width 180 height 44
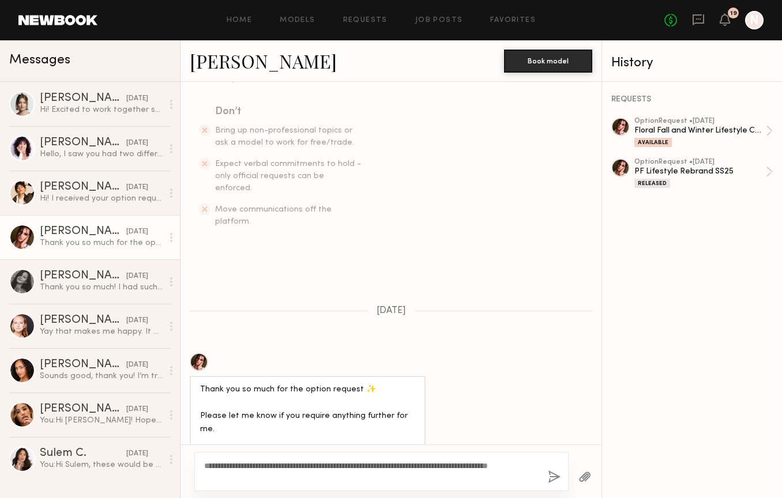
scroll to position [306, 0]
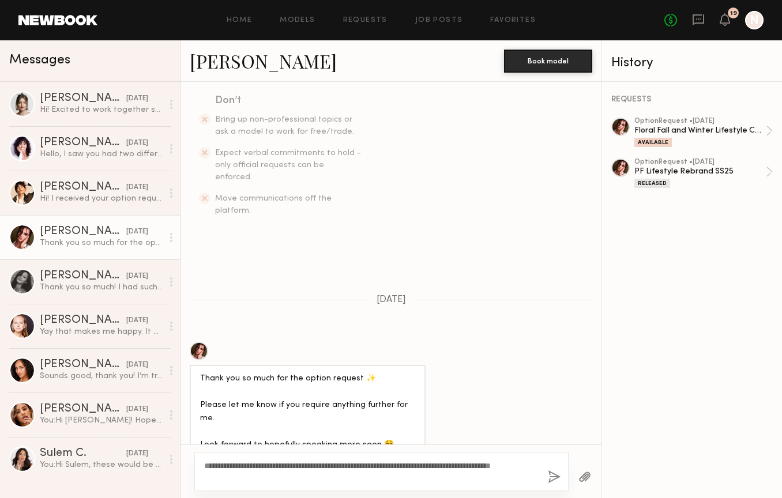
type textarea "**********"
click at [556, 480] on button "button" at bounding box center [554, 477] width 13 height 14
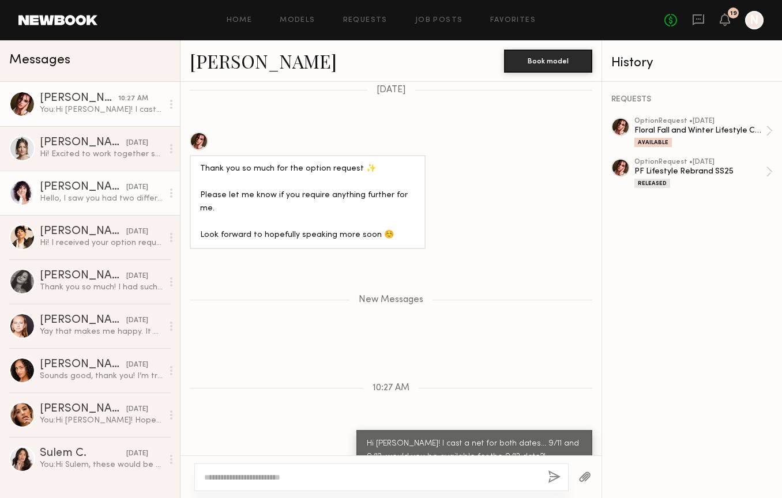
click at [77, 191] on div "Gia Z." at bounding box center [83, 188] width 86 height 12
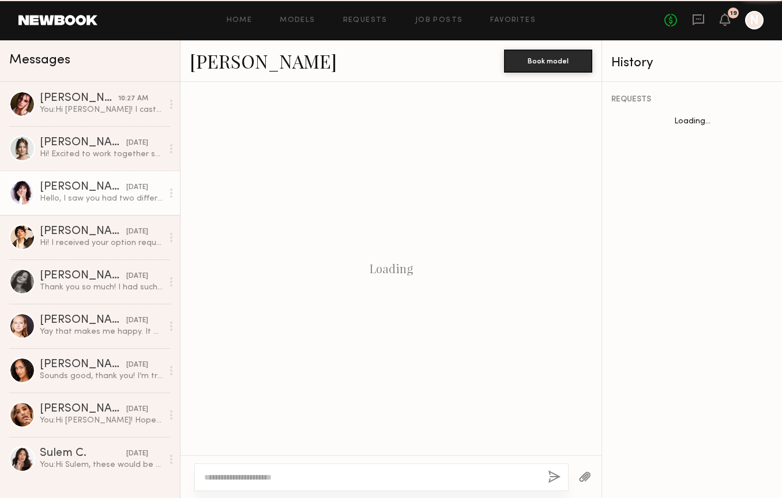
scroll to position [269, 0]
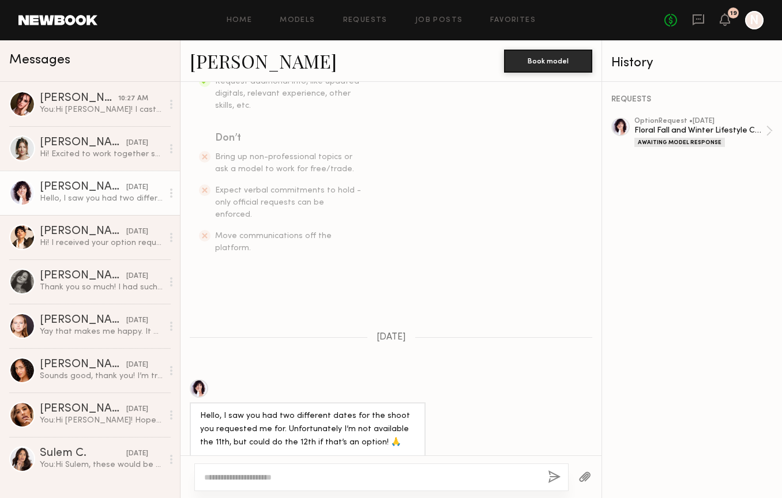
click at [322, 472] on div at bounding box center [371, 478] width 334 height 12
click at [317, 475] on textarea at bounding box center [371, 478] width 334 height 12
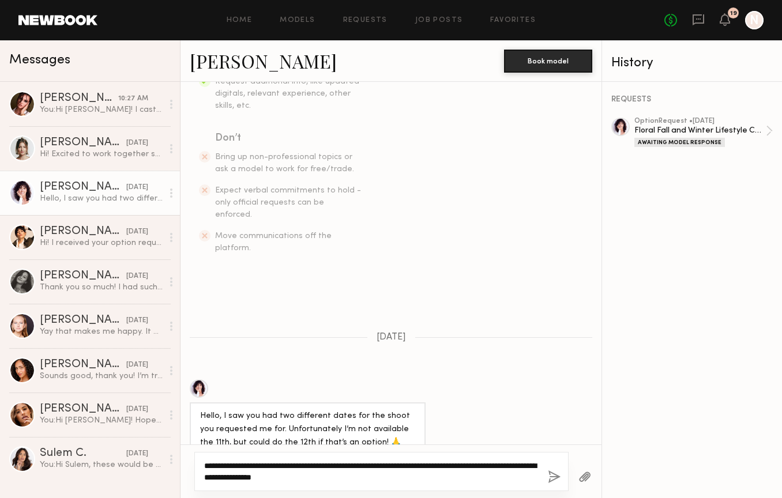
type textarea "**********"
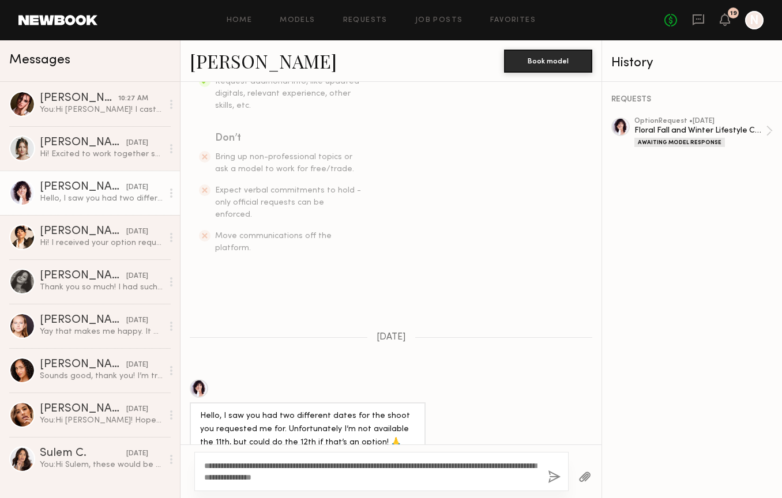
click at [557, 474] on button "button" at bounding box center [554, 477] width 13 height 14
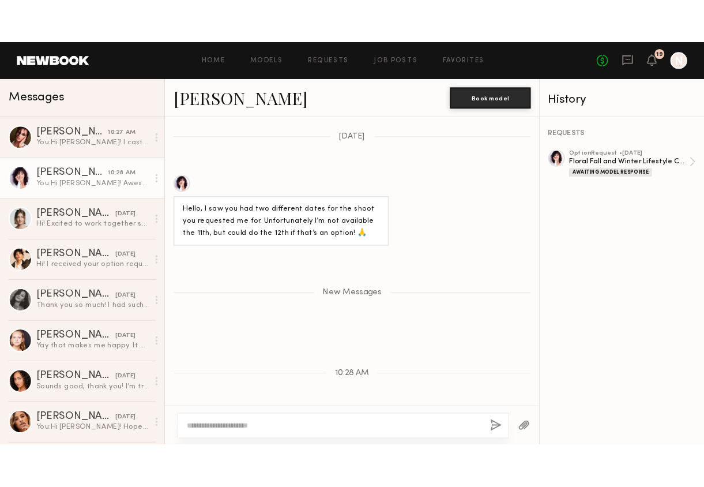
scroll to position [513, 0]
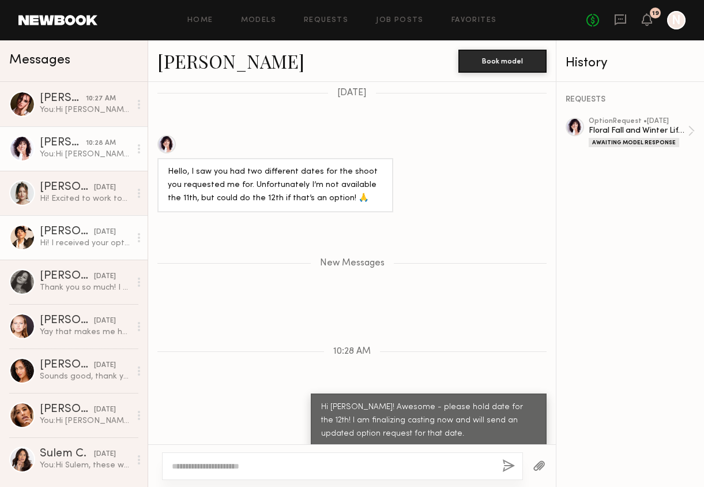
click at [94, 234] on div "08/27/2025" at bounding box center [105, 232] width 22 height 11
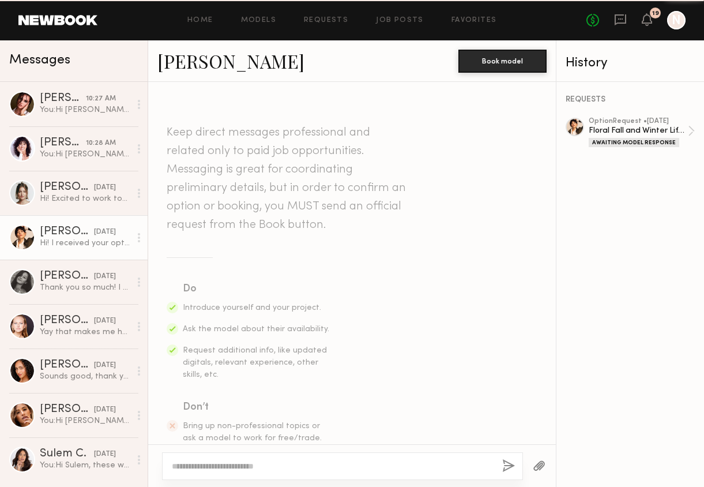
scroll to position [293, 0]
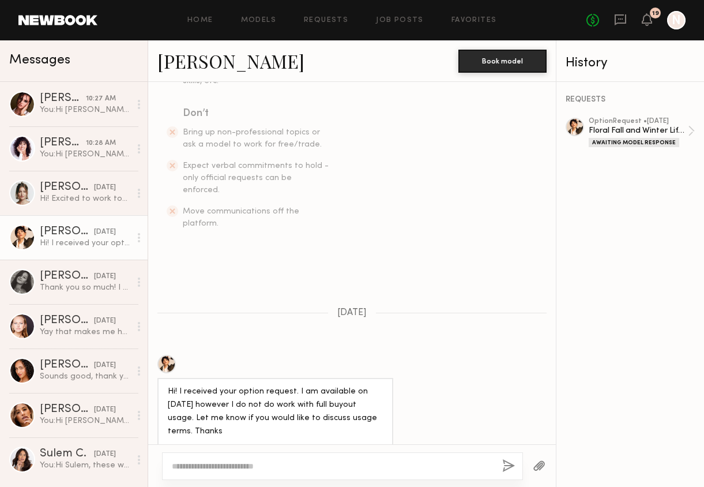
click at [235, 454] on div at bounding box center [342, 466] width 361 height 28
click at [238, 465] on textarea at bounding box center [332, 466] width 321 height 12
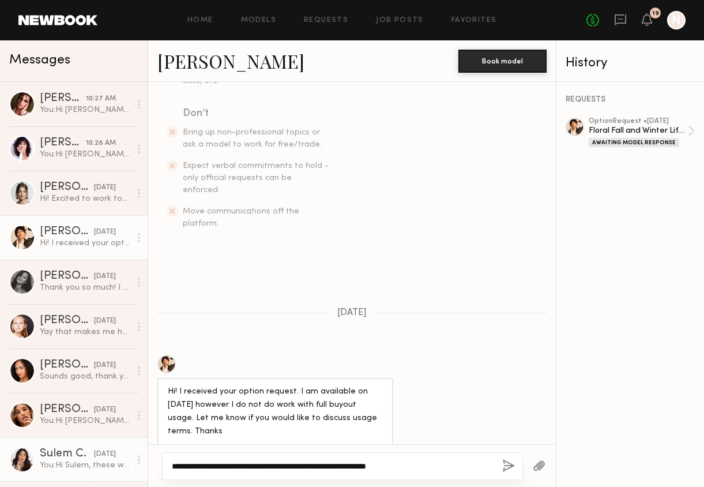
type textarea "**********"
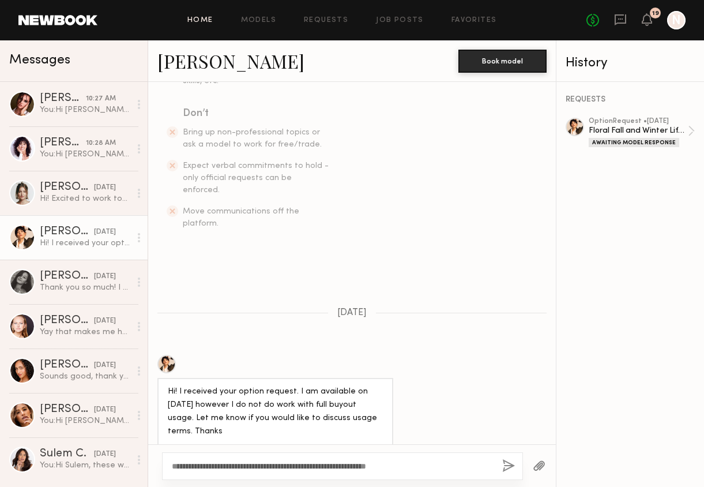
click at [202, 20] on link "Home" at bounding box center [200, 20] width 26 height 7
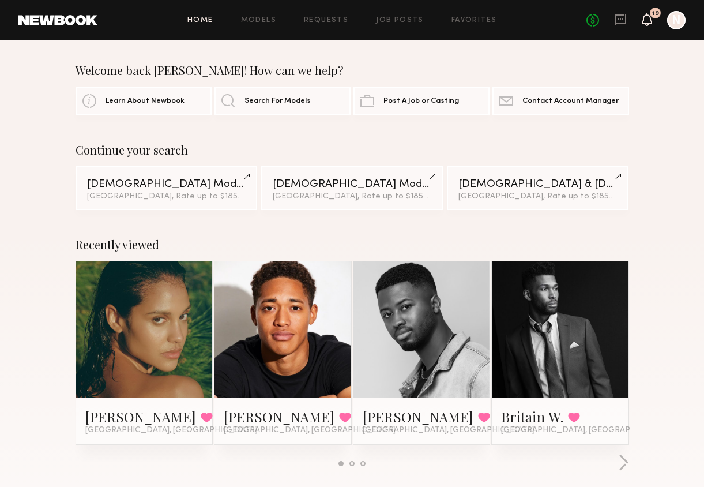
click at [651, 20] on icon at bounding box center [646, 19] width 9 height 8
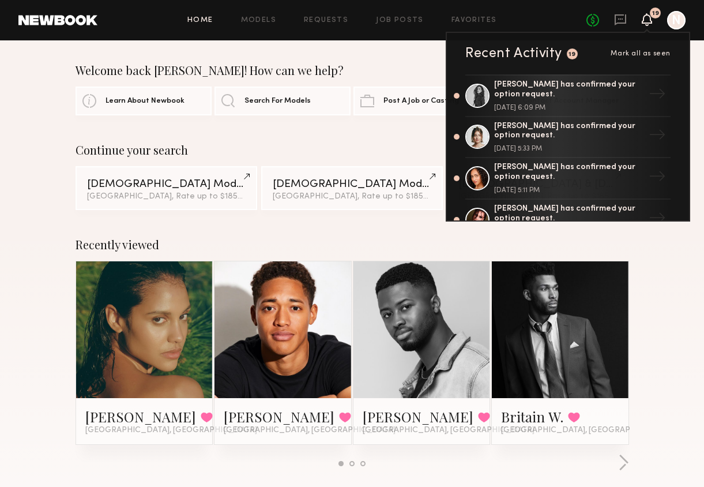
click at [651, 20] on icon at bounding box center [646, 19] width 9 height 8
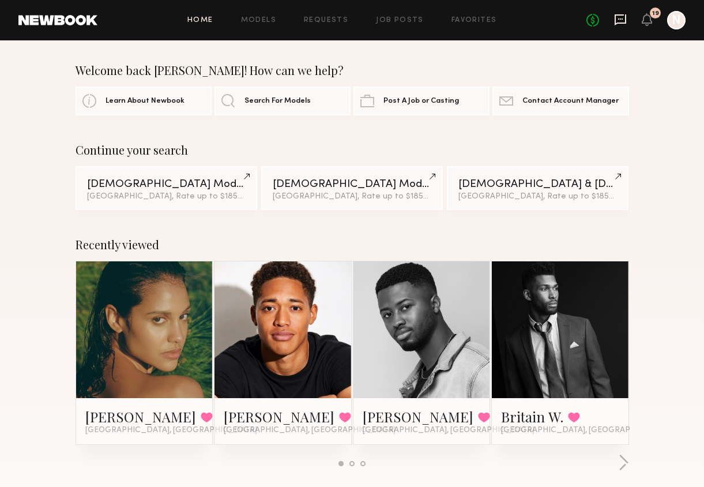
click at [621, 22] on icon at bounding box center [621, 19] width 12 height 11
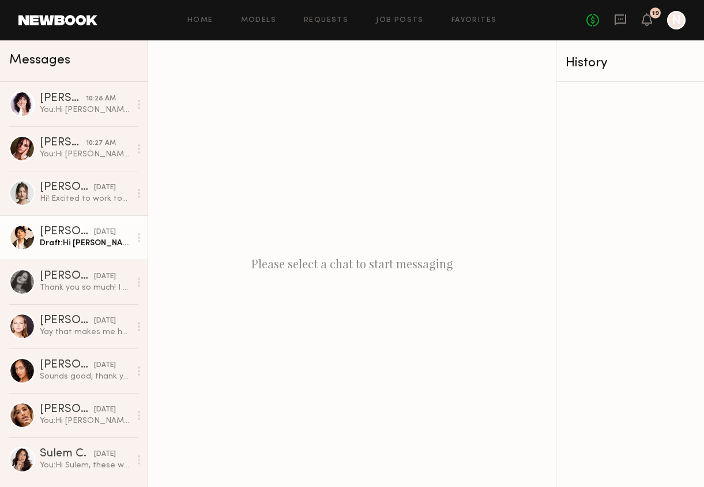
click at [77, 243] on div "Draft: Hi Gabriela, Thank you so much for quick reply! Totally understand" at bounding box center [85, 243] width 91 height 11
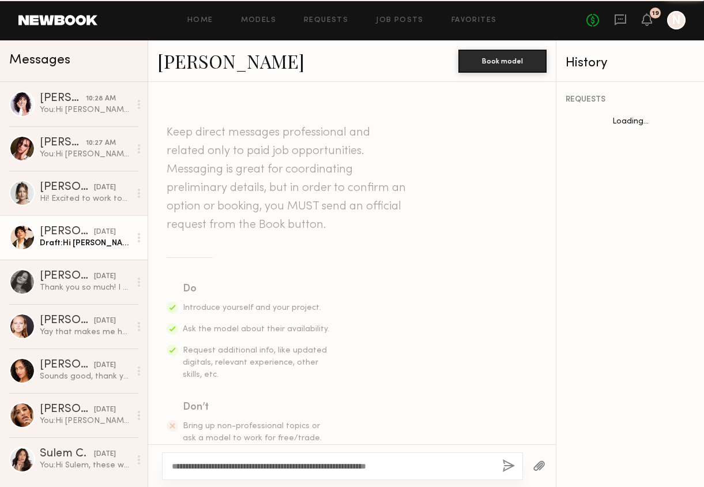
scroll to position [293, 0]
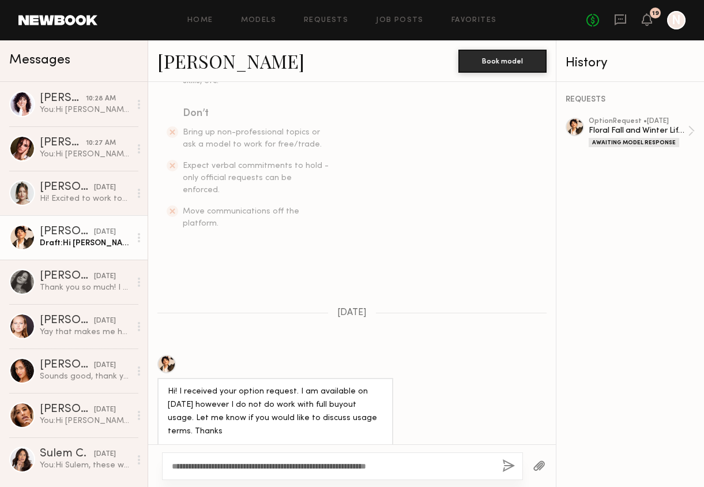
click at [427, 466] on textarea "**********" at bounding box center [332, 466] width 321 height 12
drag, startPoint x: 229, startPoint y: 428, endPoint x: 167, endPoint y: 383, distance: 76.9
click at [167, 383] on div "Hi! I received your option request. I am available on September 11 however I do…" at bounding box center [275, 411] width 236 height 67
copy div "Hi! I received your option request. I am available on September 11 however I do…"
click at [244, 412] on div "Hi! I received your option request. I am available on September 11 however I do…" at bounding box center [275, 411] width 215 height 53
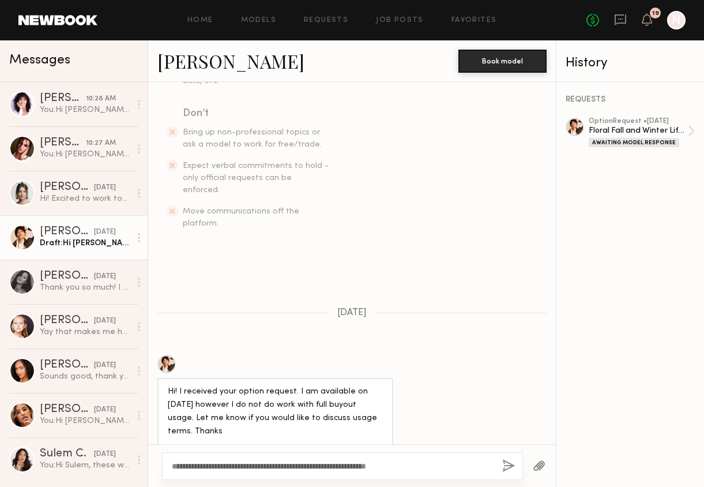
click at [245, 411] on div "Hi! I received your option request. I am available on September 11 however I do…" at bounding box center [275, 411] width 215 height 53
drag, startPoint x: 230, startPoint y: 424, endPoint x: 148, endPoint y: 376, distance: 94.8
click at [148, 376] on div "Hi! I received your option request. I am available on September 11 however I do…" at bounding box center [352, 400] width 408 height 91
click at [234, 461] on textarea "**********" at bounding box center [332, 466] width 321 height 12
click at [219, 465] on textarea "**********" at bounding box center [332, 466] width 321 height 12
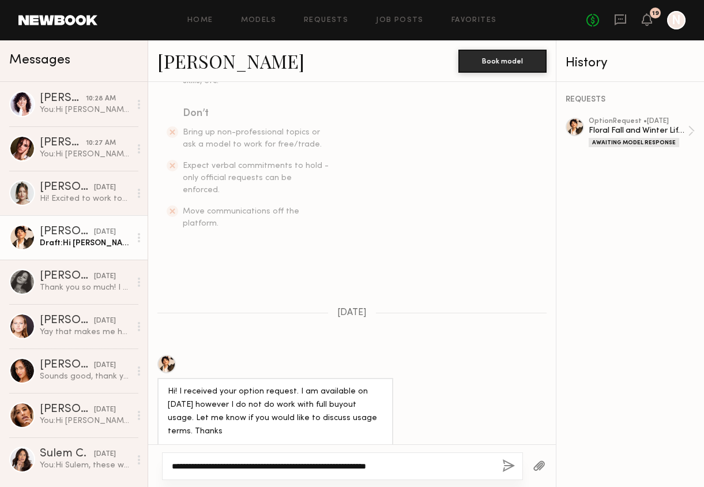
click at [219, 465] on textarea "**********" at bounding box center [332, 466] width 321 height 12
drag, startPoint x: 218, startPoint y: 466, endPoint x: 426, endPoint y: 467, distance: 207.6
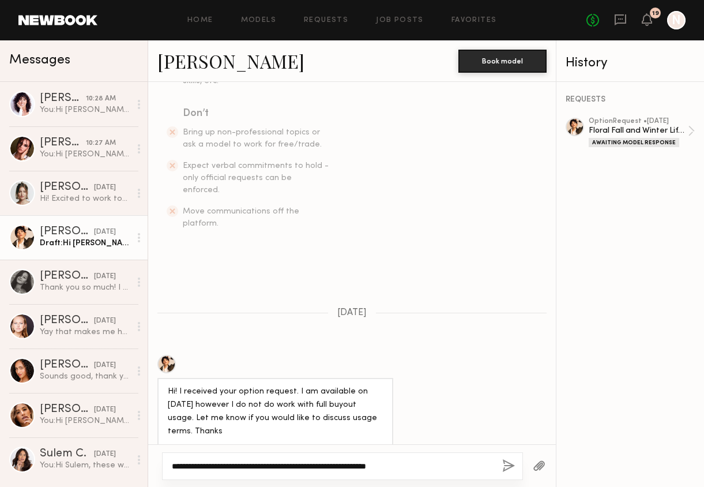
click at [426, 467] on textarea "**********" at bounding box center [332, 466] width 321 height 12
paste textarea "**********"
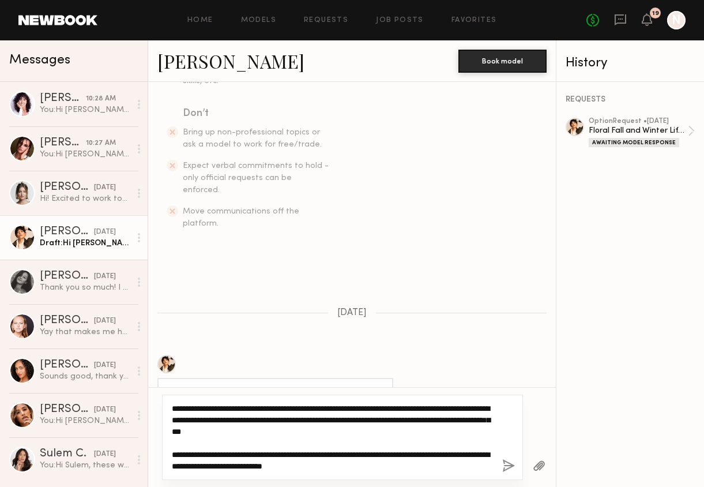
click at [221, 407] on textarea "**********" at bounding box center [332, 436] width 321 height 69
click at [335, 410] on textarea "**********" at bounding box center [332, 436] width 321 height 69
drag, startPoint x: 460, startPoint y: 421, endPoint x: 363, endPoint y: 432, distance: 97.4
click at [363, 432] on textarea "**********" at bounding box center [332, 436] width 321 height 69
click at [364, 420] on textarea "**********" at bounding box center [332, 436] width 321 height 69
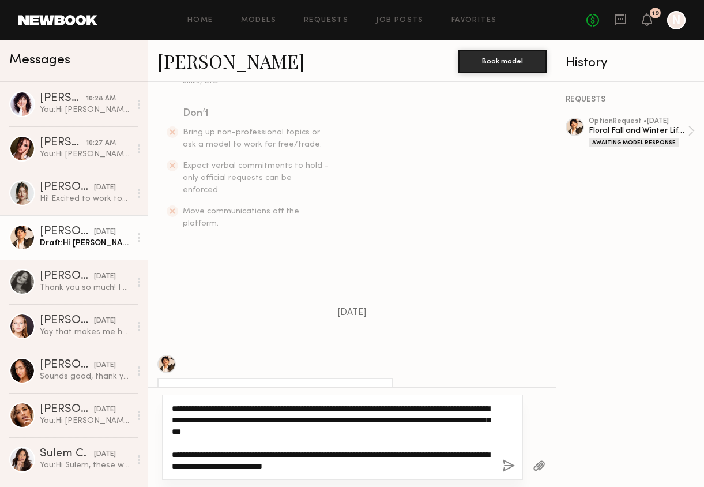
drag, startPoint x: 323, startPoint y: 421, endPoint x: 309, endPoint y: 421, distance: 13.8
click at [309, 421] on textarea "**********" at bounding box center [332, 436] width 321 height 69
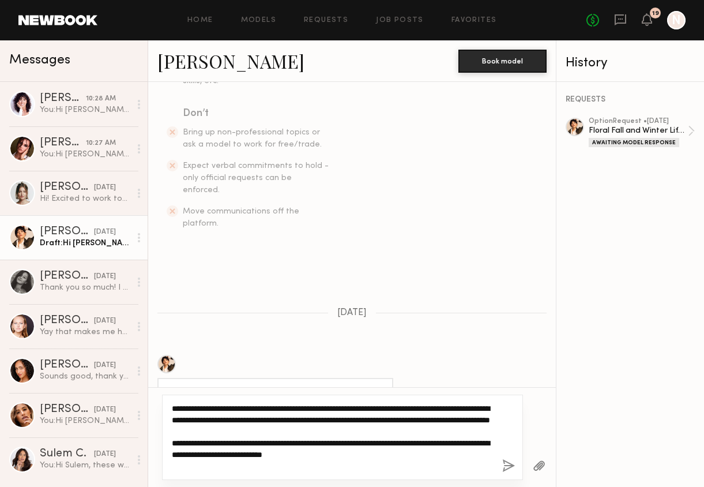
drag, startPoint x: 379, startPoint y: 432, endPoint x: 453, endPoint y: 420, distance: 74.3
click at [453, 420] on textarea "**********" at bounding box center [332, 436] width 321 height 69
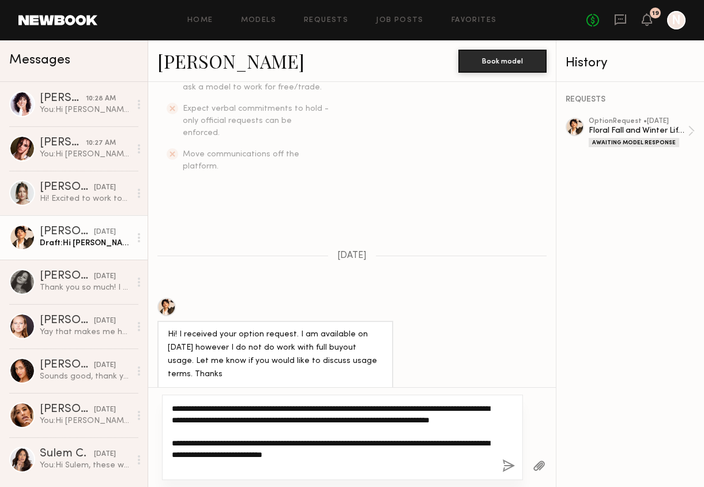
drag, startPoint x: 323, startPoint y: 453, endPoint x: 390, endPoint y: 465, distance: 67.3
click at [390, 465] on textarea "**********" at bounding box center [332, 436] width 321 height 69
click at [330, 432] on textarea "**********" at bounding box center [332, 436] width 321 height 69
paste textarea "**********"
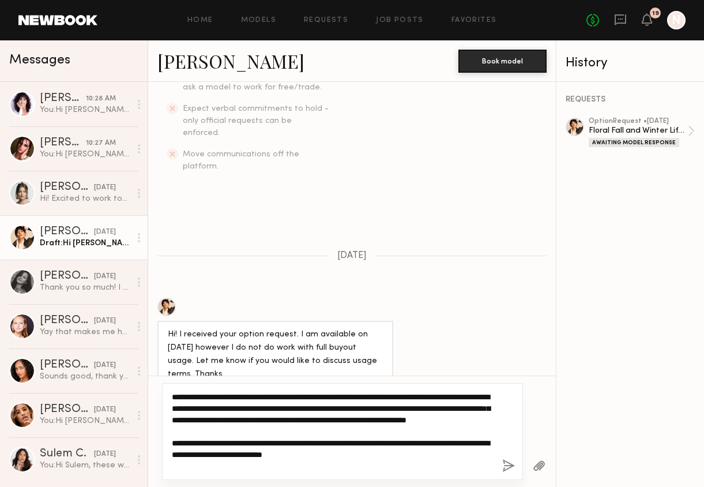
click at [292, 420] on textarea "**********" at bounding box center [332, 431] width 321 height 81
drag, startPoint x: 393, startPoint y: 465, endPoint x: 164, endPoint y: 453, distance: 229.8
click at [164, 453] on div "**********" at bounding box center [342, 431] width 361 height 97
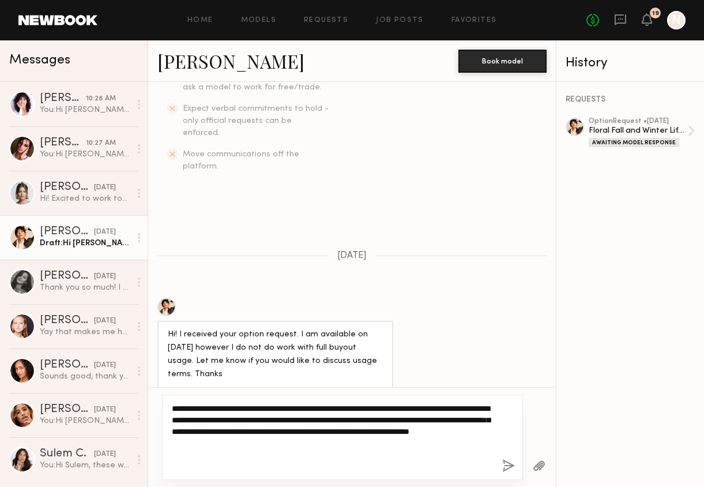
scroll to position [339, 0]
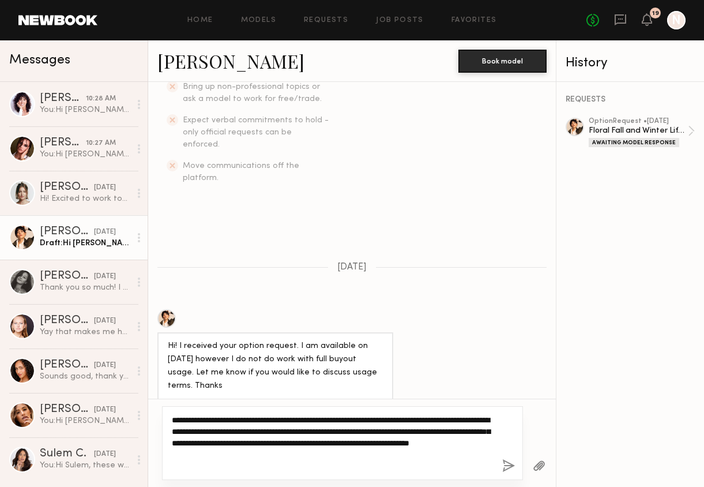
click at [339, 459] on textarea "**********" at bounding box center [332, 443] width 321 height 58
type textarea "**********"
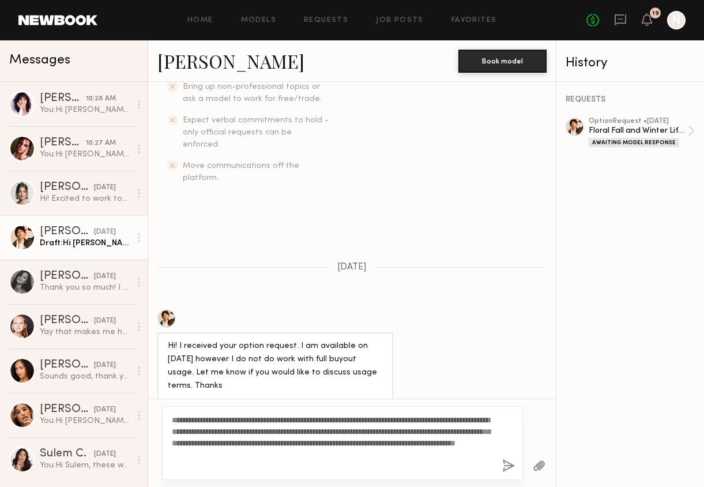
click at [506, 468] on button "button" at bounding box center [508, 466] width 13 height 14
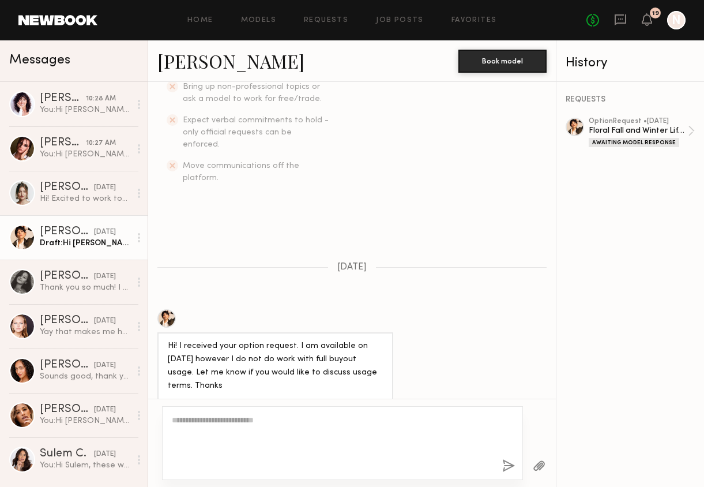
scroll to position [567, 0]
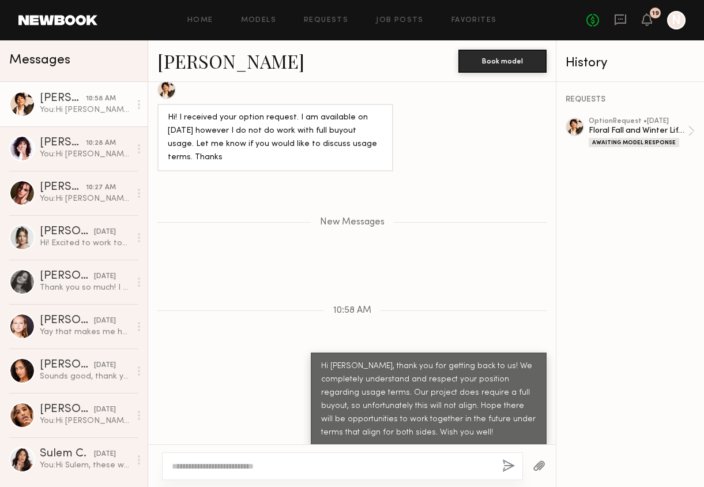
click at [326, 24] on div "Home Models Requests Job Posts Favorites Sign Out No fees up to $5,000 19 N" at bounding box center [391, 20] width 588 height 18
click at [327, 21] on link "Requests" at bounding box center [326, 20] width 44 height 7
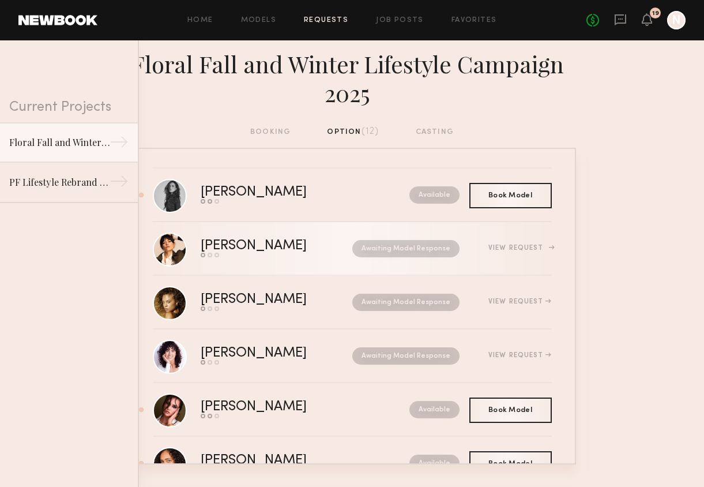
click at [532, 249] on div "View Request" at bounding box center [519, 247] width 63 height 7
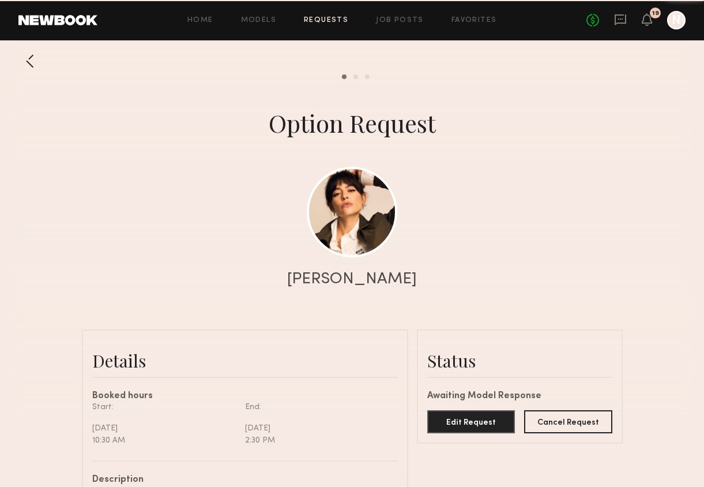
scroll to position [630, 0]
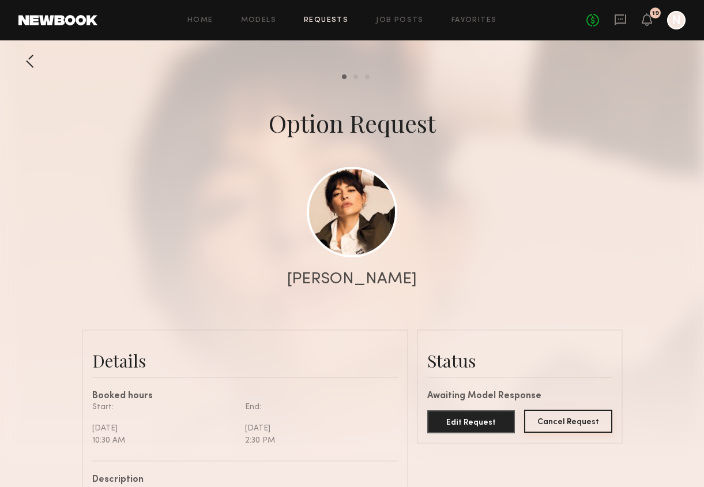
click at [560, 424] on button "Cancel Request" at bounding box center [568, 420] width 88 height 23
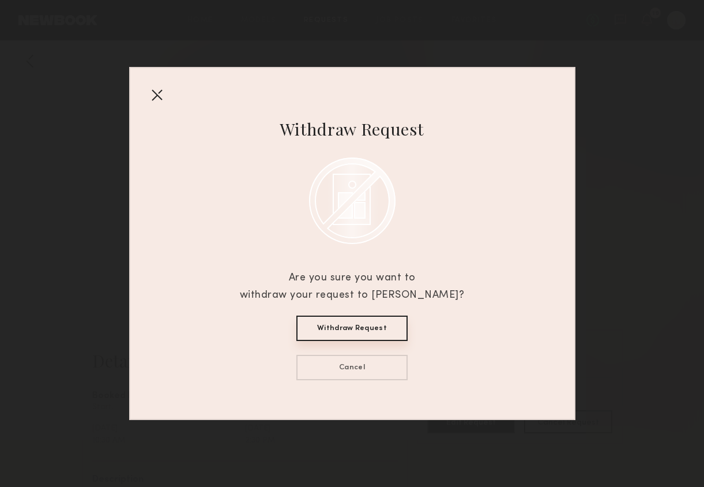
click at [359, 329] on button "Withdraw Request" at bounding box center [351, 327] width 111 height 25
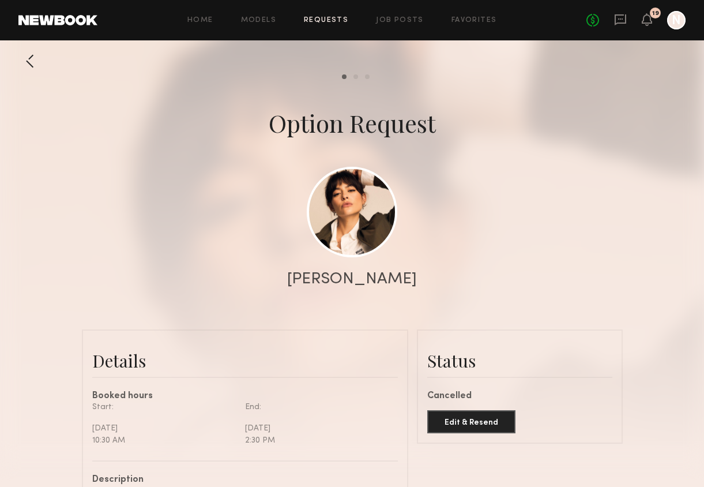
click at [31, 61] on div at bounding box center [29, 61] width 23 height 23
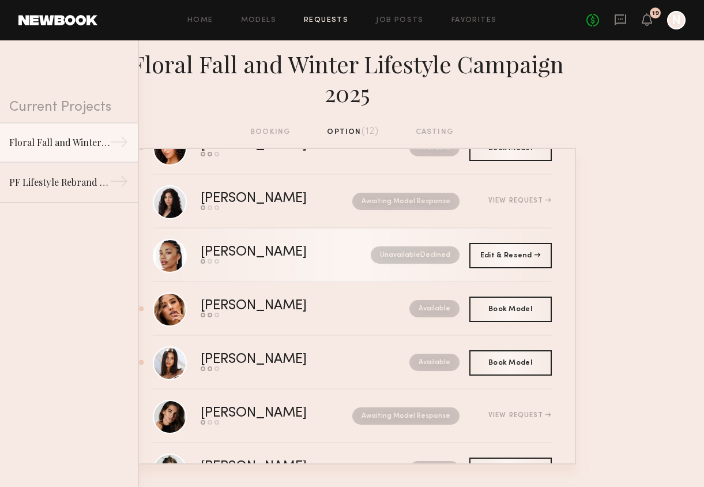
scroll to position [367, 0]
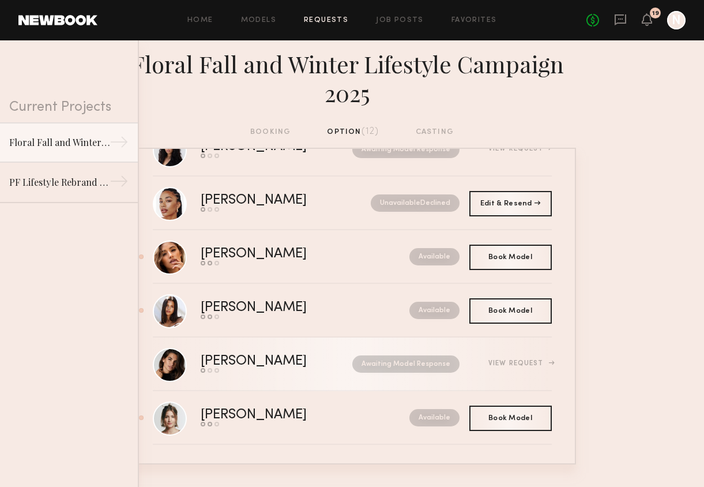
click at [266, 357] on div "Mari L." at bounding box center [265, 361] width 129 height 13
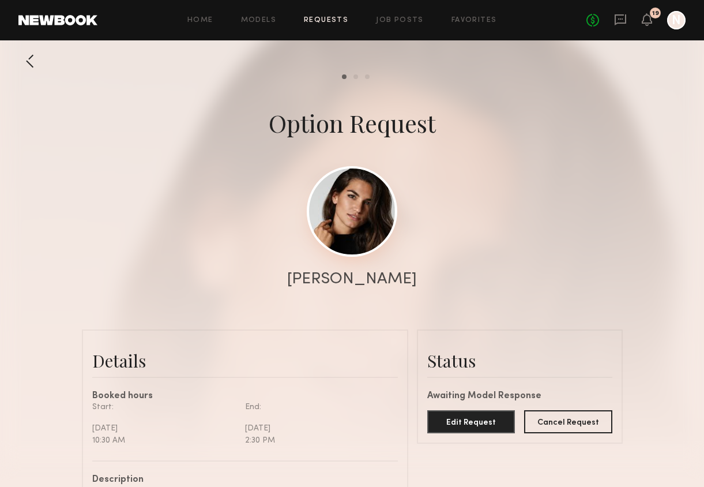
click at [351, 226] on link at bounding box center [352, 211] width 91 height 91
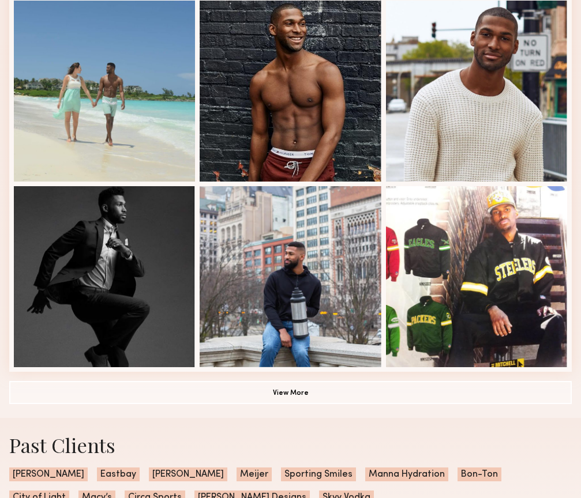
scroll to position [694, 0]
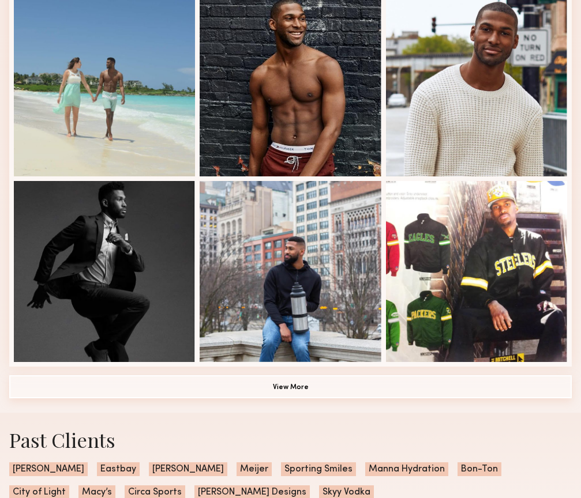
click at [278, 384] on button "View More" at bounding box center [290, 386] width 562 height 23
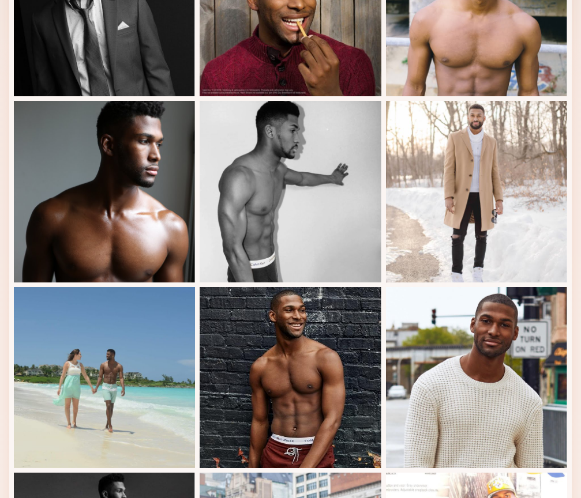
scroll to position [436, 0]
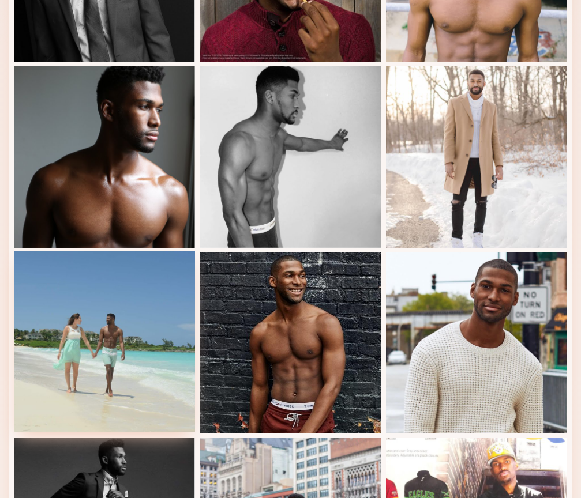
click at [115, 389] on div at bounding box center [104, 341] width 181 height 181
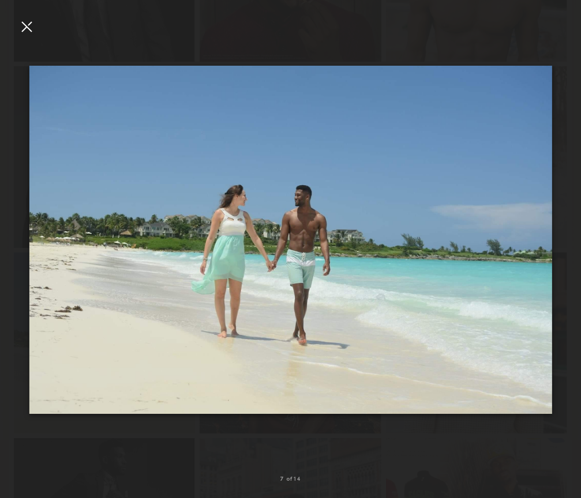
click at [24, 31] on div at bounding box center [26, 26] width 18 height 18
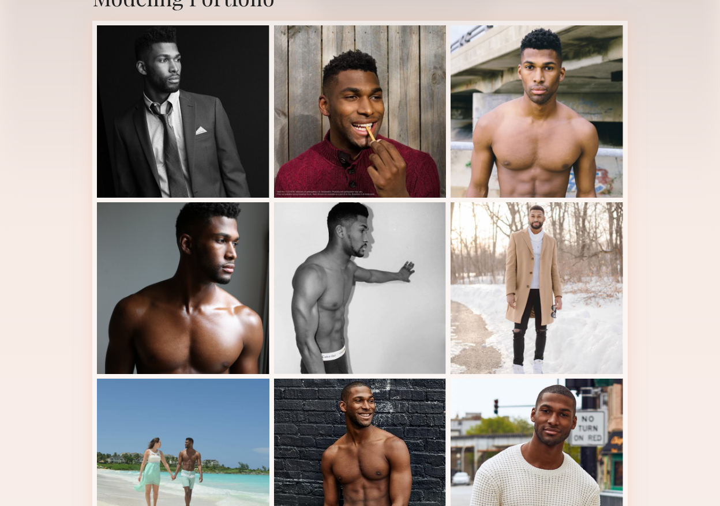
scroll to position [255, 0]
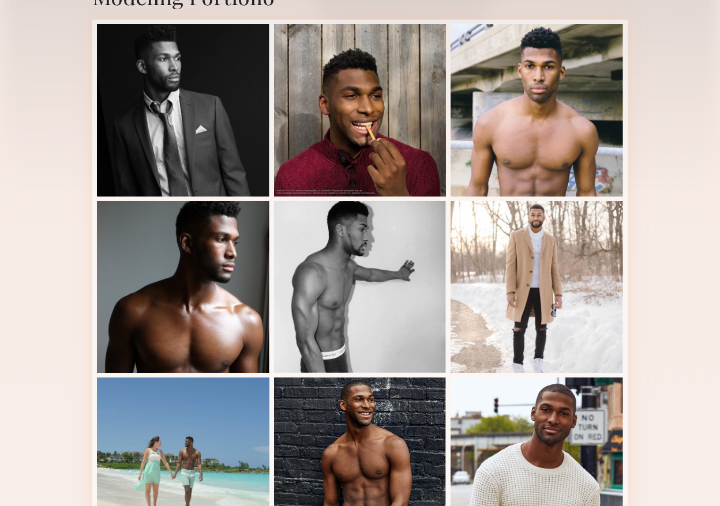
click at [372, 110] on div at bounding box center [360, 110] width 172 height 172
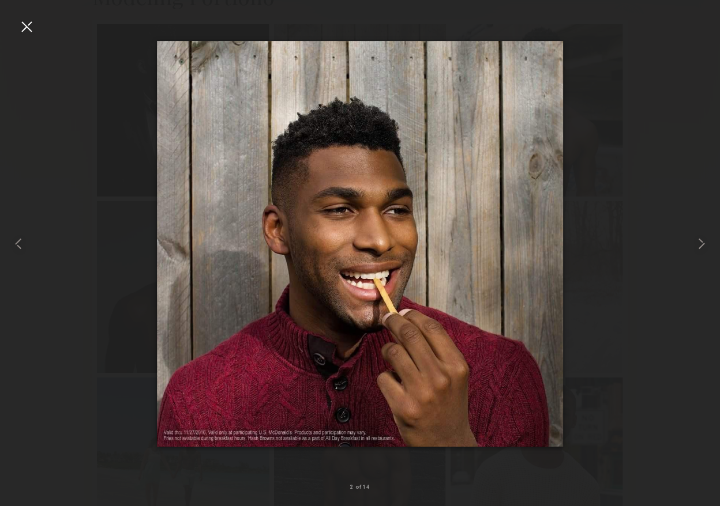
click at [31, 28] on div at bounding box center [26, 26] width 18 height 18
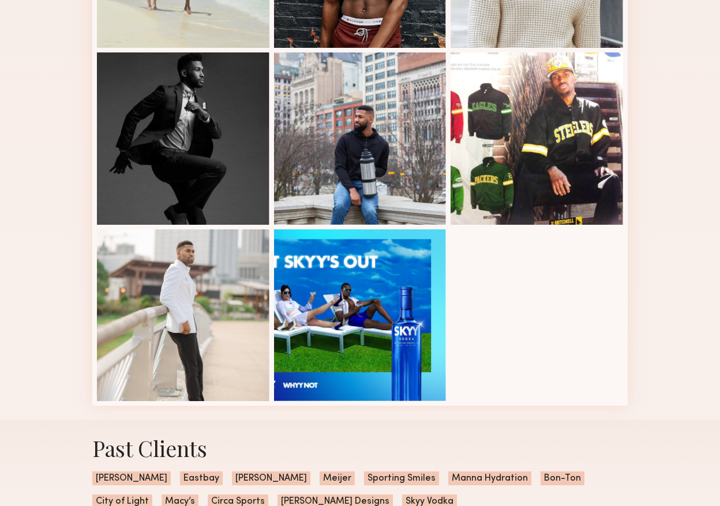
scroll to position [759, 0]
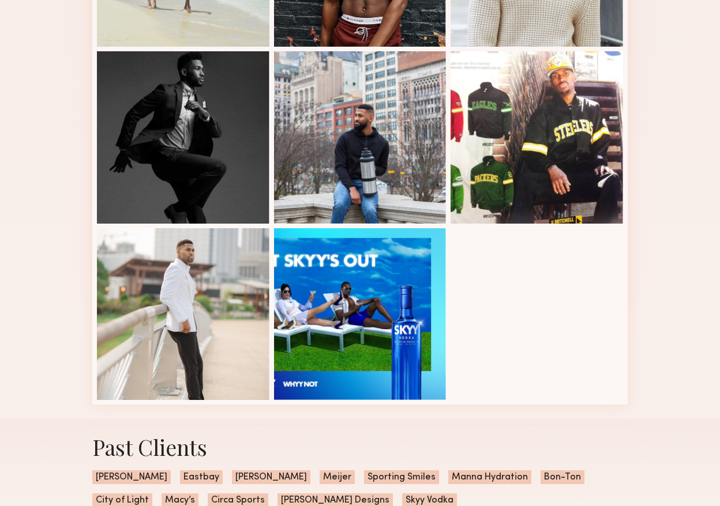
click at [205, 270] on div at bounding box center [183, 314] width 172 height 172
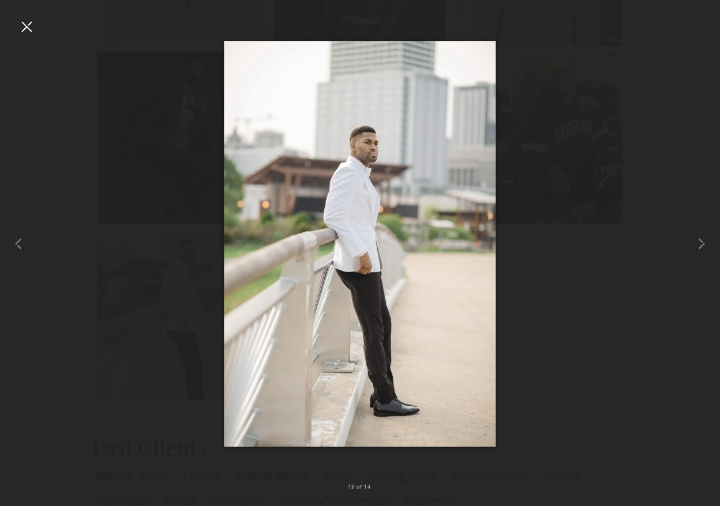
click at [29, 28] on div at bounding box center [26, 26] width 18 height 18
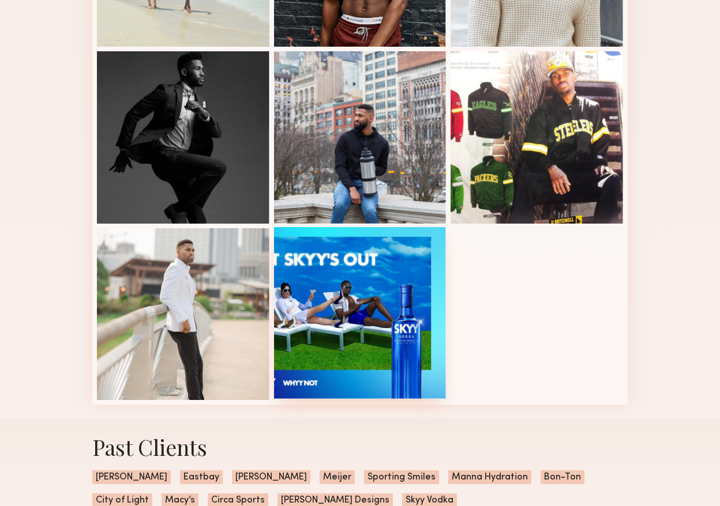
click at [371, 311] on div at bounding box center [360, 313] width 172 height 172
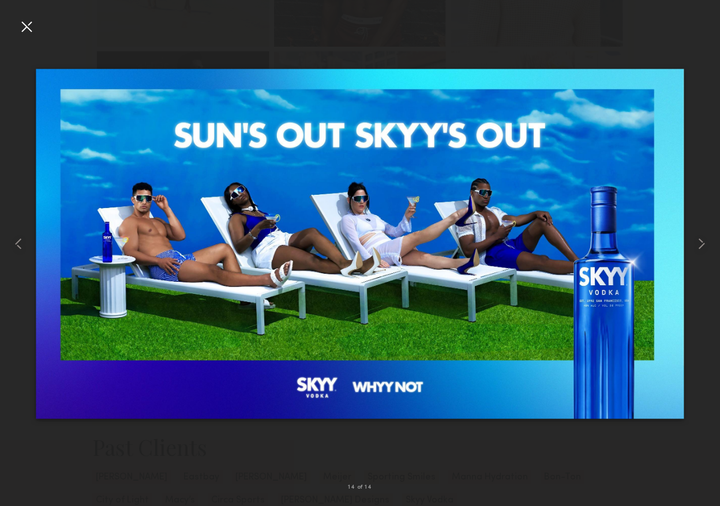
click at [27, 28] on div at bounding box center [26, 26] width 18 height 18
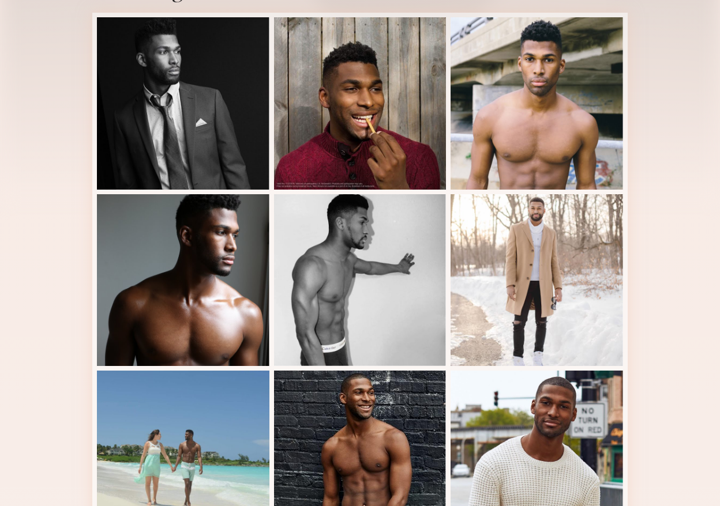
scroll to position [263, 0]
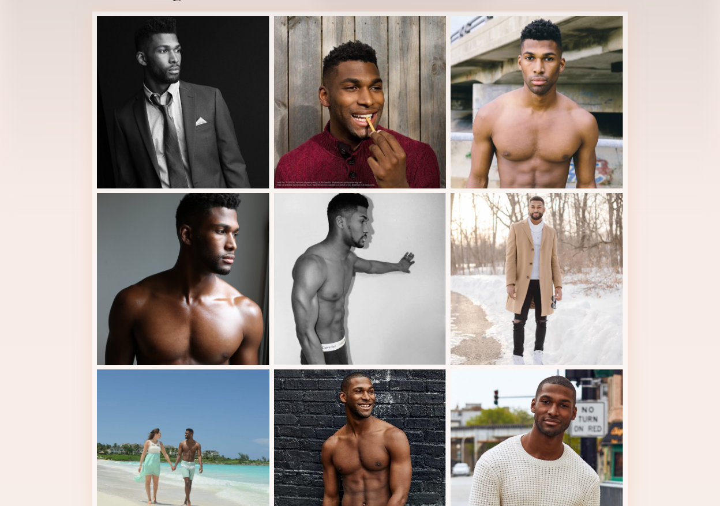
click at [505, 283] on div at bounding box center [536, 279] width 172 height 172
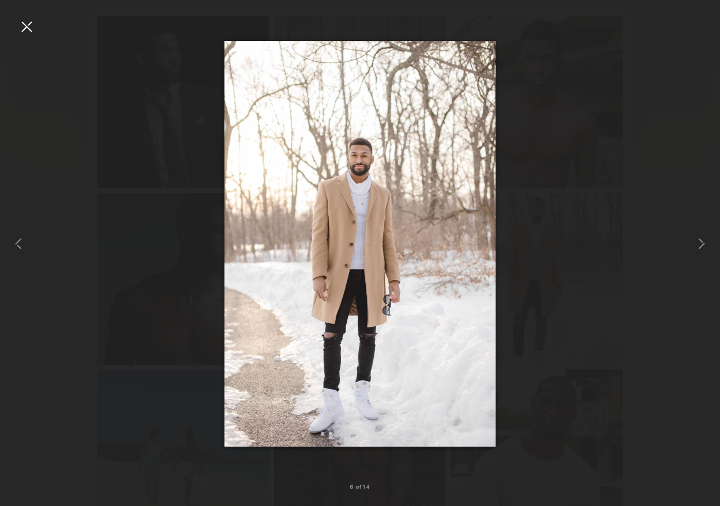
click at [27, 24] on div at bounding box center [26, 26] width 18 height 18
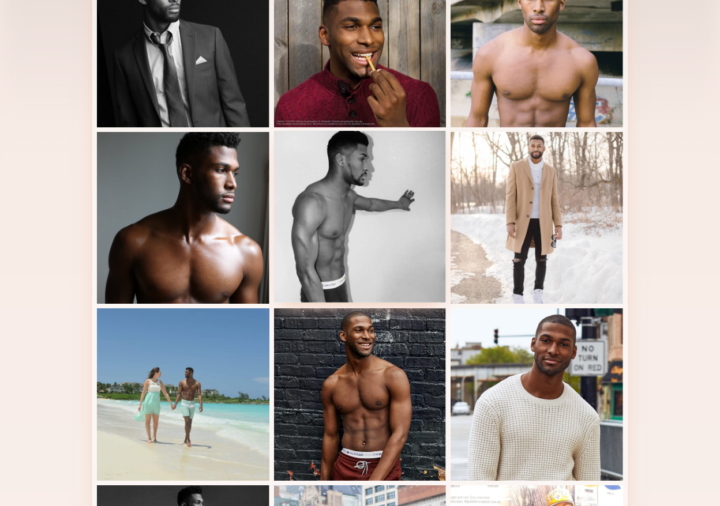
scroll to position [340, 0]
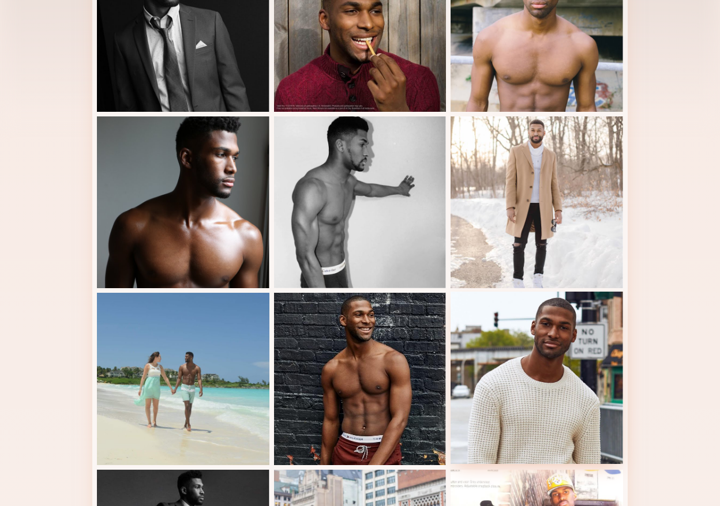
click at [537, 334] on div at bounding box center [536, 378] width 172 height 172
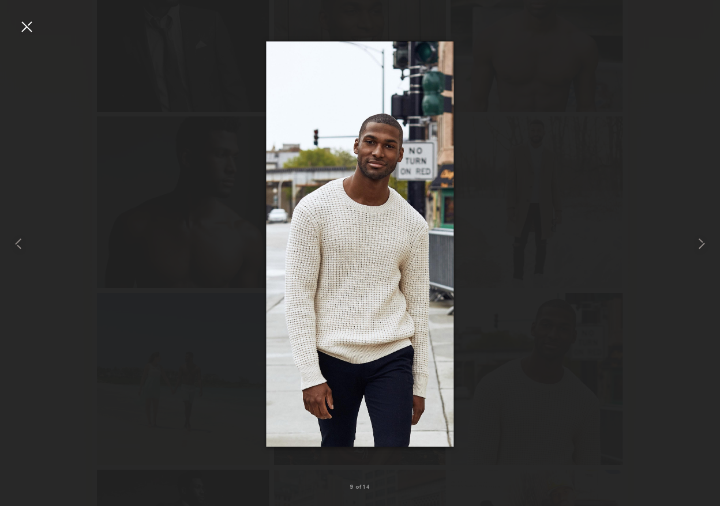
click at [24, 28] on div at bounding box center [26, 26] width 18 height 18
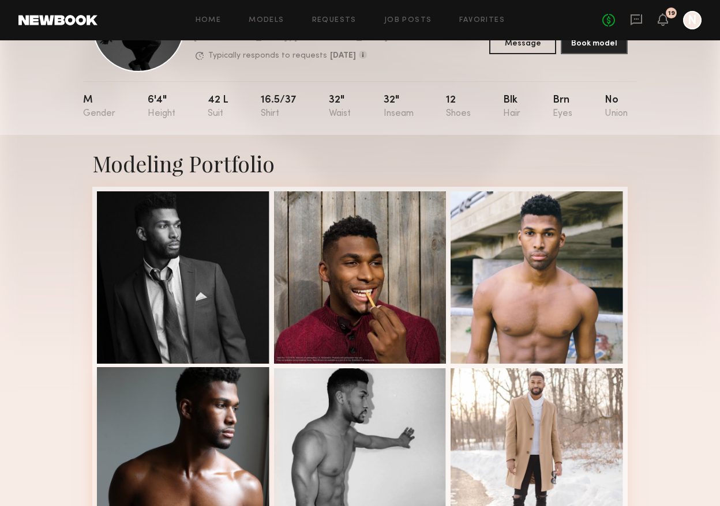
scroll to position [0, 0]
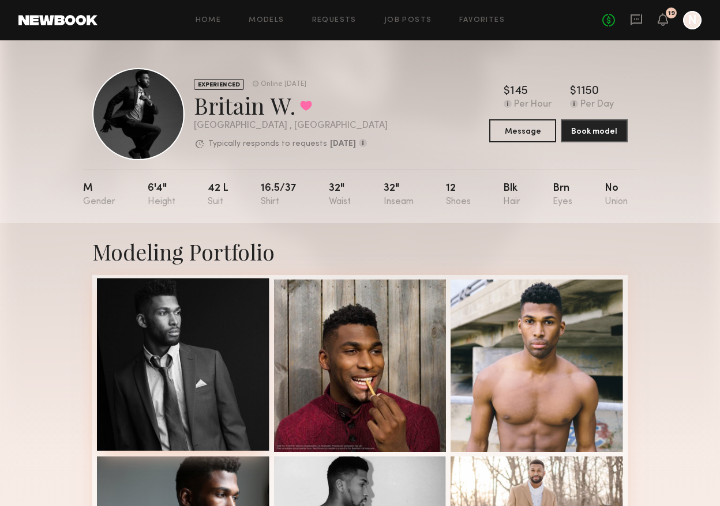
click at [198, 349] on div at bounding box center [183, 364] width 172 height 172
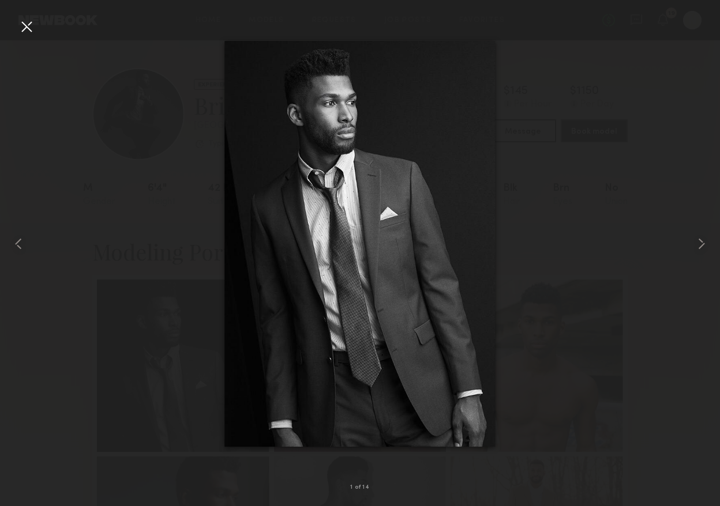
click at [25, 28] on div at bounding box center [26, 26] width 18 height 18
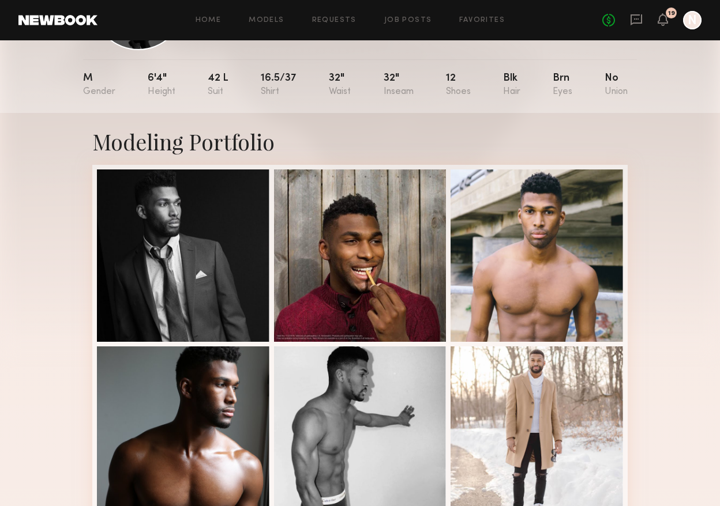
scroll to position [133, 0]
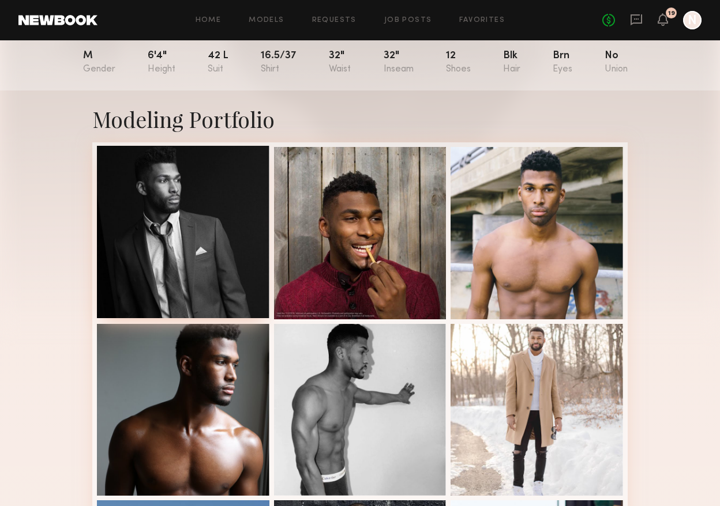
click at [236, 252] on div at bounding box center [183, 232] width 172 height 172
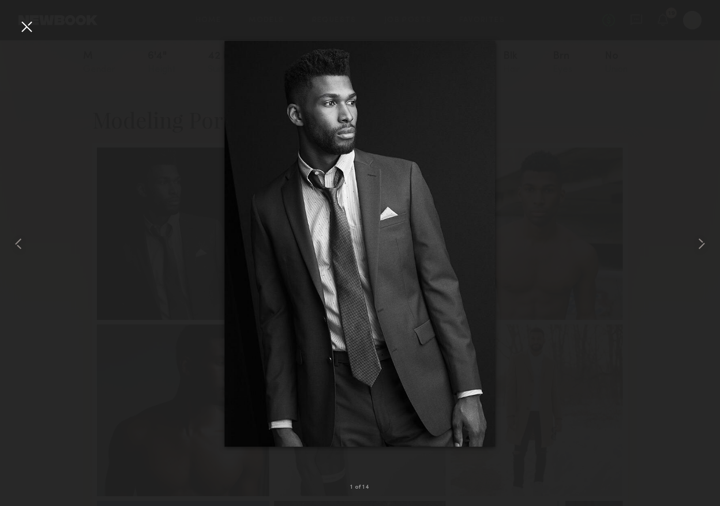
click at [28, 29] on div at bounding box center [26, 26] width 18 height 18
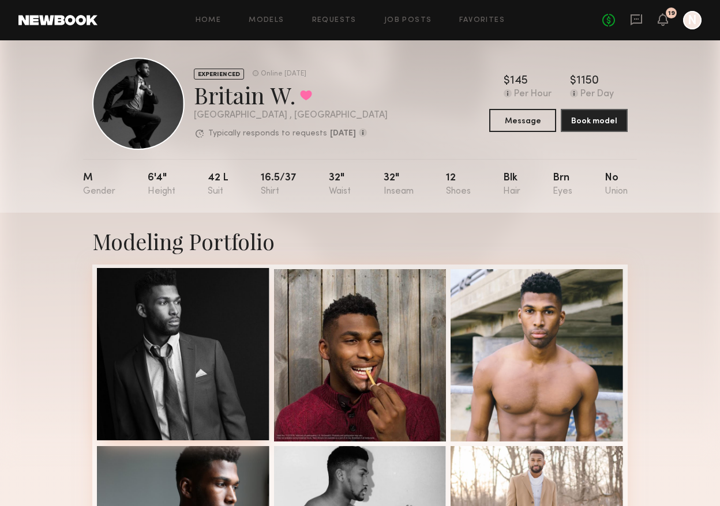
scroll to position [0, 0]
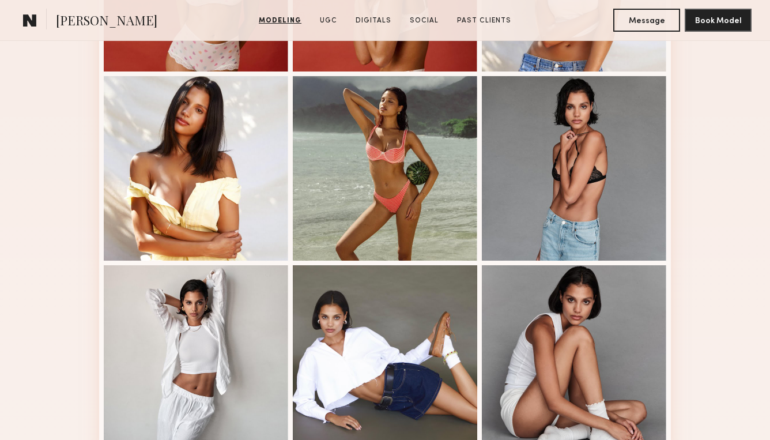
scroll to position [644, 0]
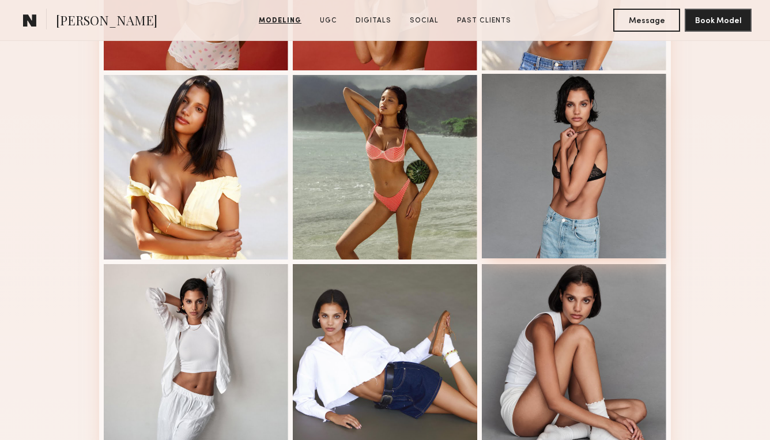
click at [569, 163] on div at bounding box center [574, 166] width 185 height 185
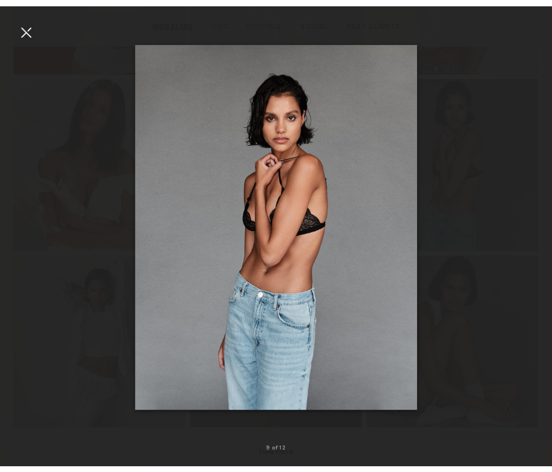
scroll to position [642, 0]
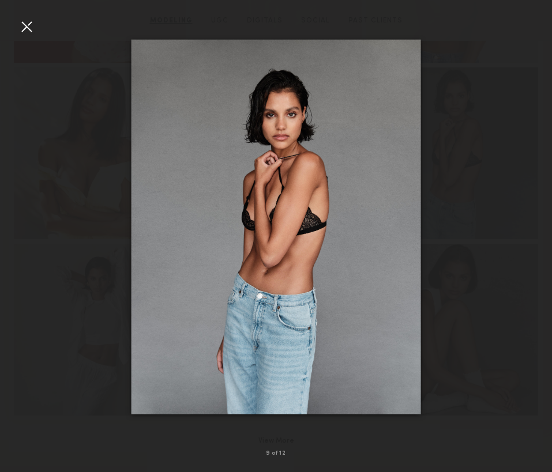
click at [25, 23] on div at bounding box center [26, 26] width 18 height 18
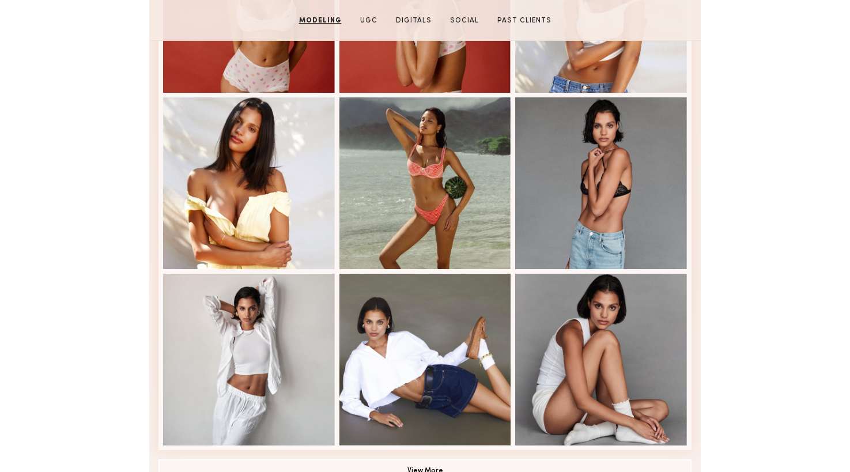
scroll to position [624, 0]
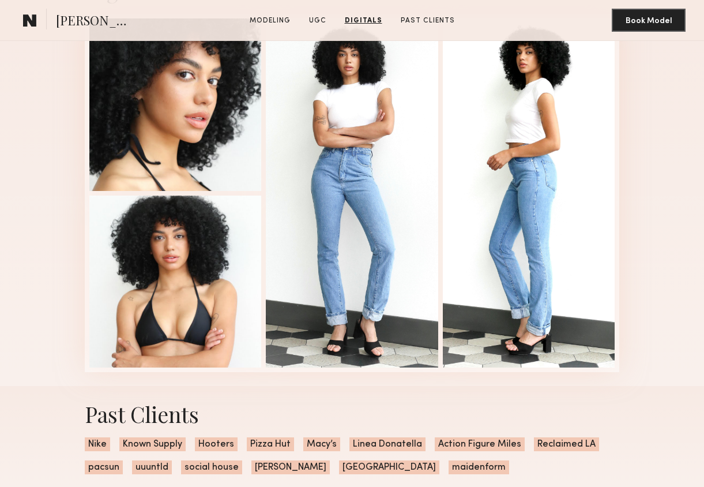
scroll to position [1403, 0]
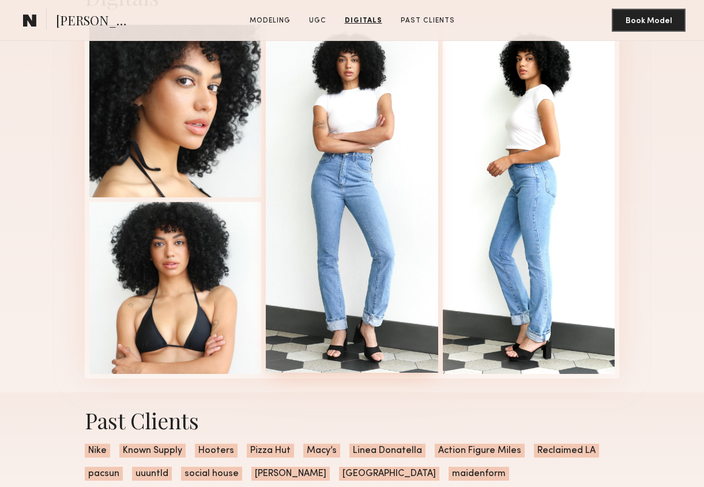
click at [316, 149] on div at bounding box center [352, 198] width 172 height 349
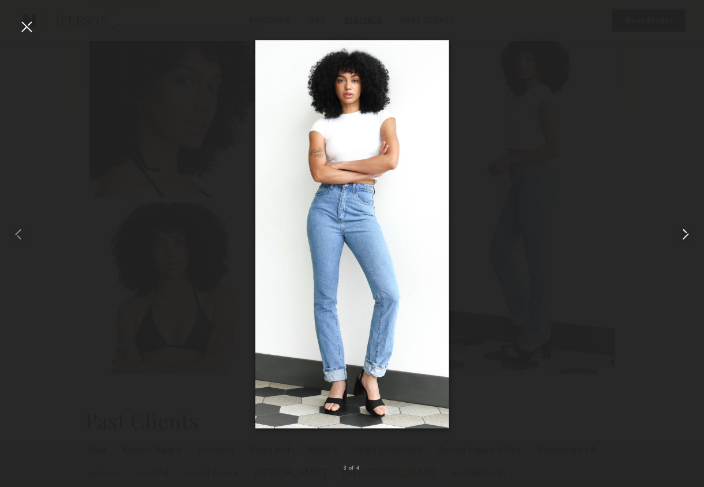
click at [686, 240] on common-icon at bounding box center [685, 234] width 18 height 18
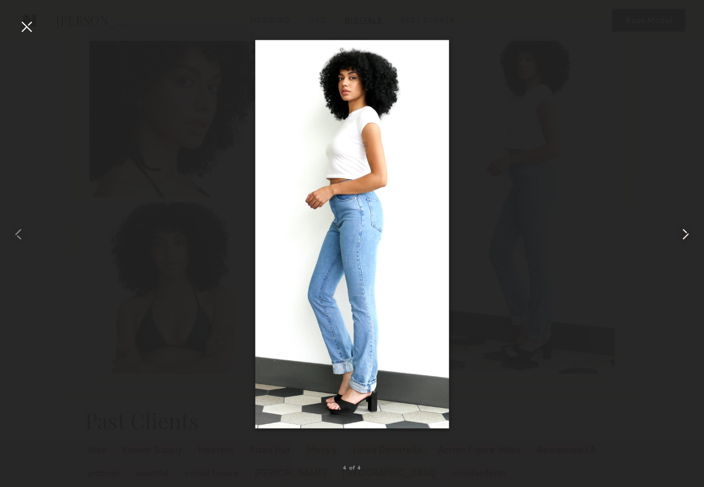
click at [686, 241] on common-icon at bounding box center [685, 234] width 18 height 18
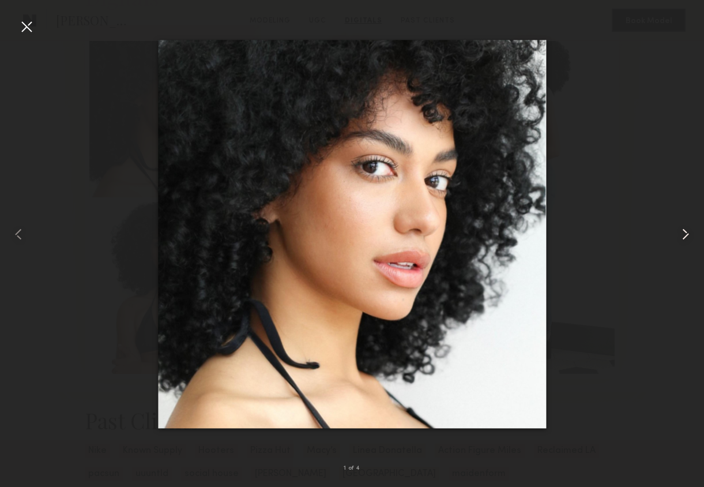
click at [686, 242] on common-icon at bounding box center [685, 234] width 18 height 18
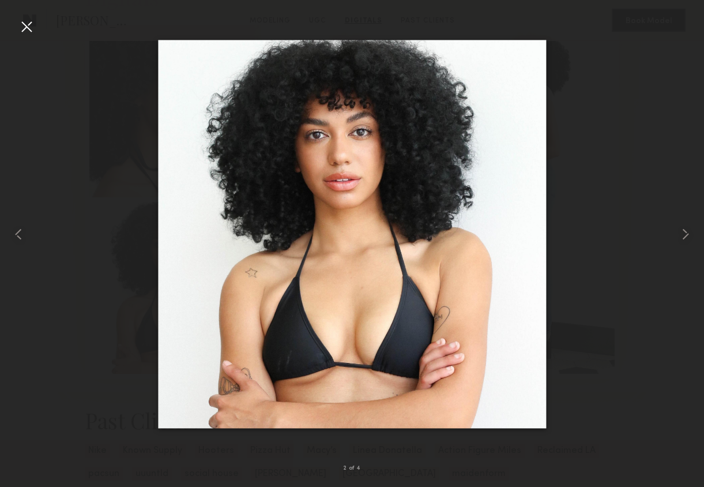
click at [22, 28] on div at bounding box center [26, 26] width 18 height 18
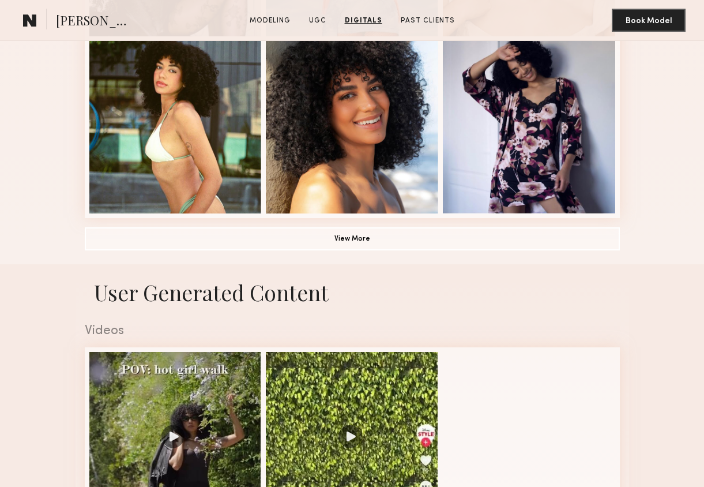
scroll to position [796, 0]
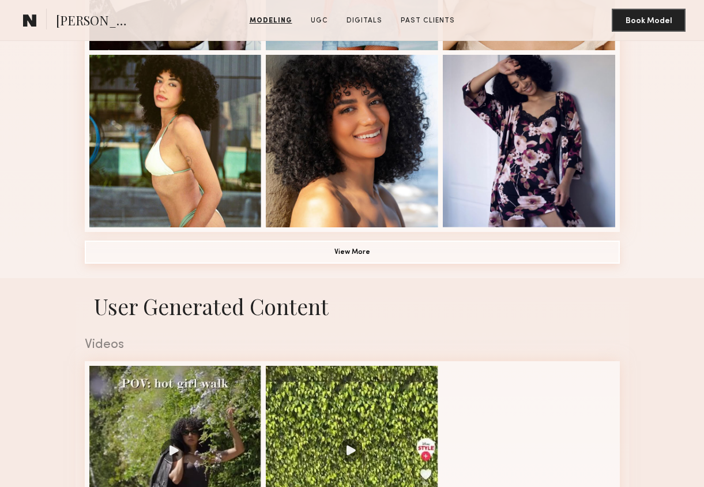
click at [225, 249] on button "View More" at bounding box center [352, 251] width 535 height 23
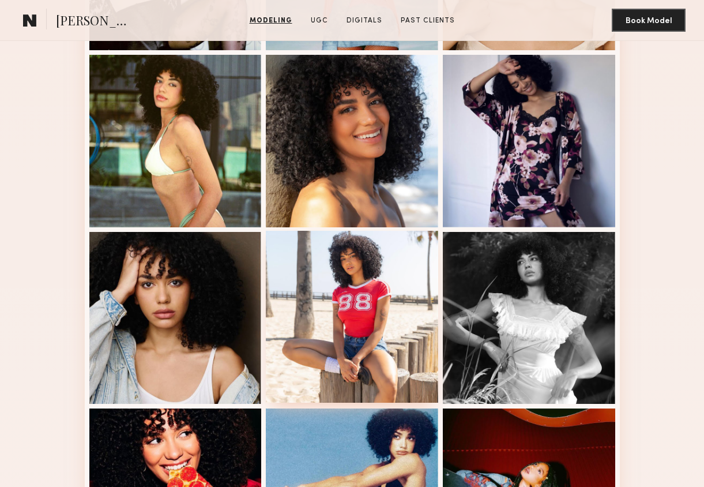
click at [349, 282] on div at bounding box center [352, 317] width 172 height 172
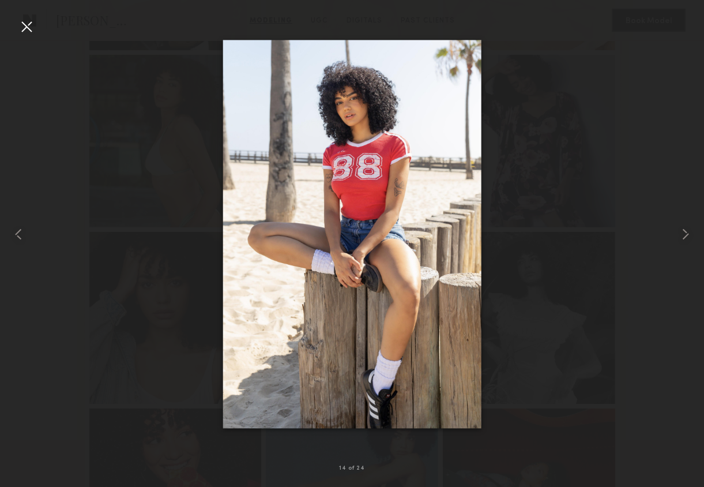
click at [30, 27] on div at bounding box center [26, 26] width 18 height 18
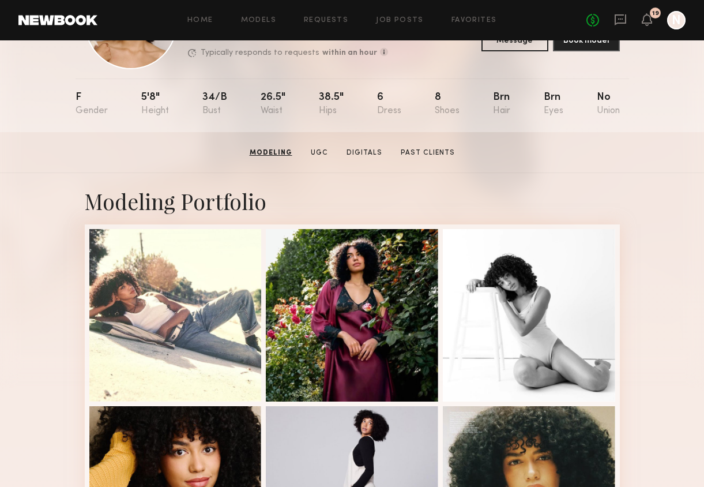
scroll to position [88, 0]
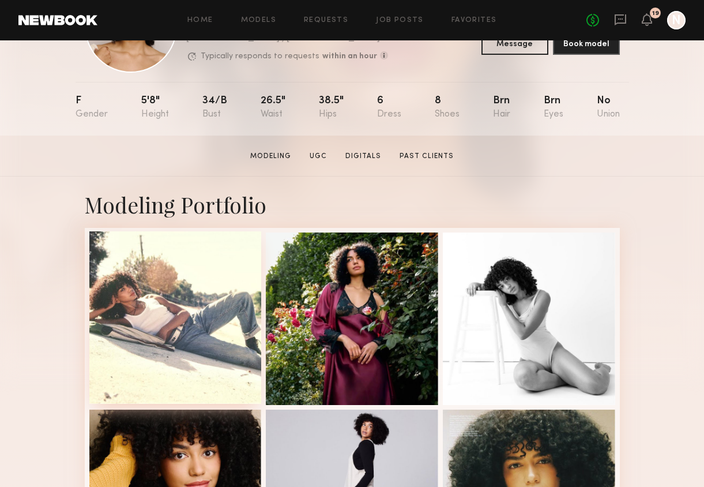
click at [180, 329] on div at bounding box center [175, 317] width 172 height 172
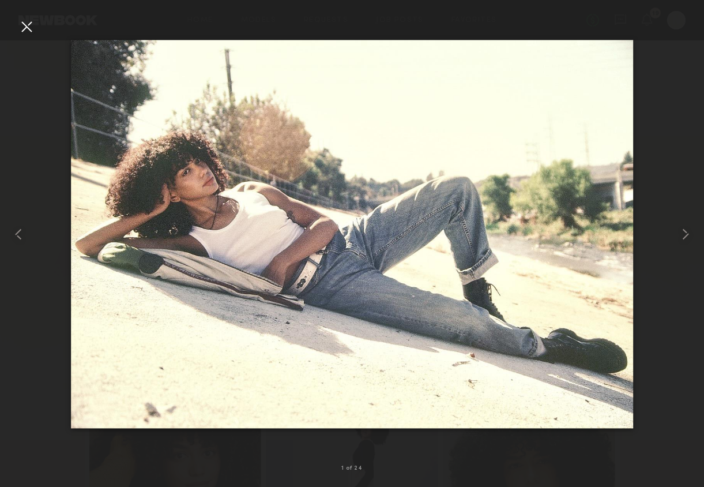
click at [26, 28] on div at bounding box center [26, 26] width 18 height 18
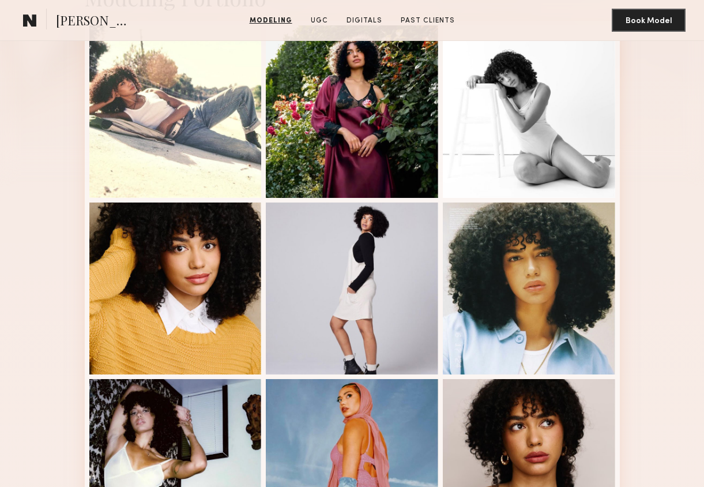
scroll to position [295, 0]
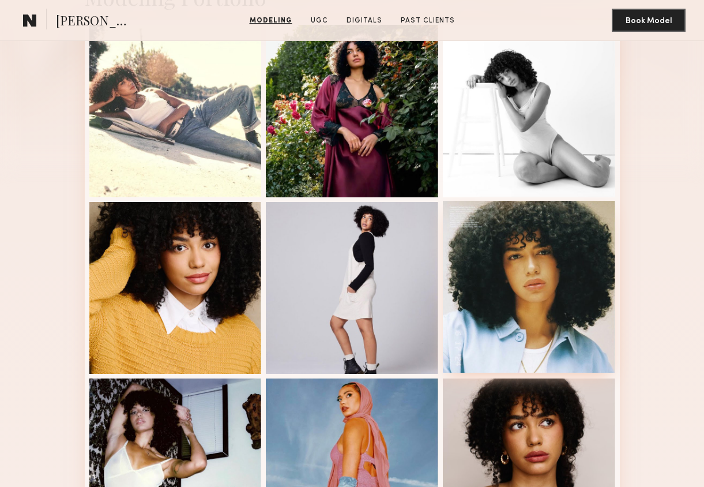
click at [579, 333] on div at bounding box center [529, 287] width 172 height 172
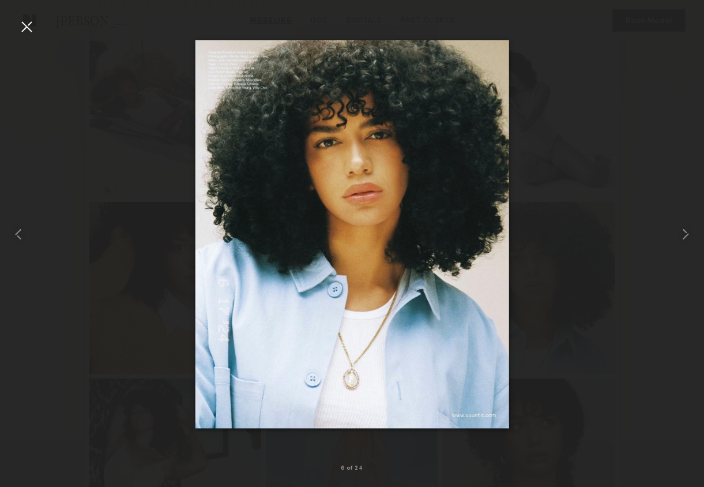
click at [29, 26] on div at bounding box center [26, 26] width 18 height 18
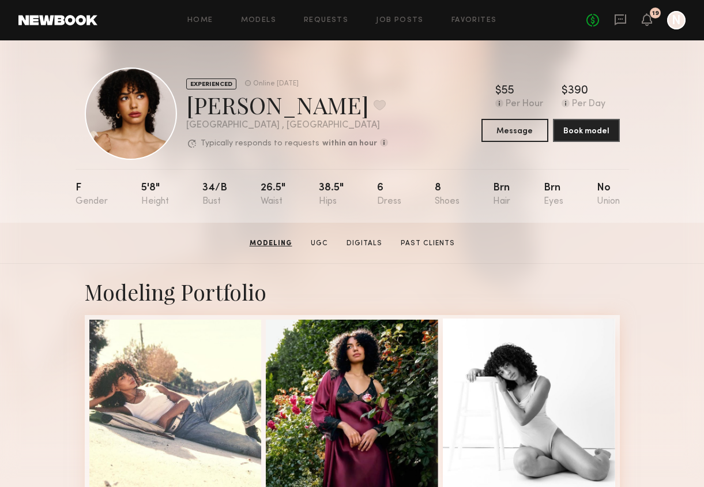
scroll to position [0, 0]
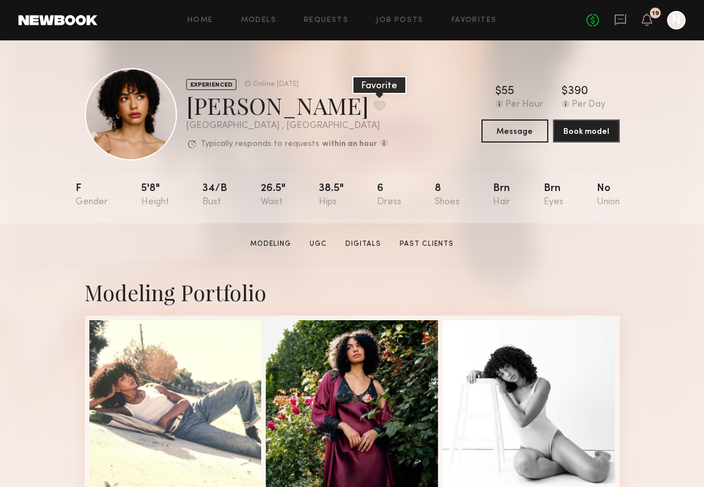
click at [374, 109] on button at bounding box center [380, 105] width 12 height 10
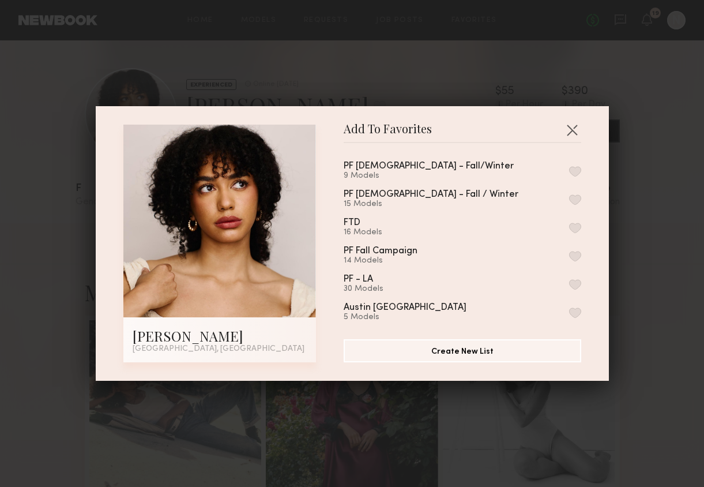
click at [575, 197] on button "button" at bounding box center [575, 199] width 12 height 10
click at [649, 101] on div "Add To Favorites [PERSON_NAME] [GEOGRAPHIC_DATA], [GEOGRAPHIC_DATA] Add To Favo…" at bounding box center [352, 243] width 704 height 487
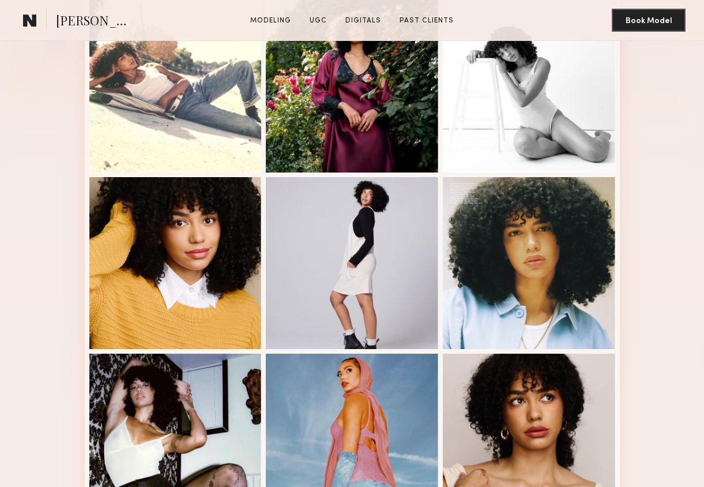
scroll to position [321, 0]
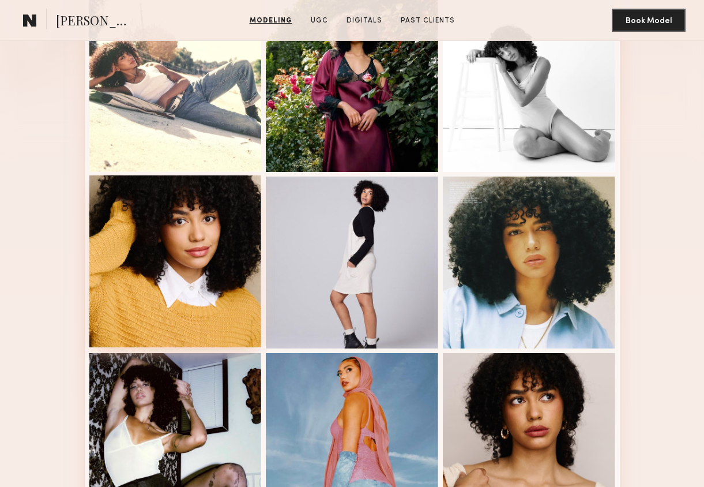
click at [195, 283] on div at bounding box center [175, 261] width 172 height 172
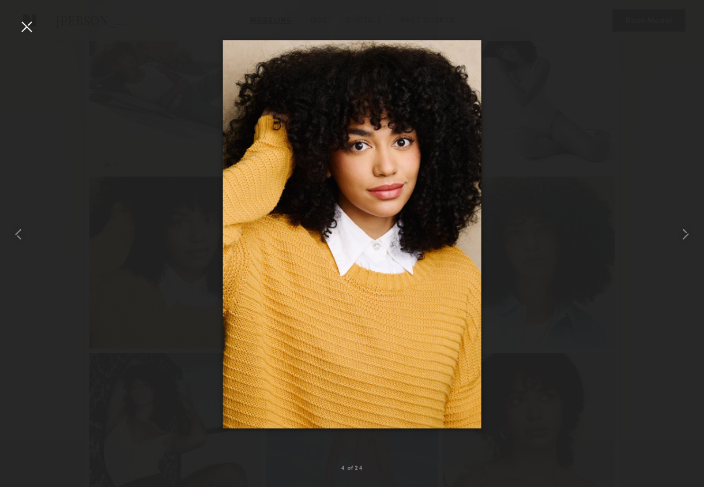
click at [31, 26] on div at bounding box center [26, 26] width 18 height 18
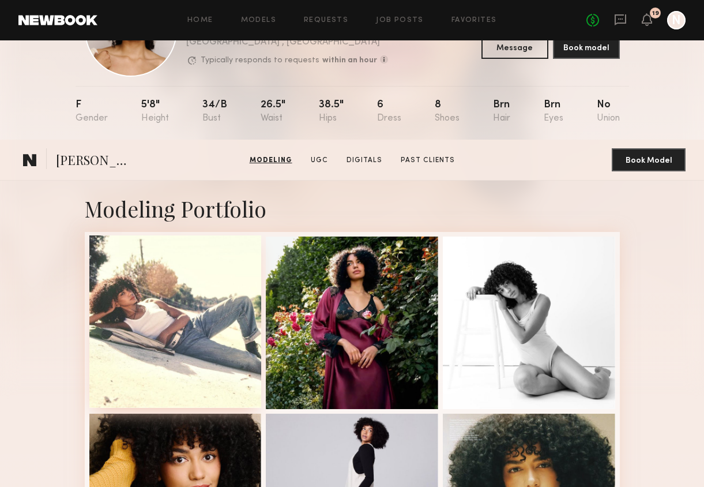
scroll to position [0, 0]
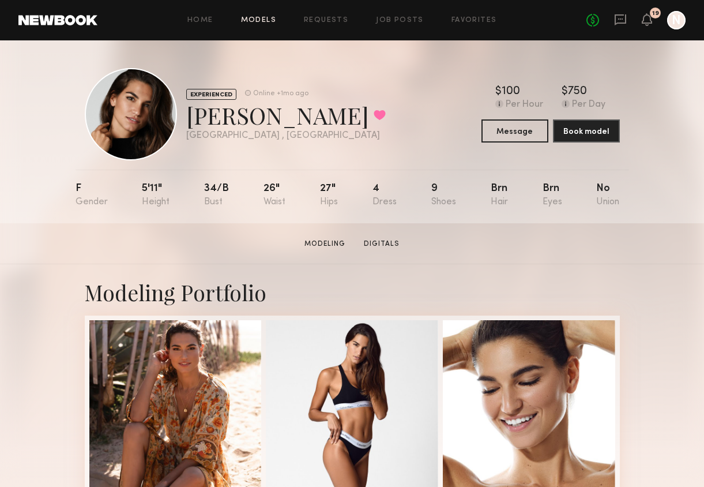
click at [265, 18] on link "Models" at bounding box center [258, 20] width 35 height 7
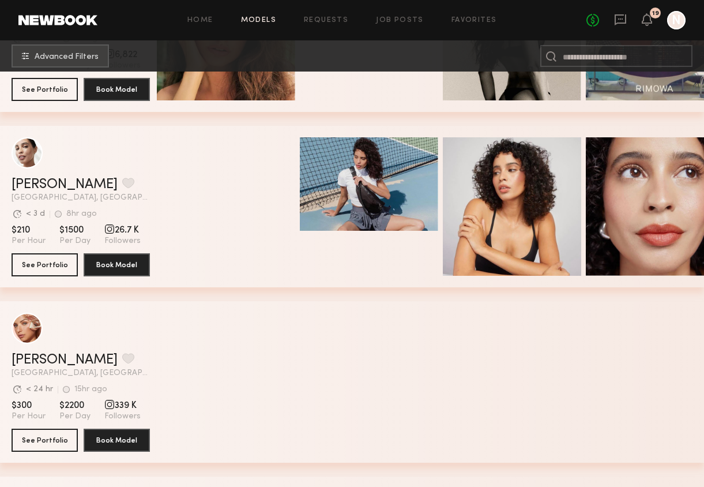
scroll to position [317, 0]
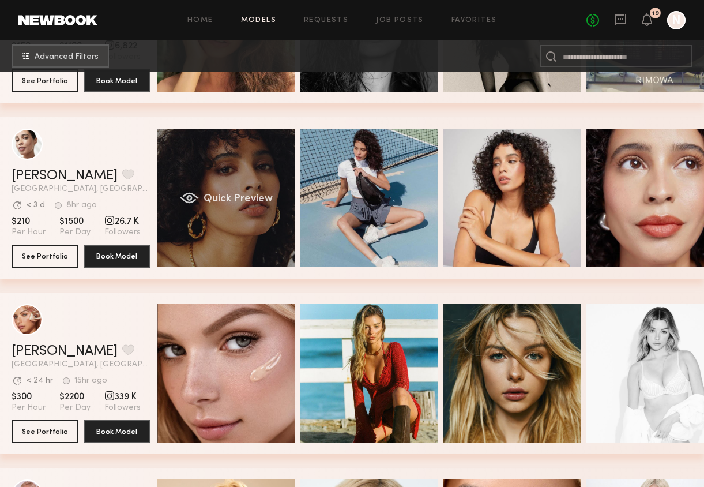
click at [221, 217] on div "Quick Preview" at bounding box center [226, 198] width 138 height 138
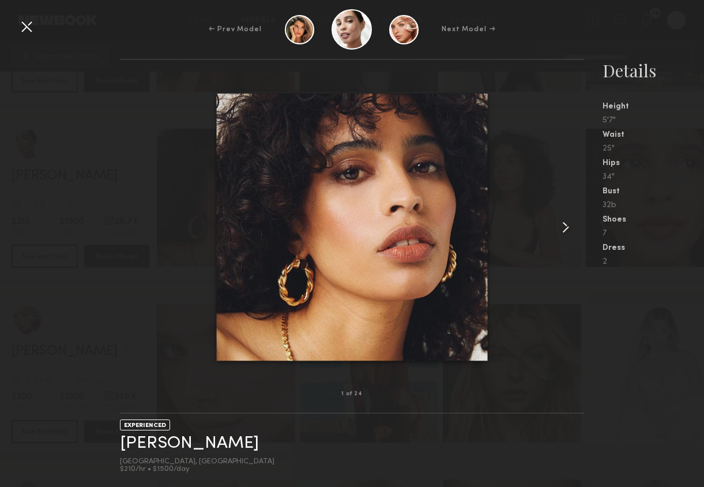
click at [568, 227] on common-icon at bounding box center [565, 227] width 18 height 18
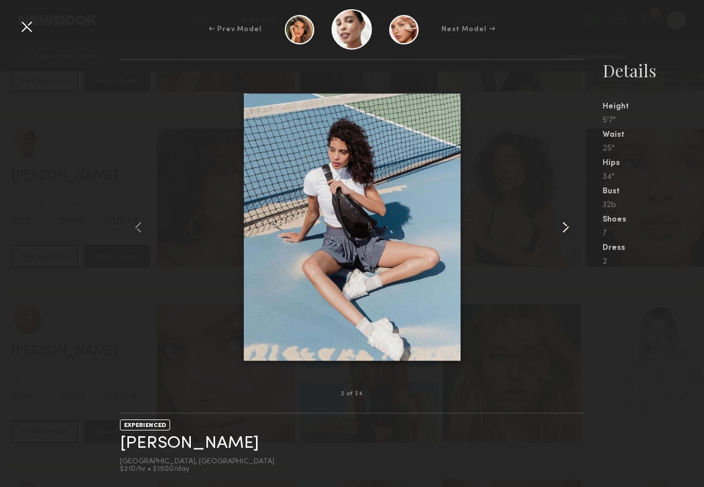
click at [568, 227] on common-icon at bounding box center [565, 227] width 18 height 18
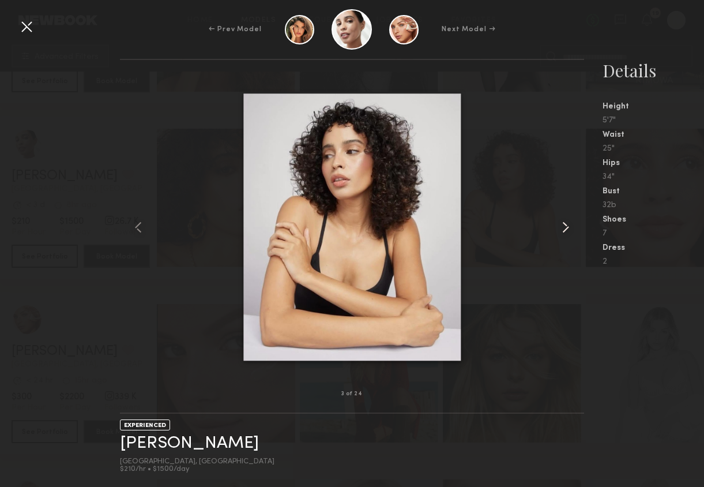
click at [568, 227] on common-icon at bounding box center [565, 227] width 18 height 18
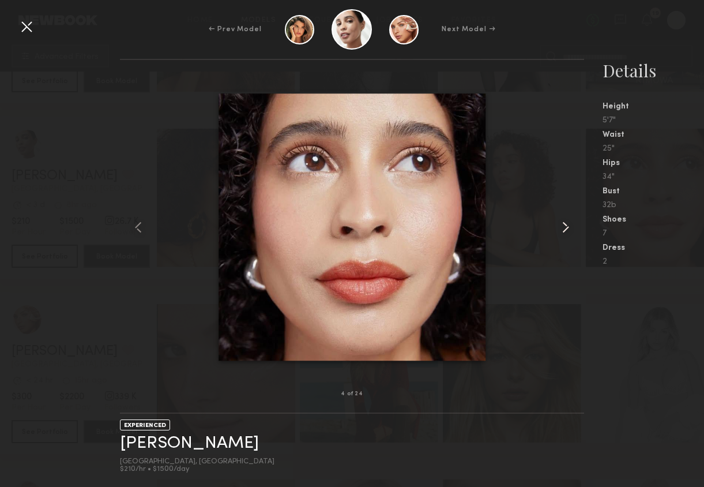
click at [568, 227] on common-icon at bounding box center [565, 227] width 18 height 18
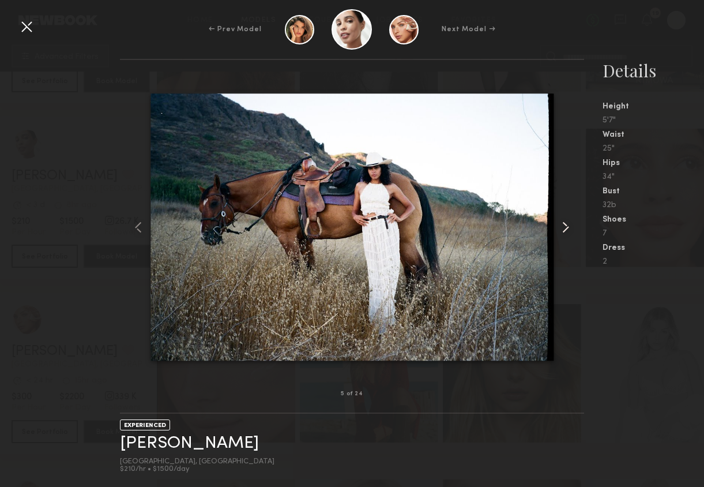
click at [568, 227] on common-icon at bounding box center [565, 227] width 18 height 18
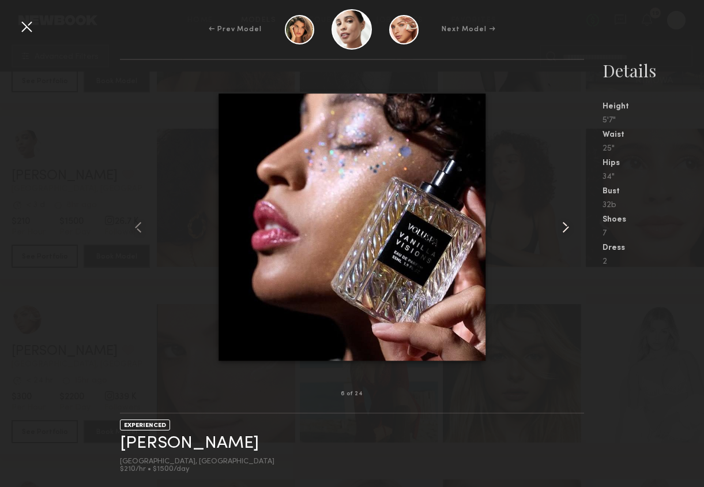
click at [568, 227] on common-icon at bounding box center [565, 227] width 18 height 18
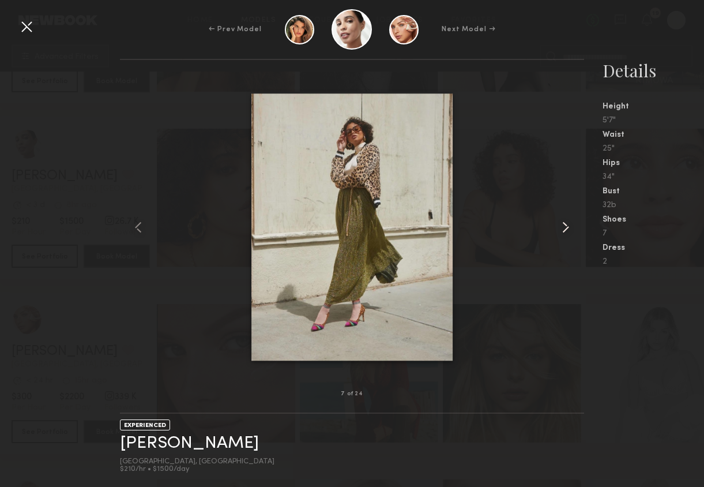
click at [568, 227] on common-icon at bounding box center [565, 227] width 18 height 18
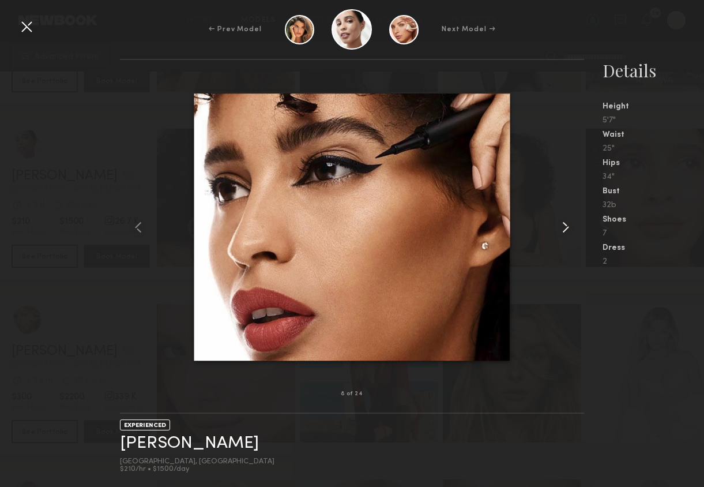
click at [568, 227] on common-icon at bounding box center [565, 227] width 18 height 18
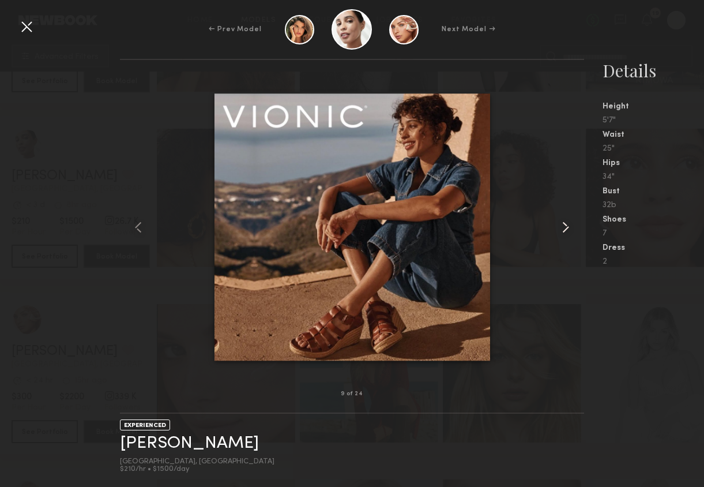
click at [568, 227] on common-icon at bounding box center [565, 227] width 18 height 18
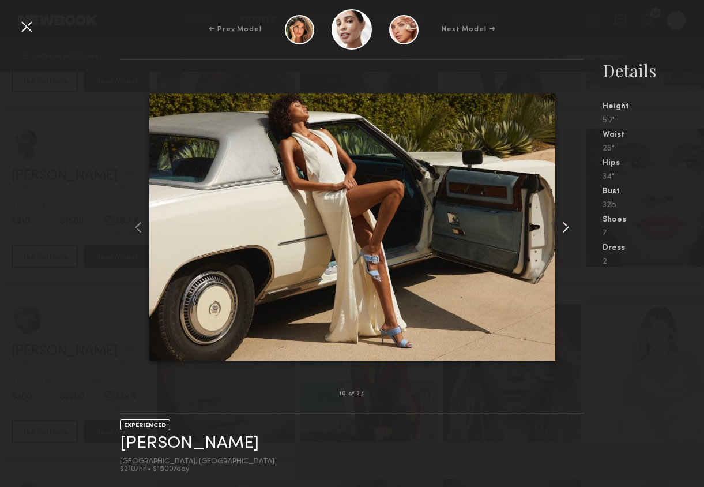
click at [568, 227] on common-icon at bounding box center [565, 227] width 18 height 18
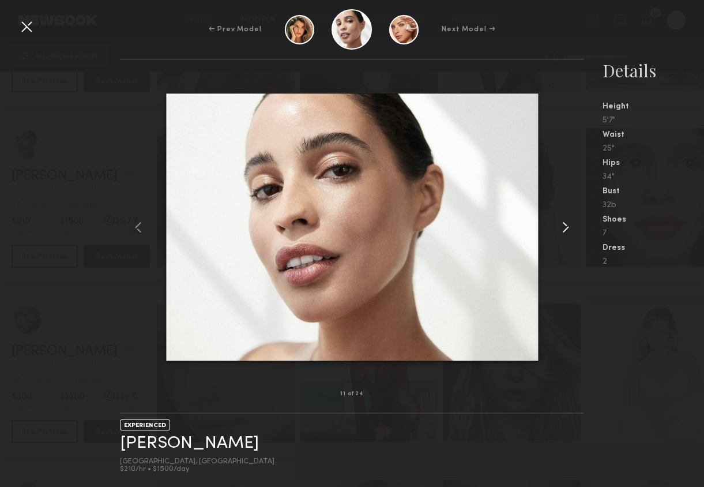
click at [568, 227] on common-icon at bounding box center [565, 227] width 18 height 18
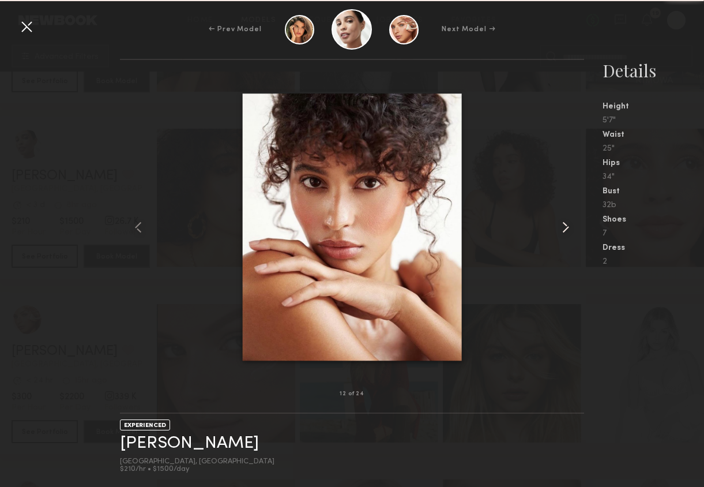
click at [568, 227] on common-icon at bounding box center [565, 227] width 18 height 18
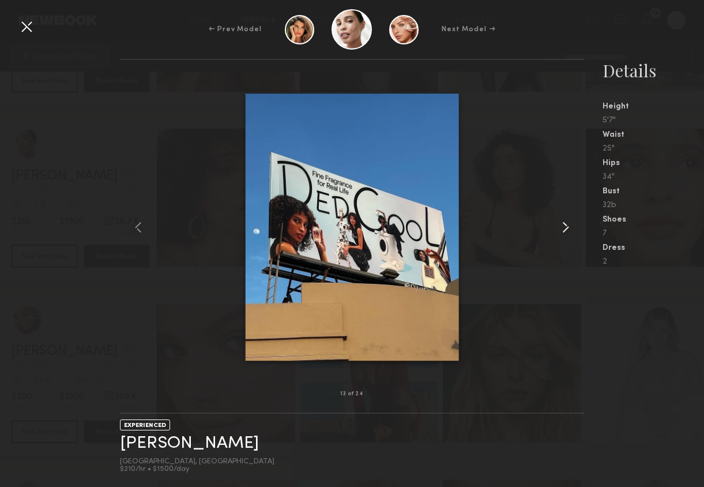
click at [568, 227] on common-icon at bounding box center [565, 227] width 18 height 18
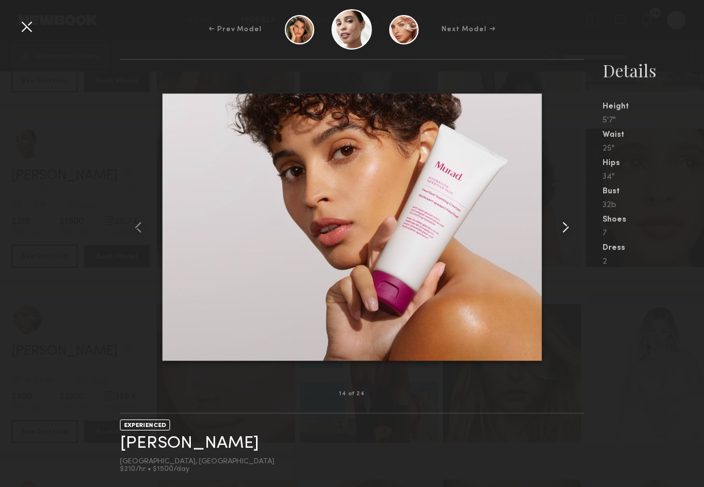
click at [568, 227] on common-icon at bounding box center [565, 227] width 18 height 18
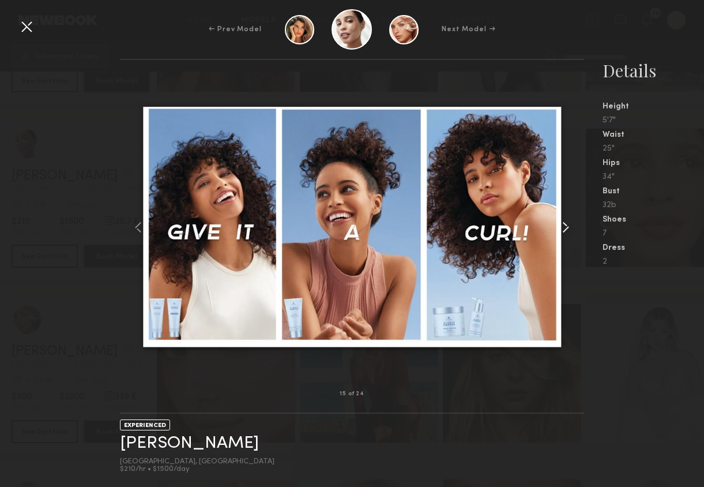
click at [568, 227] on common-icon at bounding box center [565, 227] width 18 height 18
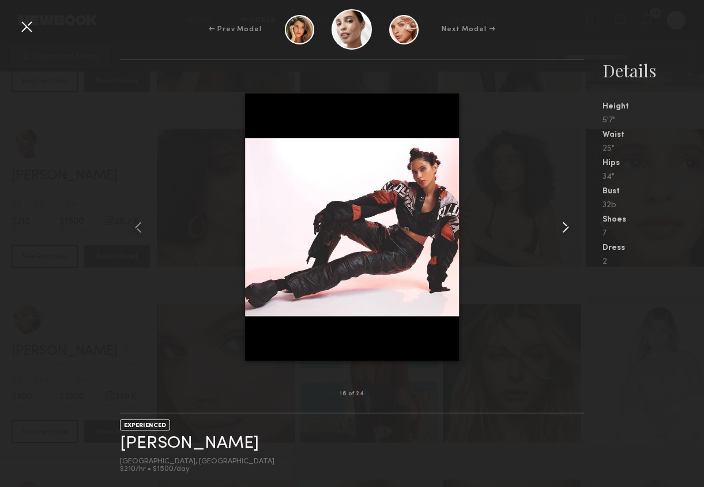
click at [568, 227] on common-icon at bounding box center [565, 227] width 18 height 18
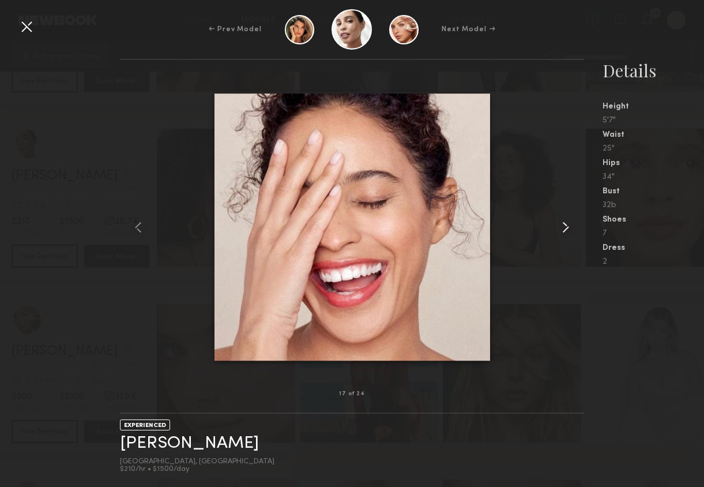
click at [568, 227] on common-icon at bounding box center [565, 227] width 18 height 18
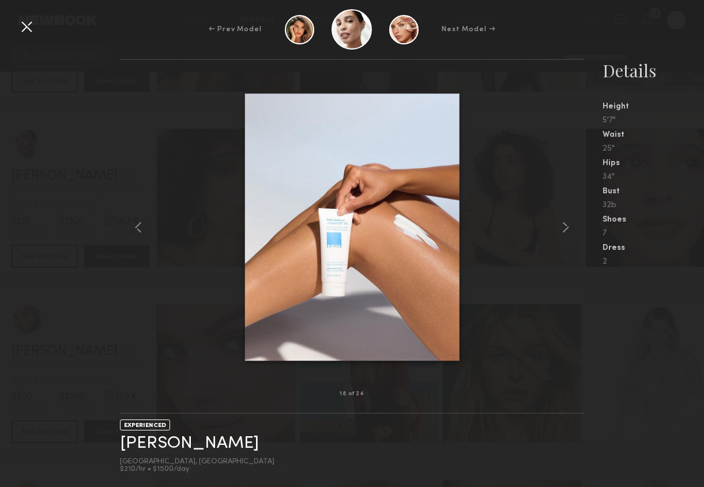
click at [25, 26] on div at bounding box center [26, 26] width 18 height 18
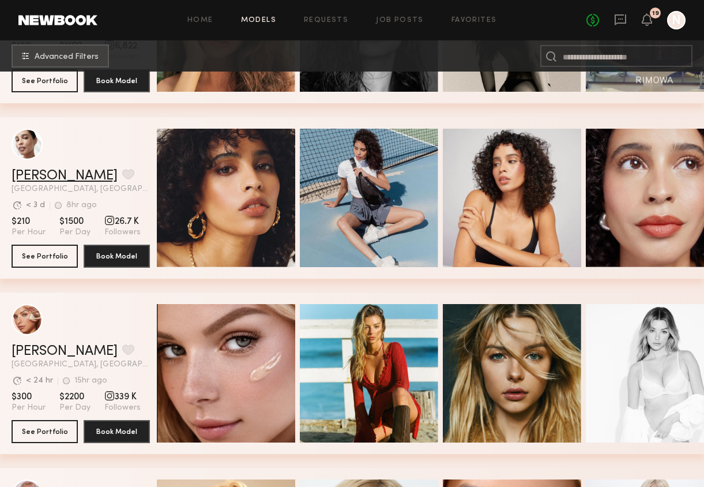
click at [29, 174] on link "Jesi L." at bounding box center [65, 176] width 106 height 14
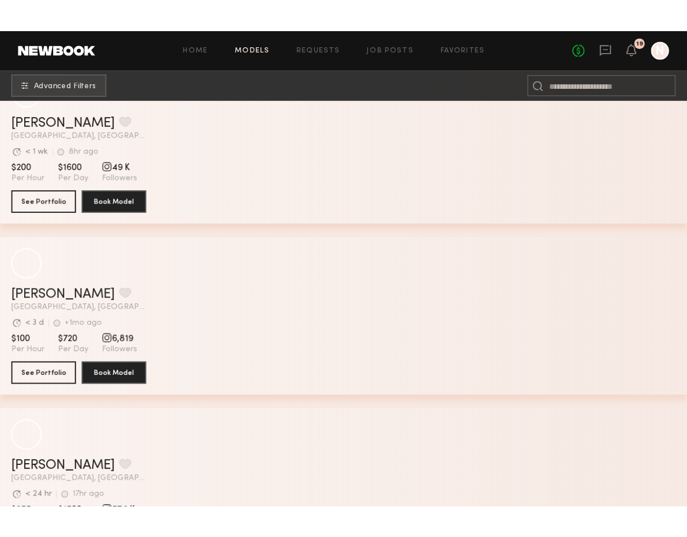
scroll to position [2327, 0]
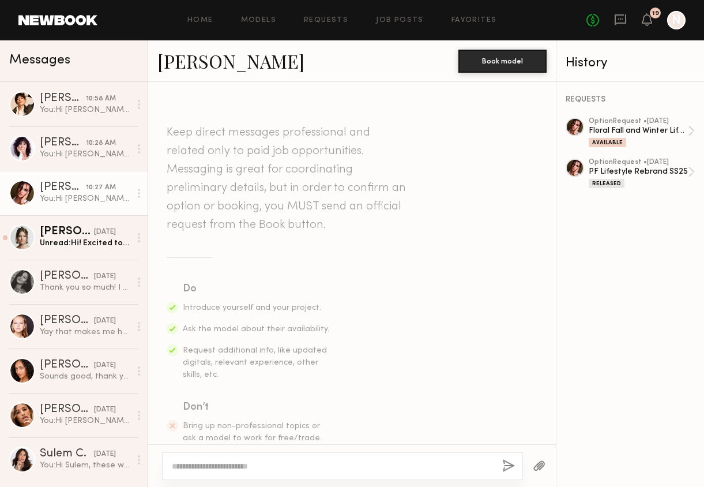
scroll to position [516, 0]
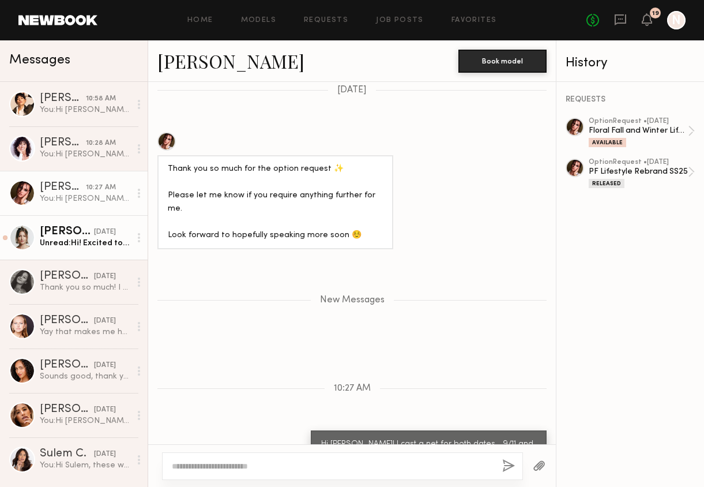
click at [71, 239] on div "Unread: Hi! Excited to work together soon :)." at bounding box center [85, 243] width 91 height 11
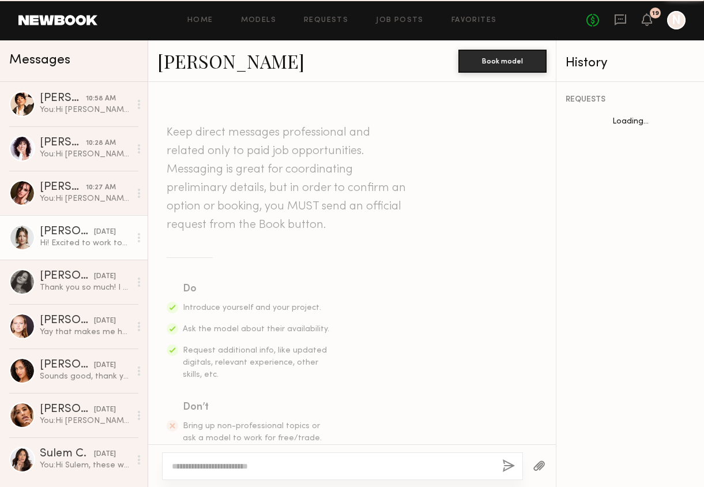
scroll to position [254, 0]
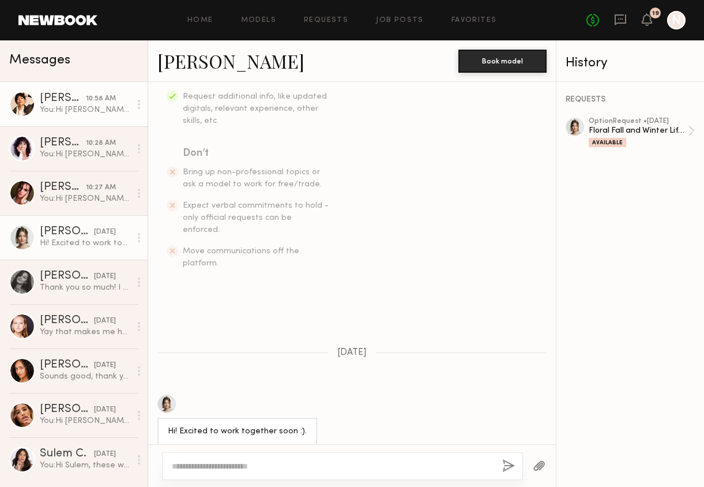
click at [86, 110] on div "You: Hi [PERSON_NAME], thank you for getting back to [GEOGRAPHIC_DATA]! We comp…" at bounding box center [85, 109] width 91 height 11
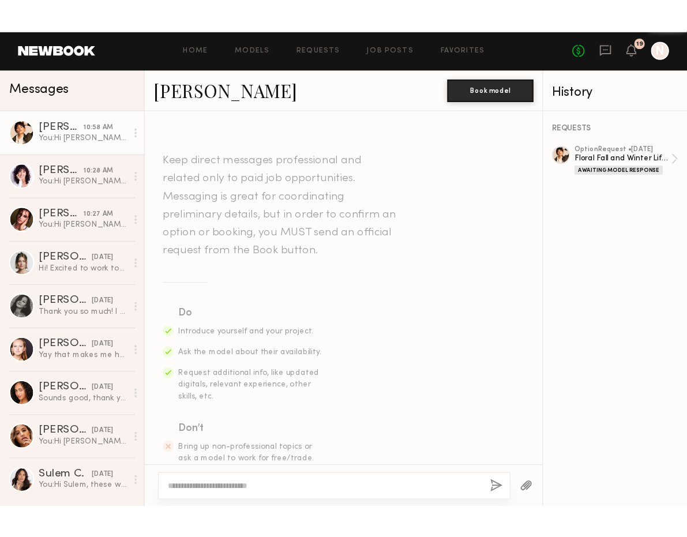
scroll to position [480, 0]
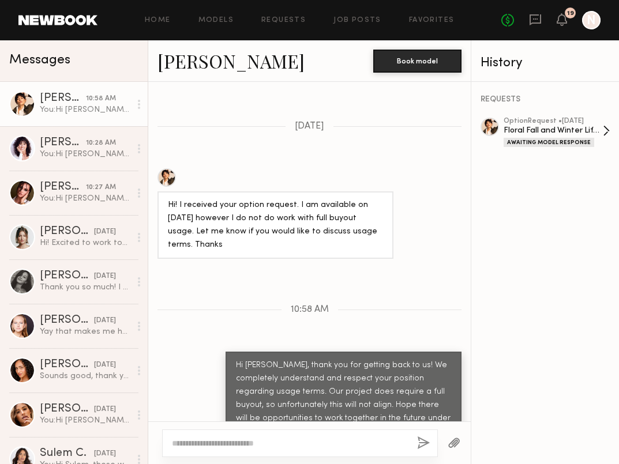
click at [547, 126] on div "Floral Fall and Winter Lifestyle Campaign 2025" at bounding box center [552, 130] width 99 height 11
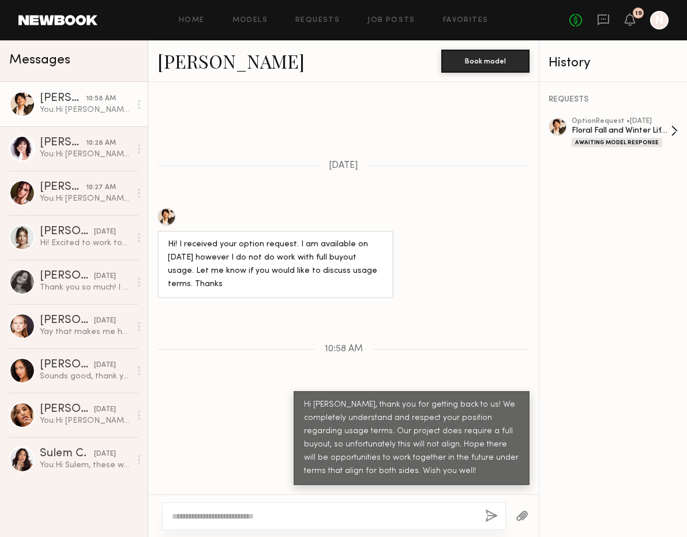
scroll to position [430, 0]
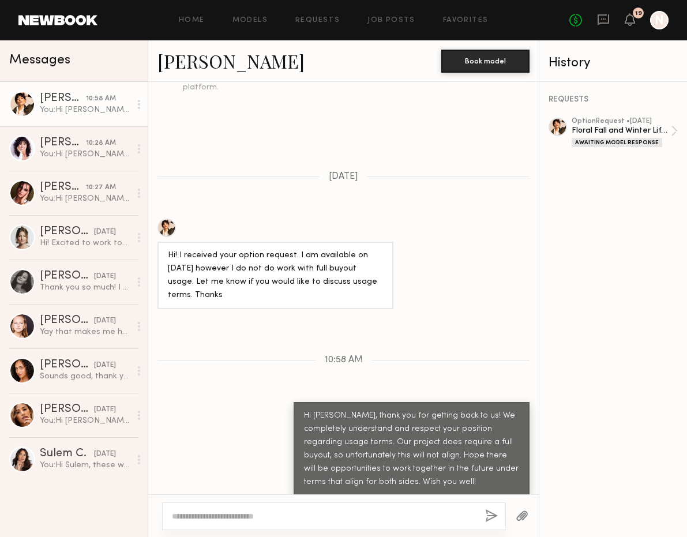
click at [635, 18] on div "No fees up to $5,000 19 N" at bounding box center [618, 20] width 99 height 18
click at [625, 20] on icon at bounding box center [629, 19] width 10 height 13
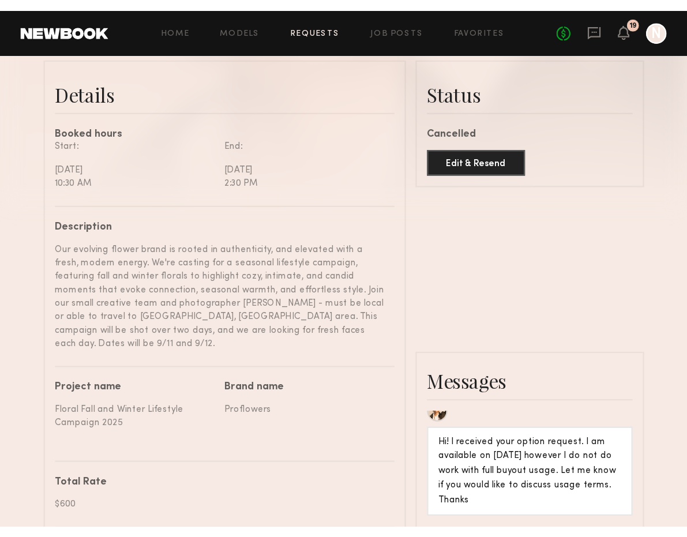
scroll to position [290, 0]
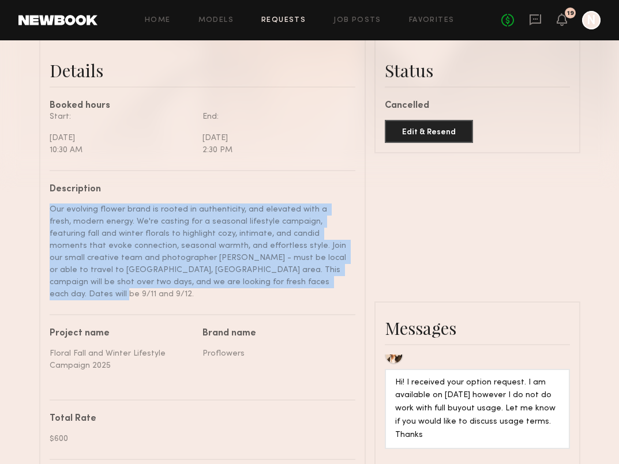
drag, startPoint x: 228, startPoint y: 283, endPoint x: 24, endPoint y: 202, distance: 219.3
click at [24, 202] on div "Send request Model response Book model Option Request Gabriela B. Details Booke…" at bounding box center [309, 302] width 619 height 1085
copy div "Our evolving flower brand is rooted in authenticity, and elevated with a fresh,…"
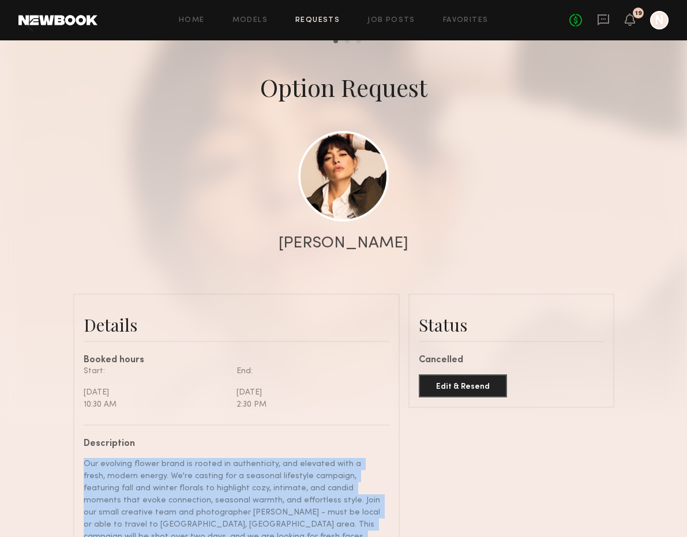
scroll to position [0, 0]
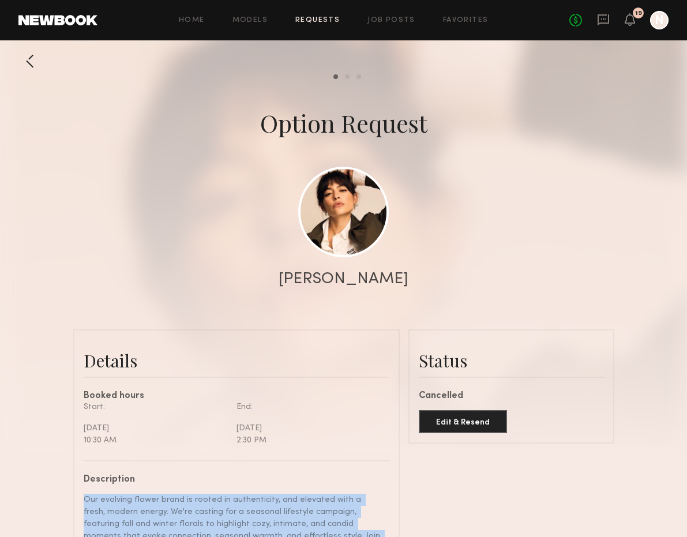
click at [91, 21] on link at bounding box center [57, 20] width 79 height 10
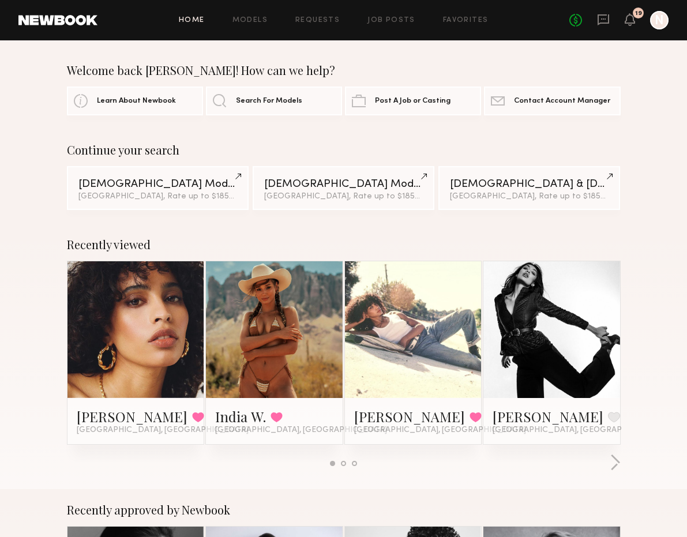
click at [618, 22] on div "No fees up to $5,000 19 N" at bounding box center [618, 20] width 99 height 18
click at [618, 22] on icon at bounding box center [629, 19] width 9 height 8
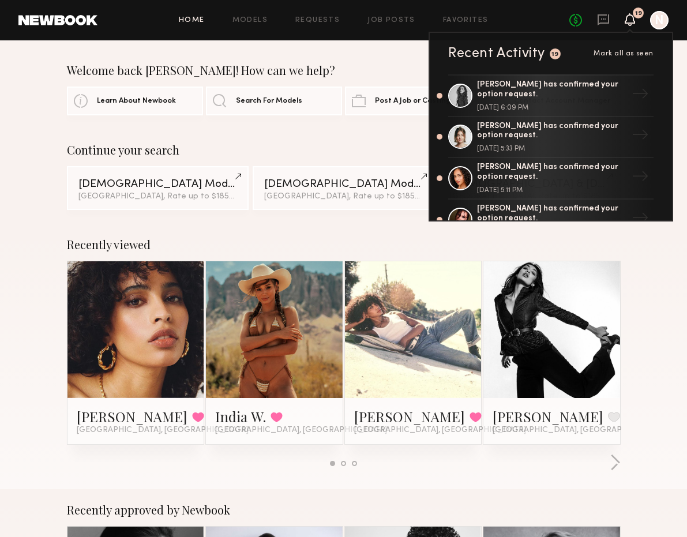
click at [618, 54] on span "Mark all as seen" at bounding box center [623, 53] width 60 height 7
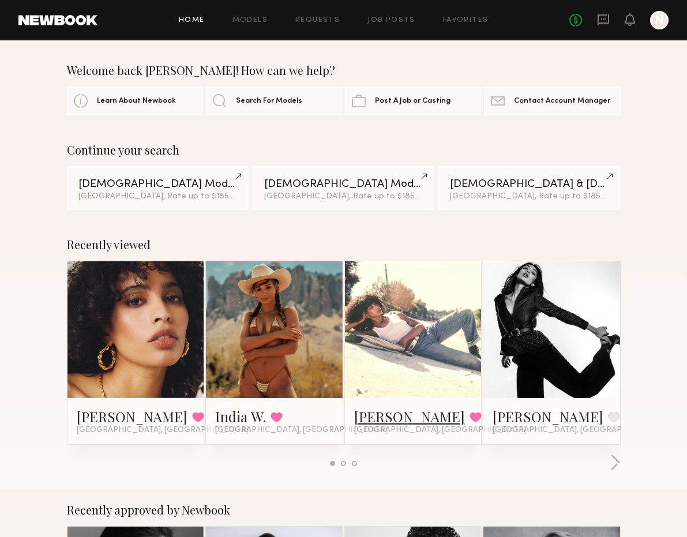
click at [377, 420] on link "Delaney H." at bounding box center [409, 416] width 111 height 18
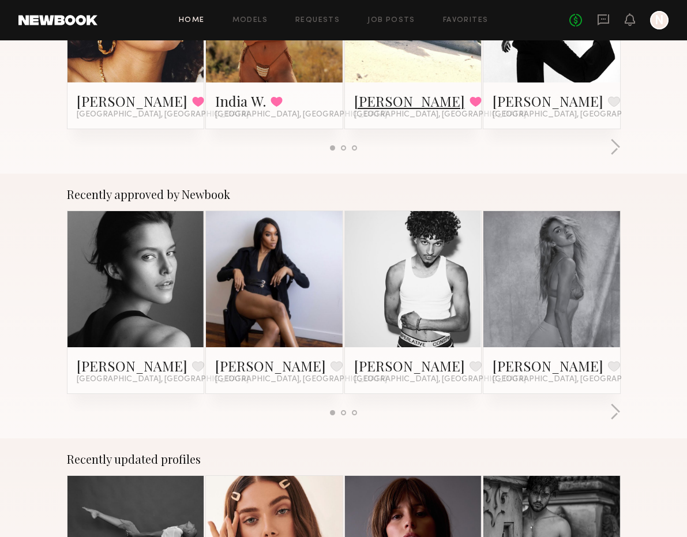
scroll to position [525, 0]
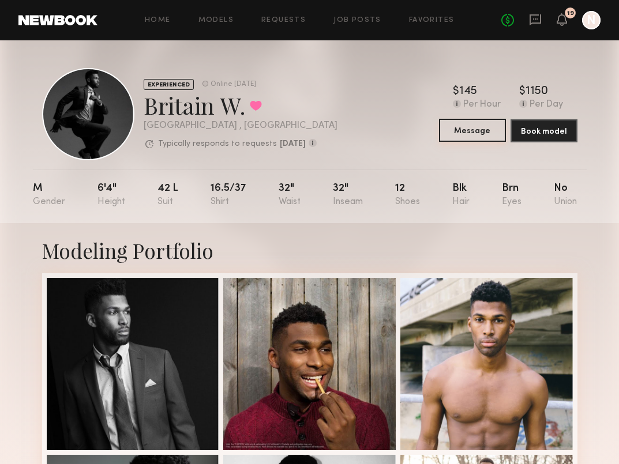
click at [459, 131] on button "Message" at bounding box center [472, 130] width 67 height 23
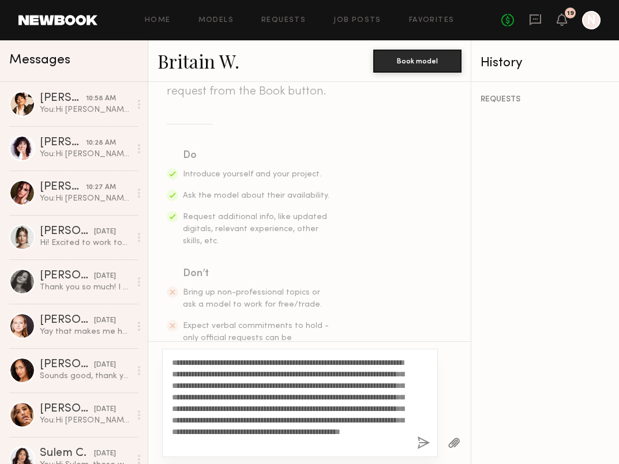
drag, startPoint x: 330, startPoint y: 374, endPoint x: 212, endPoint y: 364, distance: 119.1
click at [212, 364] on textarea "**********" at bounding box center [290, 403] width 236 height 92
drag, startPoint x: 209, startPoint y: 387, endPoint x: 238, endPoint y: 386, distance: 29.4
click at [238, 386] on textarea "**********" at bounding box center [290, 408] width 236 height 81
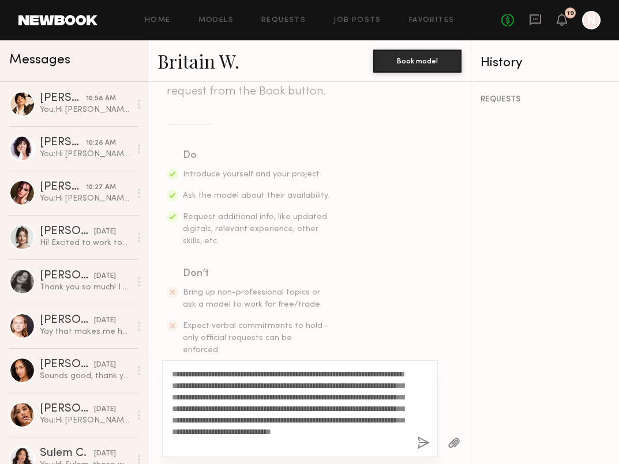
click at [385, 375] on textarea "**********" at bounding box center [290, 408] width 236 height 81
click at [229, 410] on textarea "**********" at bounding box center [290, 408] width 236 height 81
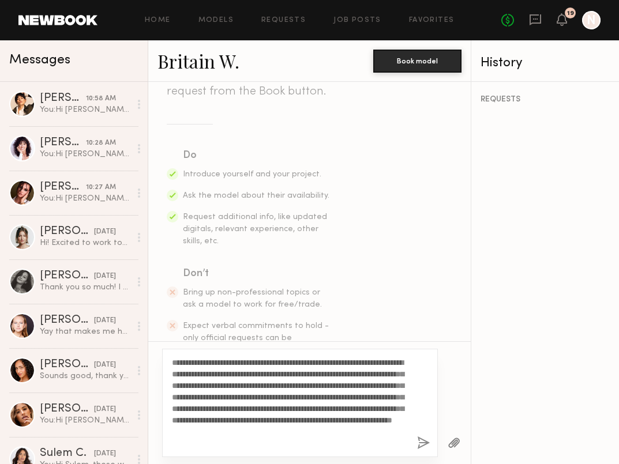
click at [378, 397] on textarea "**********" at bounding box center [290, 403] width 236 height 92
drag, startPoint x: 320, startPoint y: 421, endPoint x: 352, endPoint y: 432, distance: 34.3
click at [352, 432] on textarea "**********" at bounding box center [290, 403] width 236 height 92
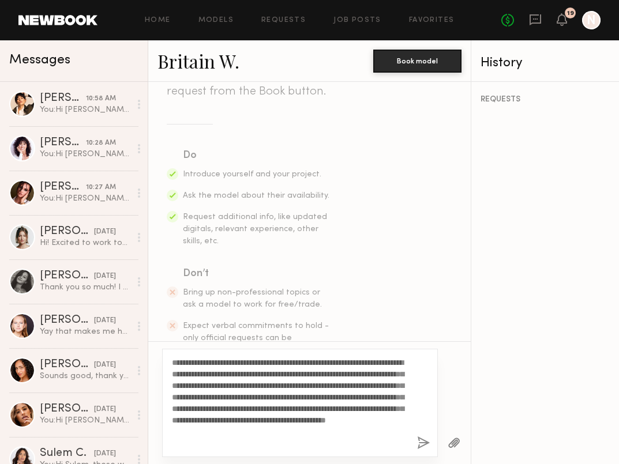
drag, startPoint x: 281, startPoint y: 443, endPoint x: 165, endPoint y: 441, distance: 116.5
click at [165, 441] on div "**********" at bounding box center [300, 403] width 276 height 108
click at [234, 364] on textarea "**********" at bounding box center [290, 403] width 236 height 92
click at [217, 447] on textarea "**********" at bounding box center [290, 403] width 236 height 92
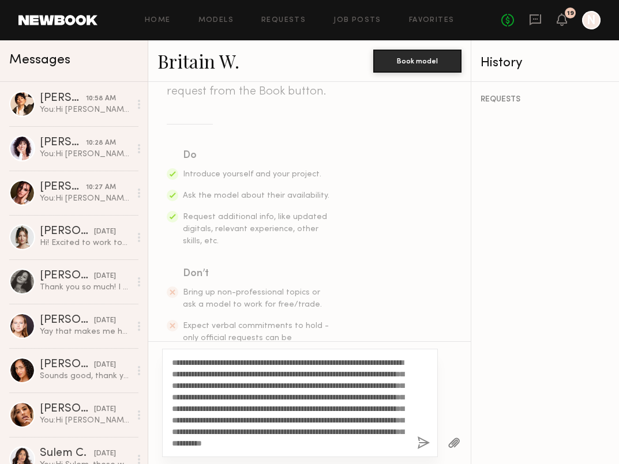
scroll to position [21, 0]
type textarea "**********"
click at [421, 447] on button "button" at bounding box center [423, 443] width 13 height 14
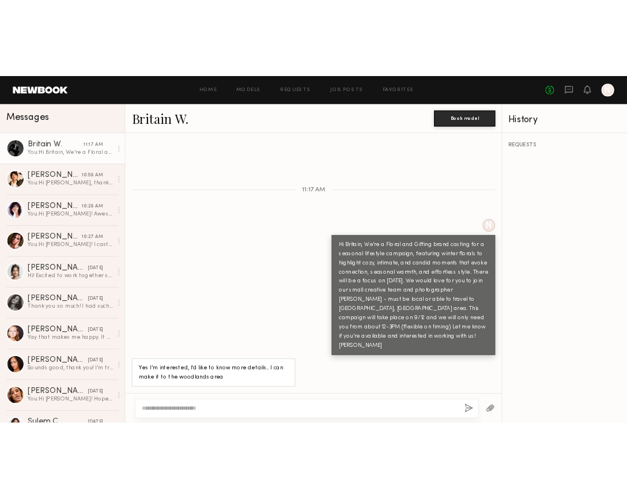
scroll to position [293, 0]
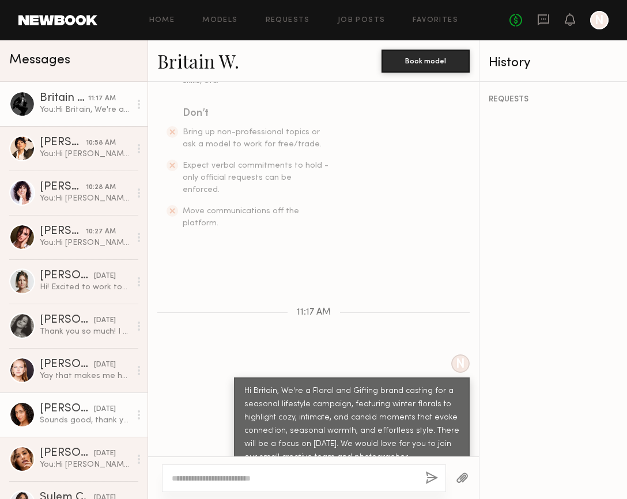
click at [24, 413] on div at bounding box center [22, 415] width 26 height 26
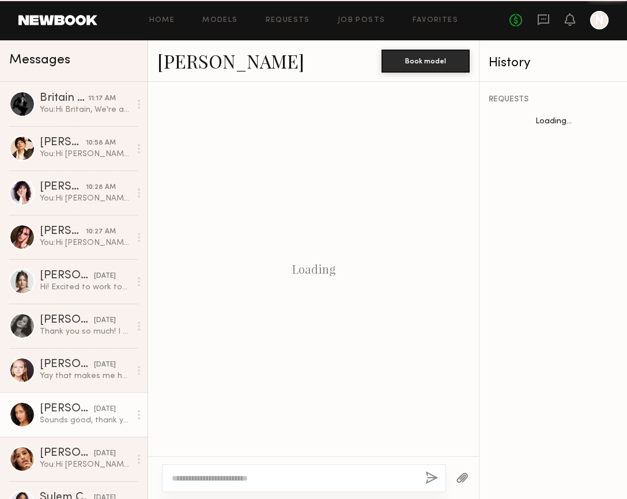
scroll to position [1489, 0]
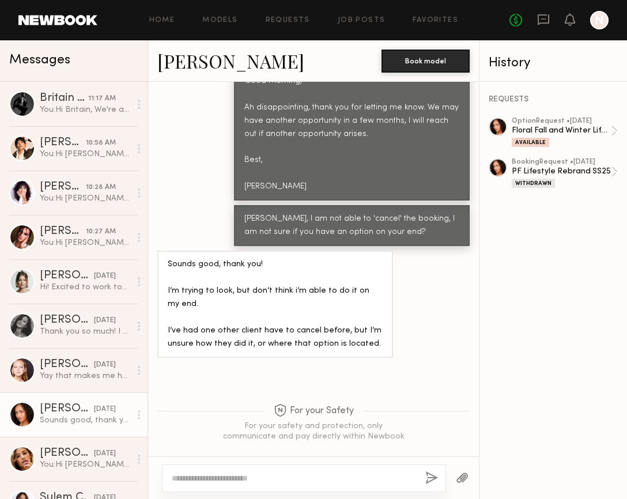
click at [204, 61] on link "Brandi O." at bounding box center [230, 60] width 147 height 25
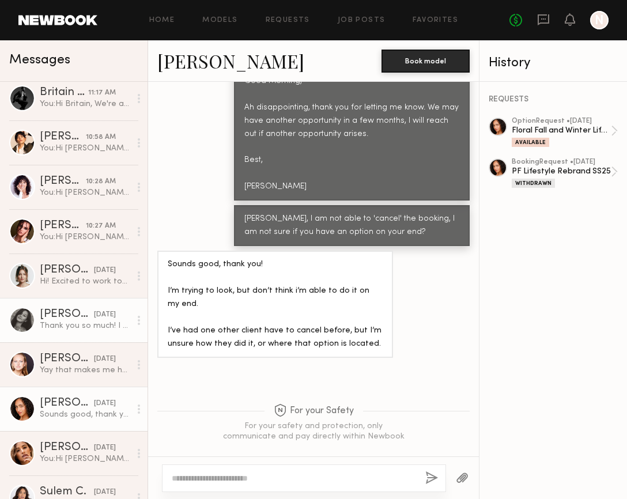
scroll to position [0, 0]
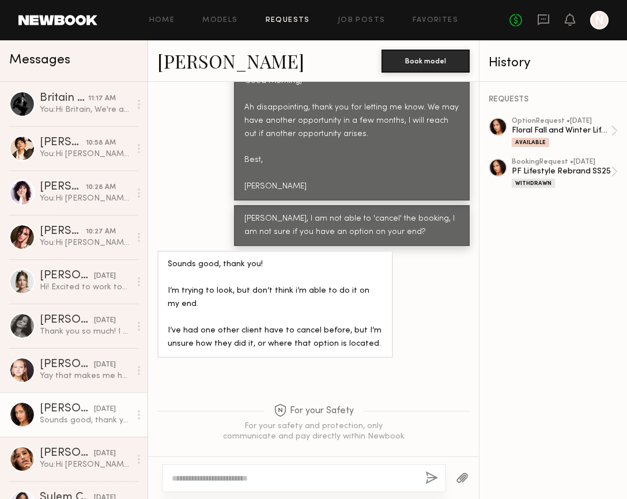
click at [276, 21] on link "Requests" at bounding box center [288, 20] width 44 height 7
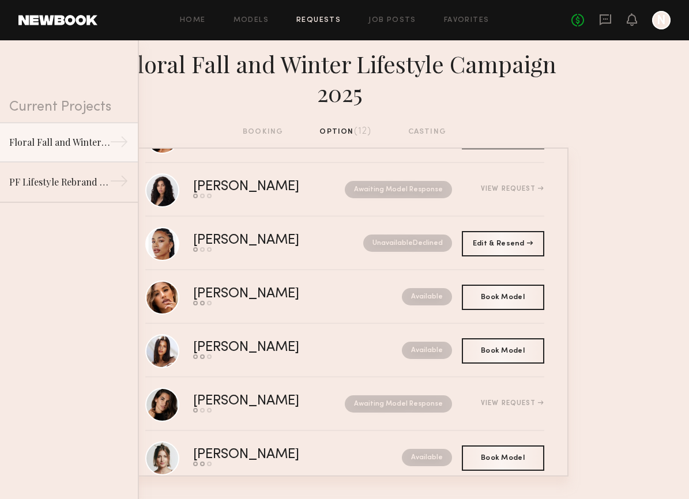
scroll to position [336, 0]
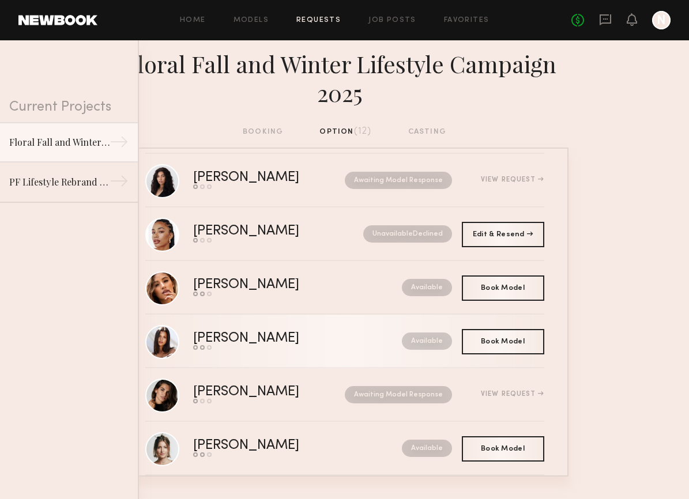
click at [222, 339] on div "Michaela B." at bounding box center [271, 338] width 157 height 13
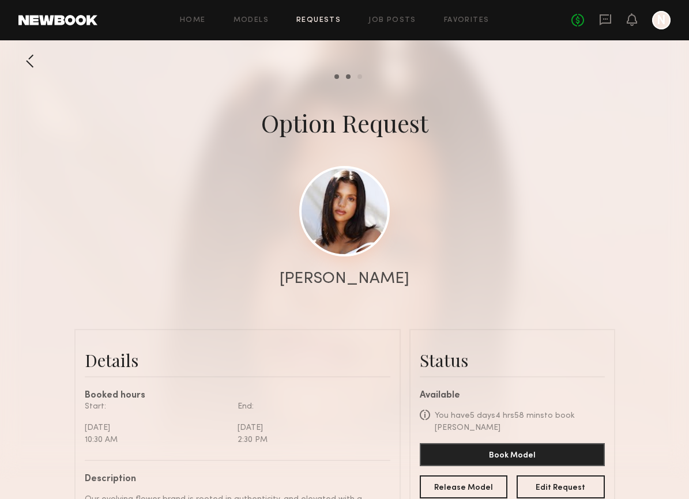
click at [359, 204] on link at bounding box center [344, 211] width 91 height 91
click at [32, 59] on div at bounding box center [29, 61] width 23 height 23
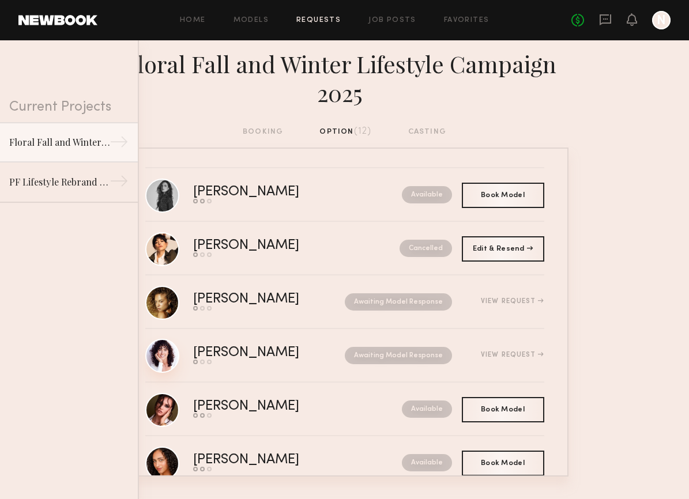
click at [159, 354] on link at bounding box center [162, 356] width 34 height 34
click at [167, 415] on link at bounding box center [162, 410] width 34 height 34
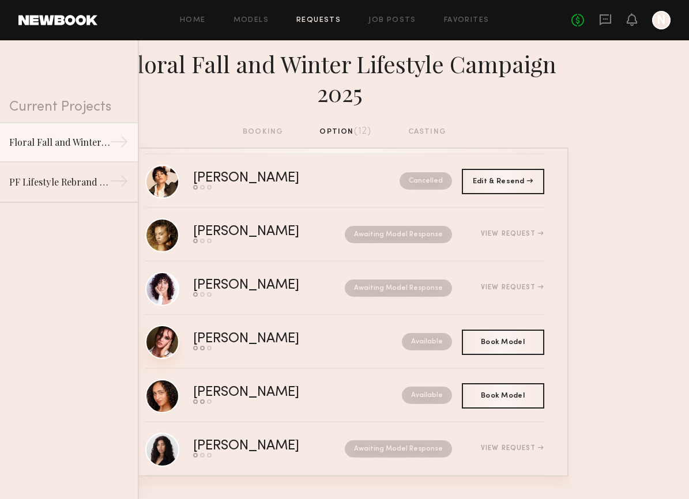
scroll to position [76, 0]
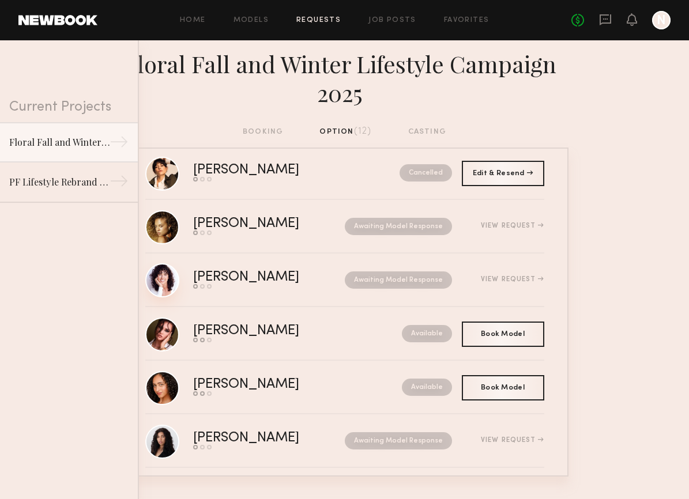
click at [161, 276] on link at bounding box center [162, 280] width 34 height 34
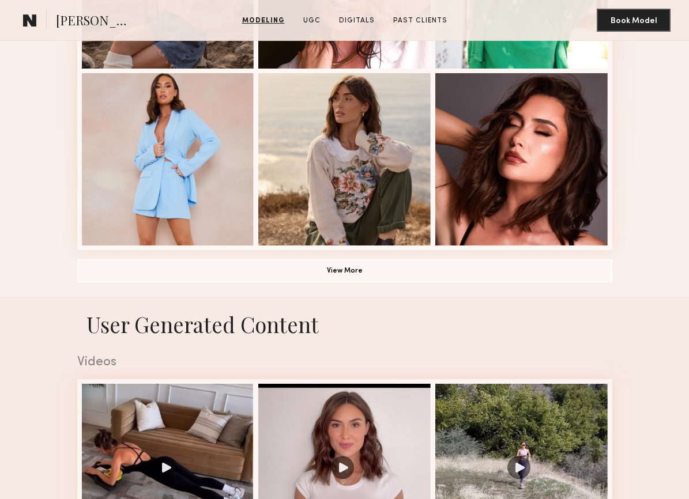
scroll to position [780, 0]
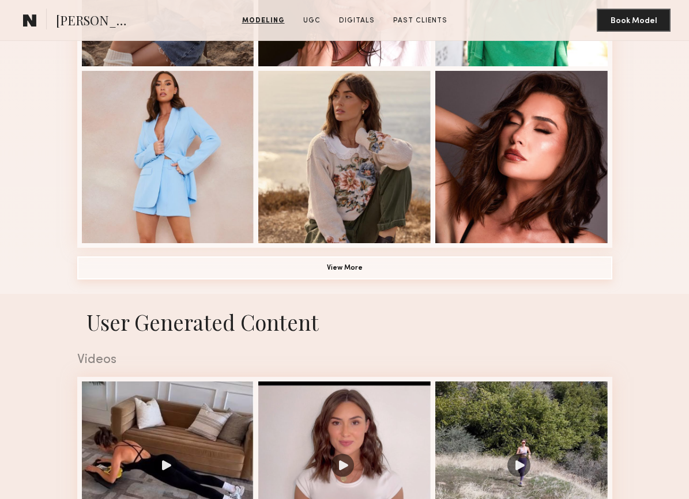
click at [359, 269] on button "View More" at bounding box center [344, 268] width 535 height 23
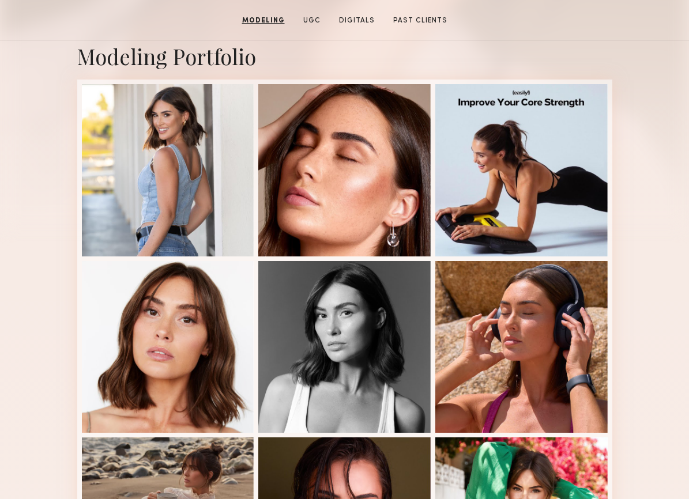
scroll to position [213, 0]
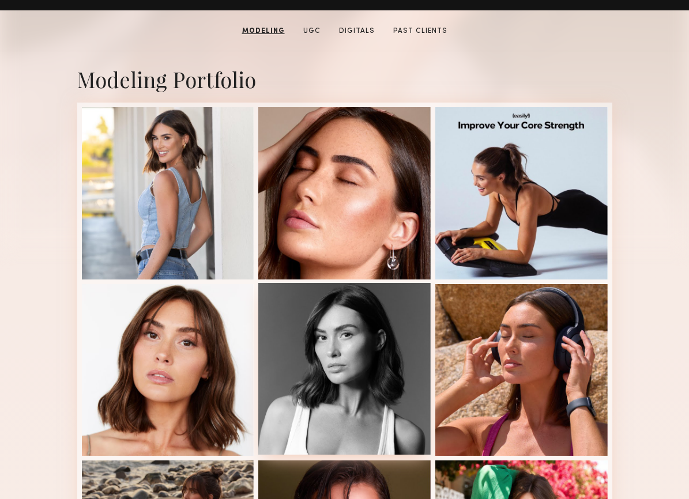
click at [351, 377] on div at bounding box center [344, 369] width 172 height 172
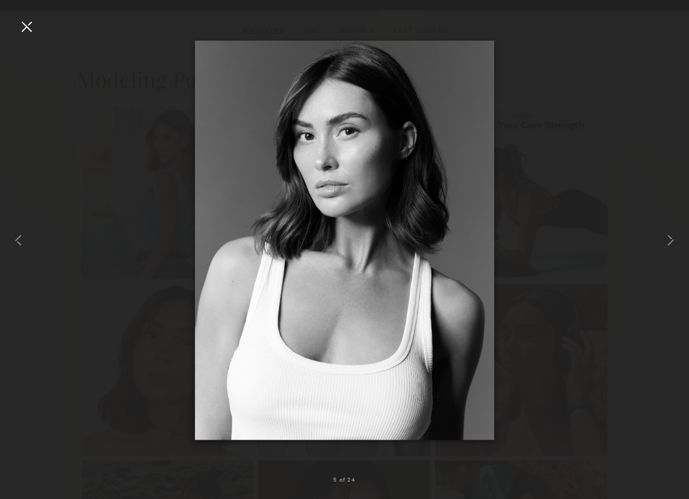
click at [28, 29] on div at bounding box center [26, 26] width 18 height 18
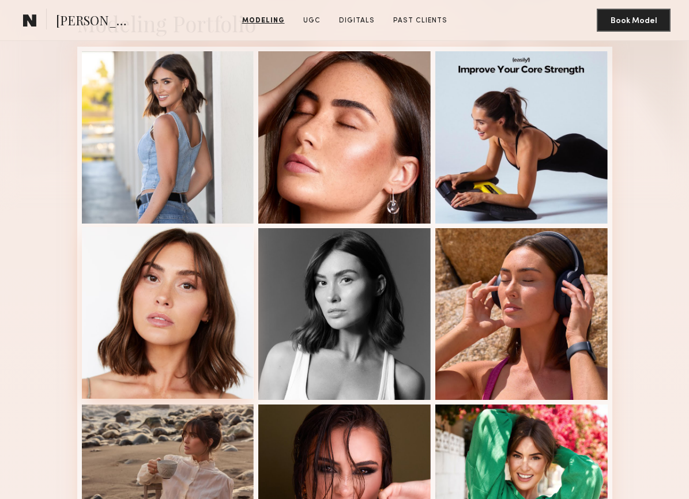
scroll to position [269, 0]
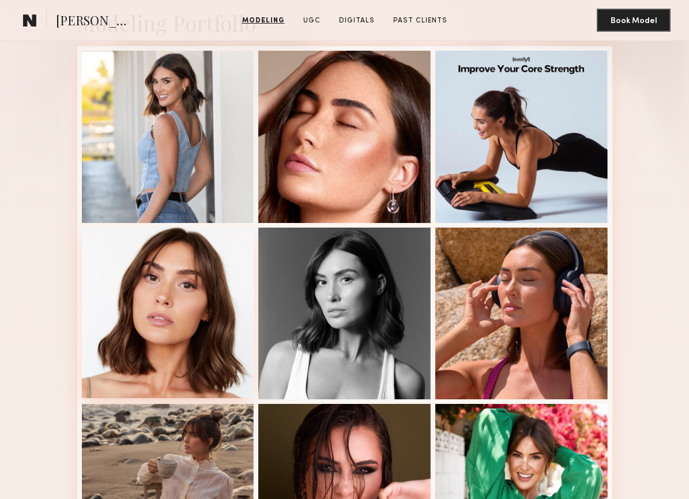
click at [218, 292] on div at bounding box center [168, 313] width 172 height 172
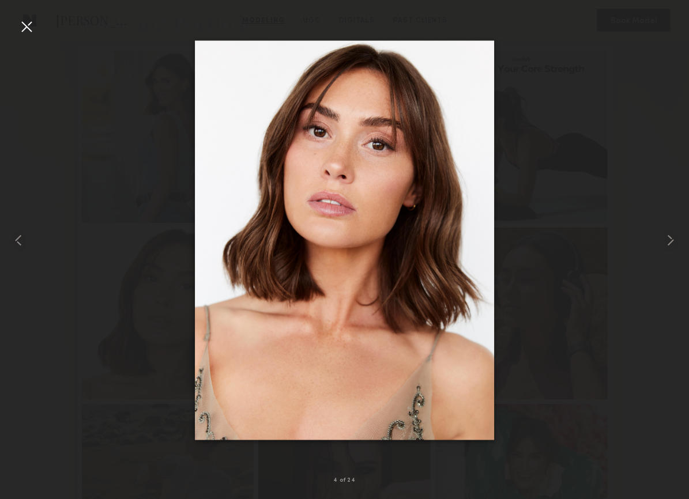
click at [125, 180] on div at bounding box center [344, 240] width 689 height 444
click at [29, 22] on div at bounding box center [26, 26] width 18 height 18
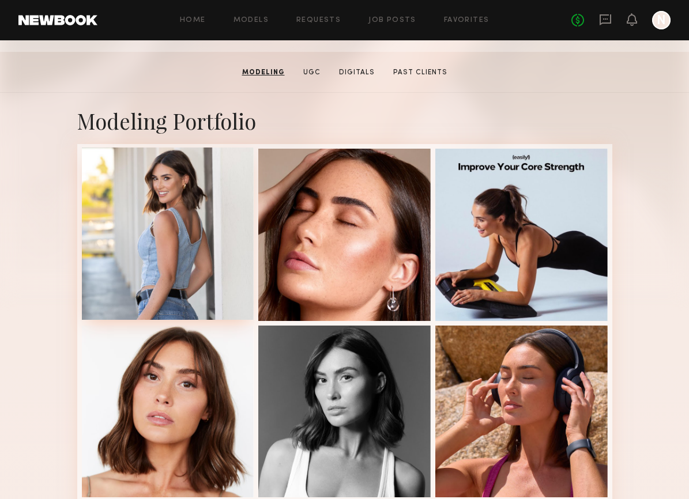
scroll to position [0, 0]
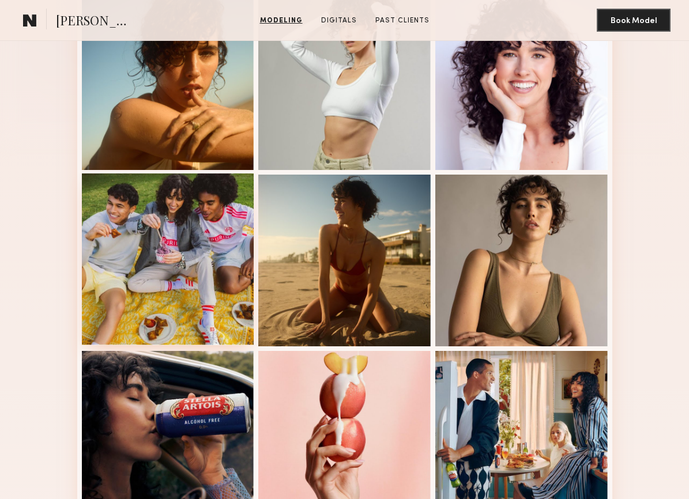
scroll to position [331, 0]
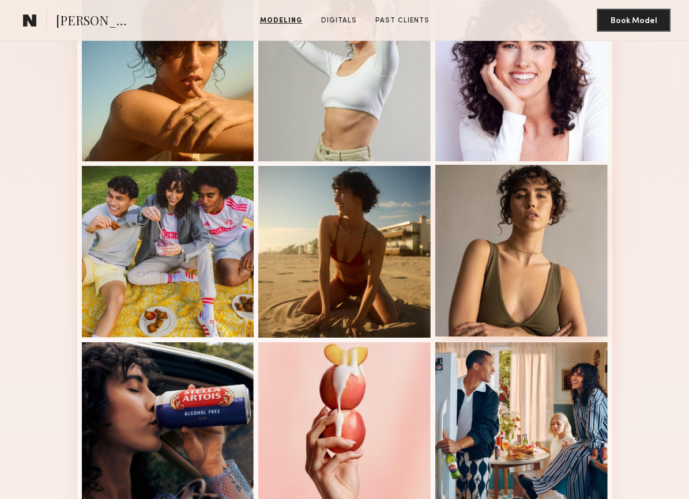
click at [520, 289] on div at bounding box center [521, 251] width 172 height 172
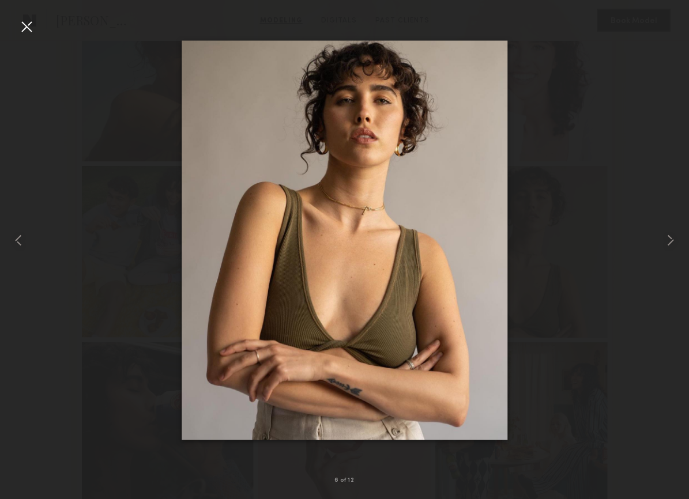
click at [31, 27] on div at bounding box center [26, 26] width 18 height 18
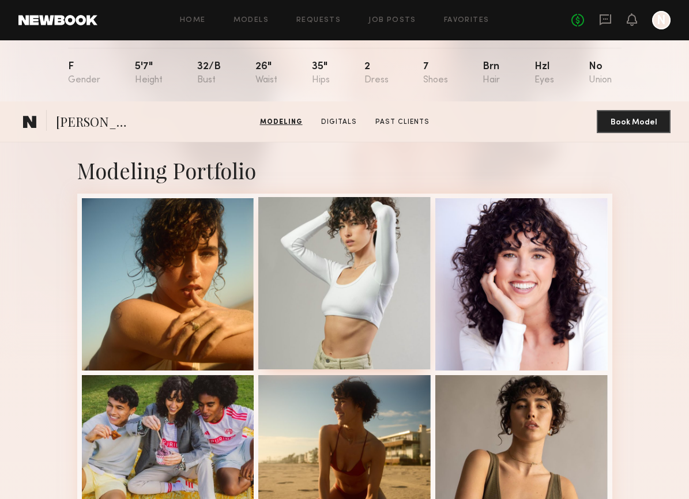
scroll to position [0, 0]
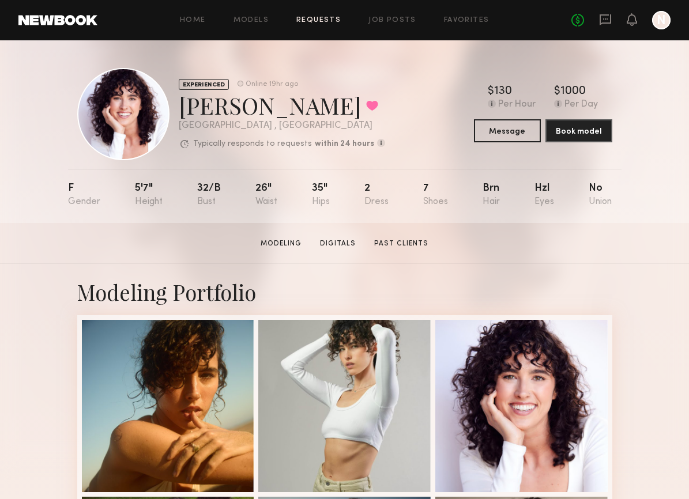
click at [330, 18] on link "Requests" at bounding box center [318, 20] width 44 height 7
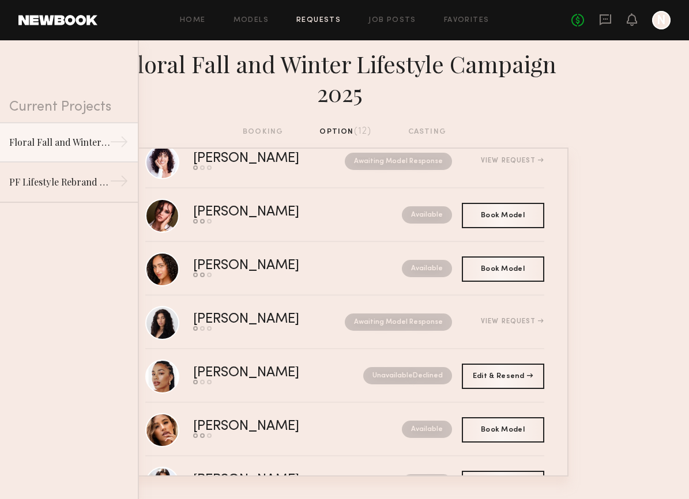
scroll to position [198, 0]
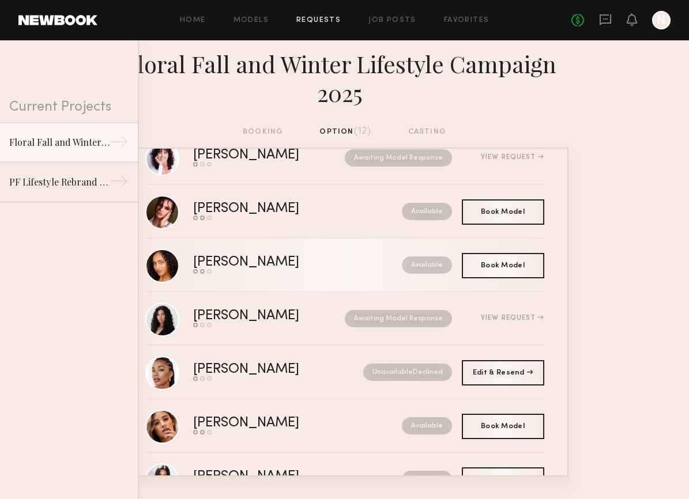
click at [225, 259] on div "[PERSON_NAME]" at bounding box center [271, 262] width 157 height 13
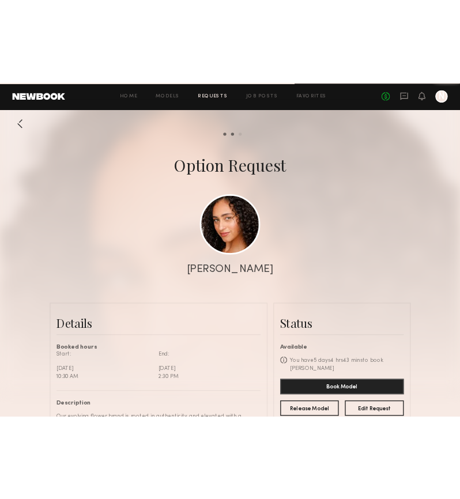
scroll to position [1575, 0]
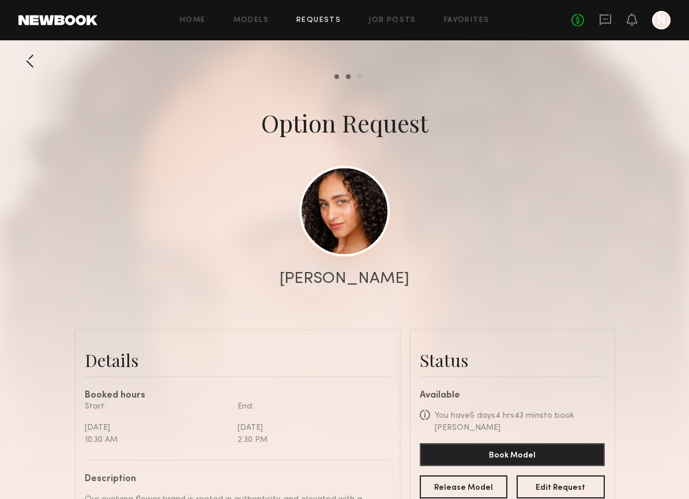
click at [336, 224] on link at bounding box center [344, 211] width 91 height 91
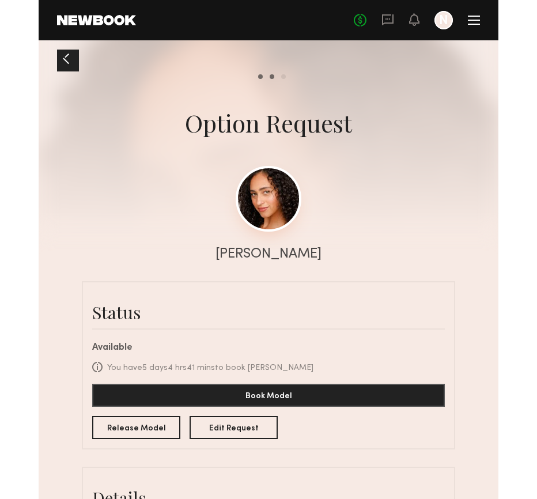
scroll to position [1557, 0]
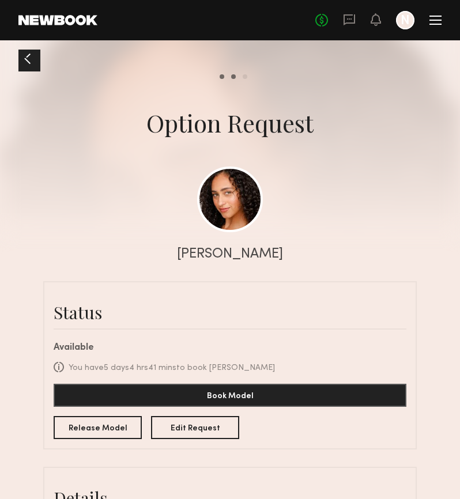
click at [29, 61] on div at bounding box center [27, 59] width 18 height 18
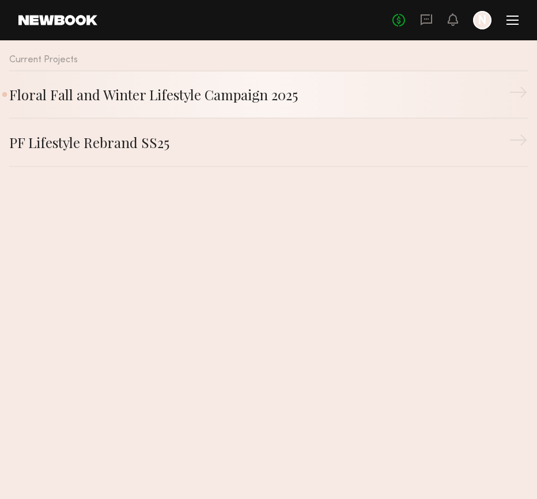
click at [208, 95] on div "Floral Fall and Winter Lifestyle Campaign 2025" at bounding box center [259, 94] width 500 height 21
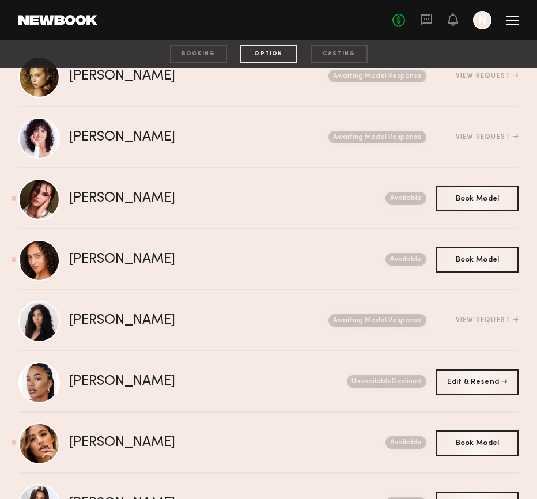
scroll to position [334, 0]
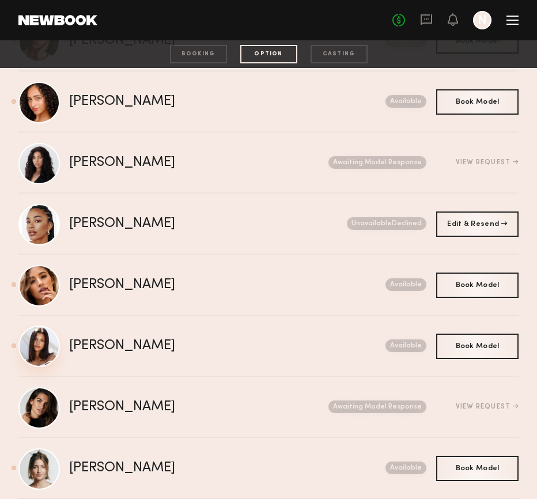
click at [44, 354] on link at bounding box center [39, 347] width 42 height 42
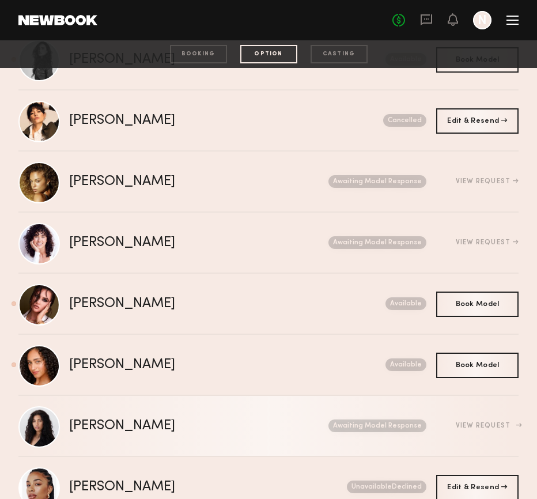
scroll to position [0, 0]
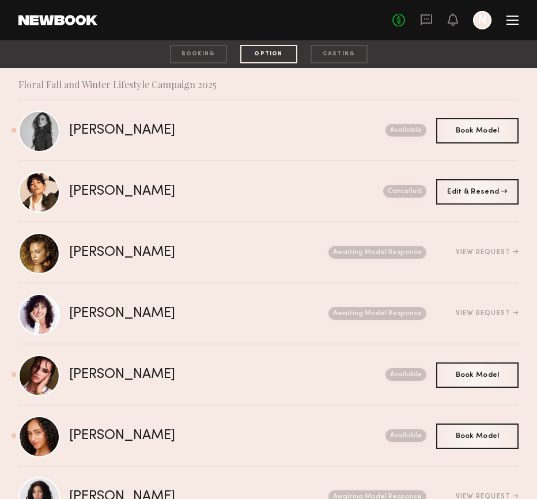
click at [72, 20] on link at bounding box center [57, 20] width 79 height 10
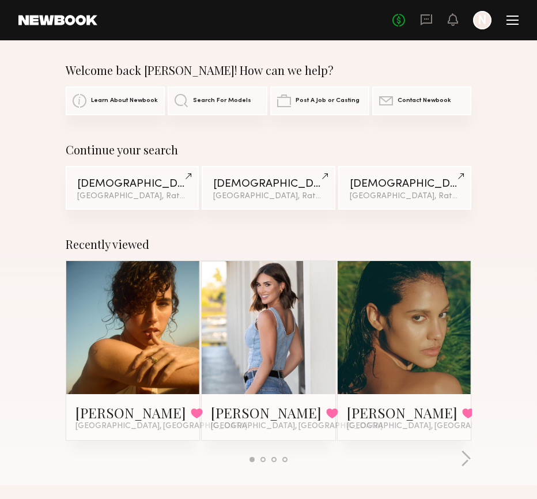
click at [518, 75] on div "Welcome back Nicole! How can we help? Learn About Newbook Search For Models Pos…" at bounding box center [268, 89] width 537 height 52
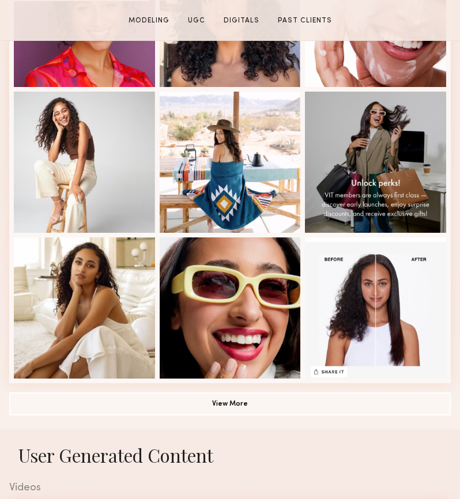
scroll to position [609, 0]
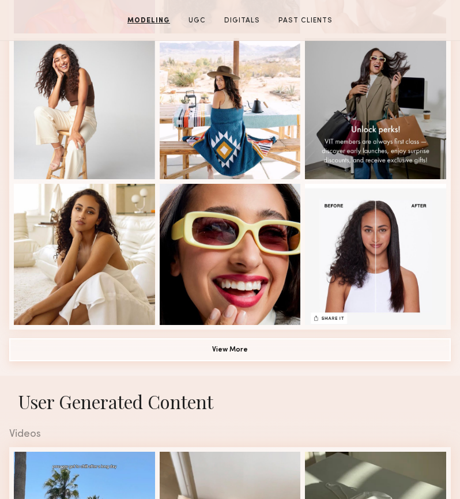
click at [227, 355] on button "View More" at bounding box center [230, 349] width 442 height 23
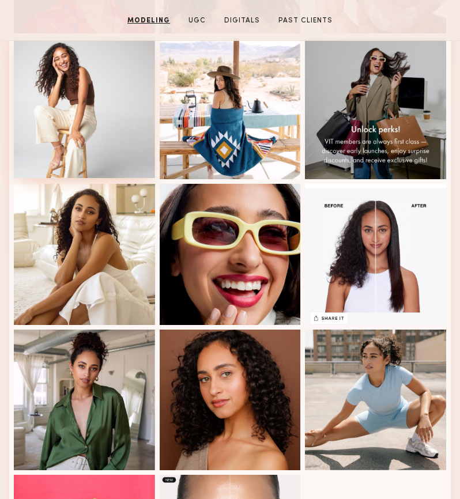
click at [80, 123] on div at bounding box center [84, 107] width 141 height 141
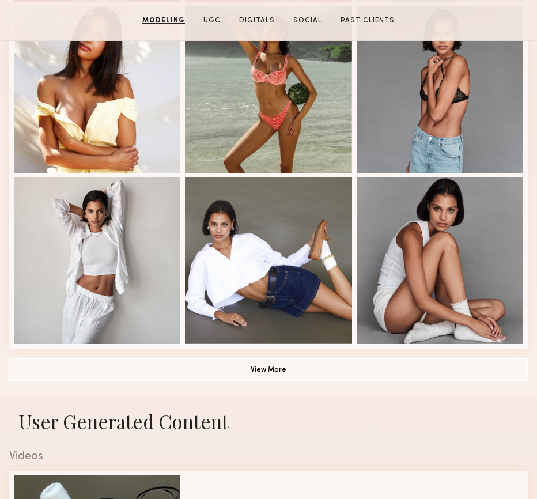
scroll to position [694, 0]
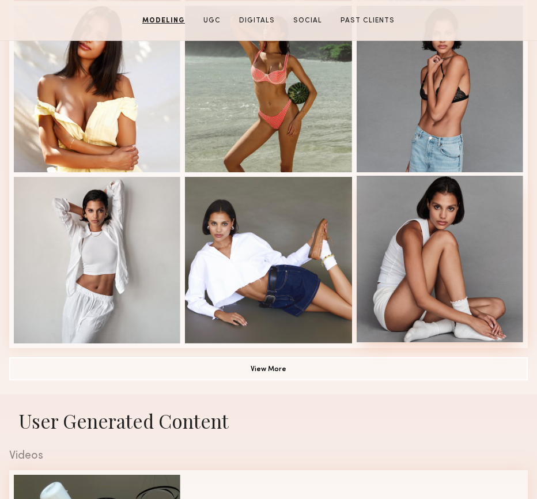
click at [426, 244] on div at bounding box center [440, 259] width 167 height 167
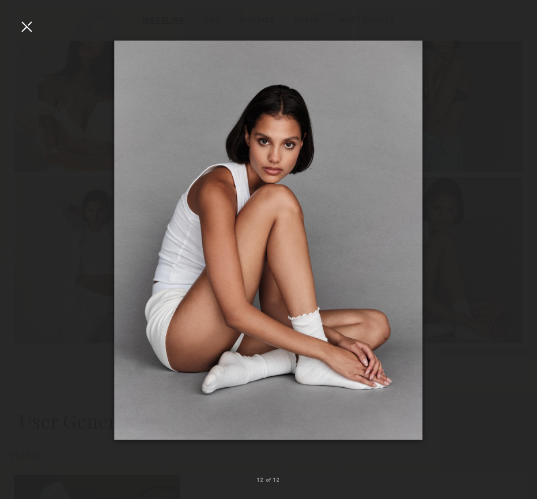
click at [24, 31] on div at bounding box center [26, 26] width 18 height 18
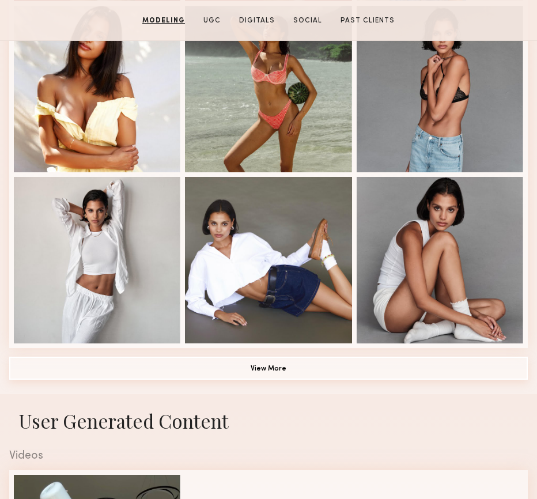
click at [283, 370] on button "View More" at bounding box center [268, 368] width 519 height 23
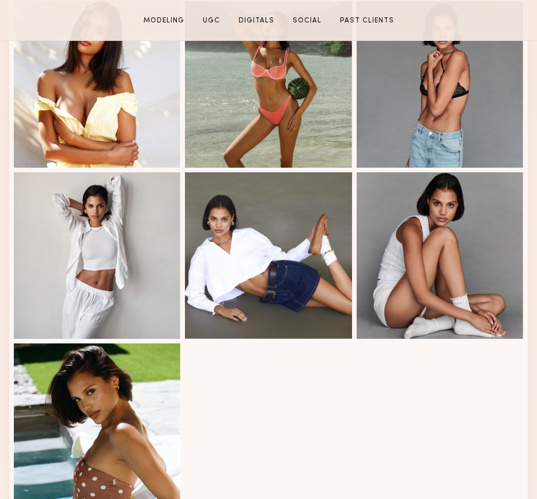
scroll to position [718, 0]
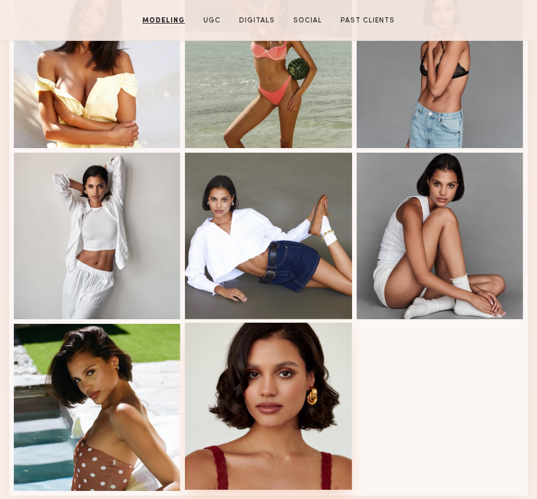
click at [283, 387] on div at bounding box center [268, 406] width 167 height 167
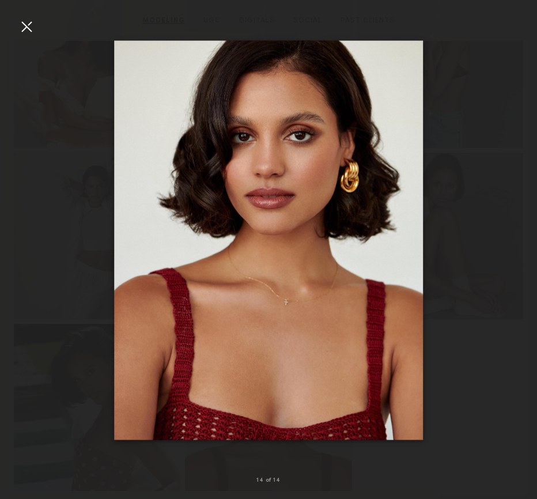
click at [28, 27] on div at bounding box center [26, 26] width 18 height 18
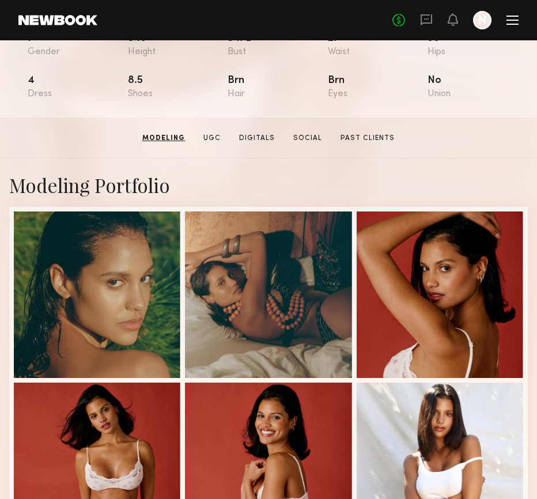
scroll to position [0, 0]
